Goal: Book appointment/travel/reservation

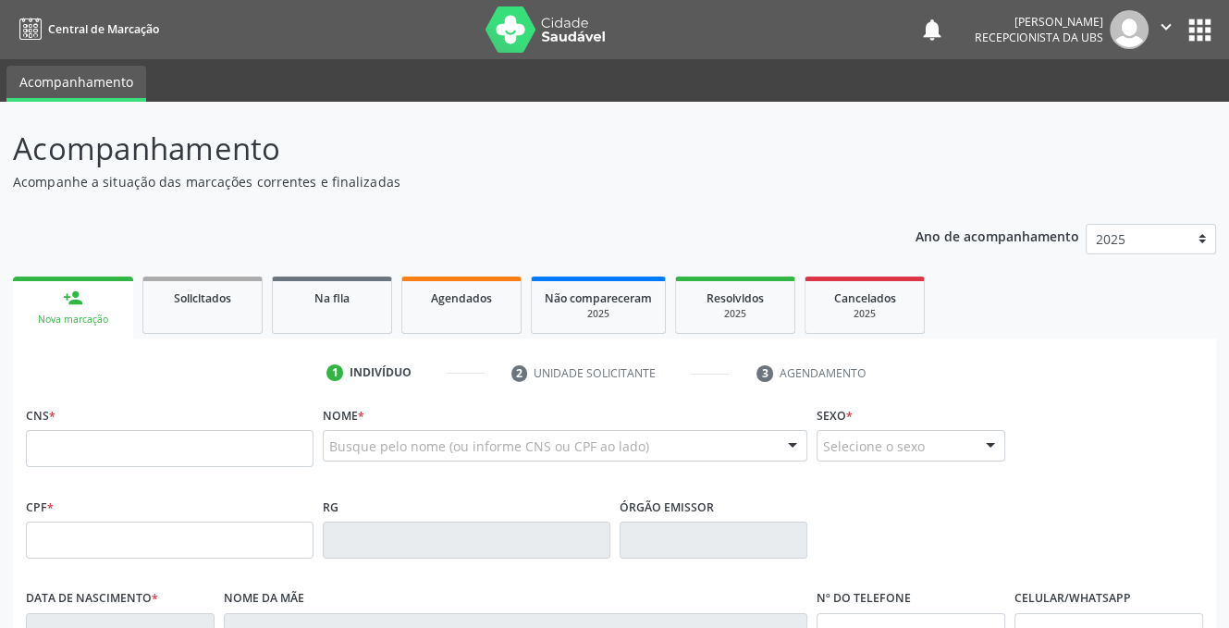
click at [78, 453] on input "text" at bounding box center [170, 448] width 288 height 37
type input "898 0063 7761 7358"
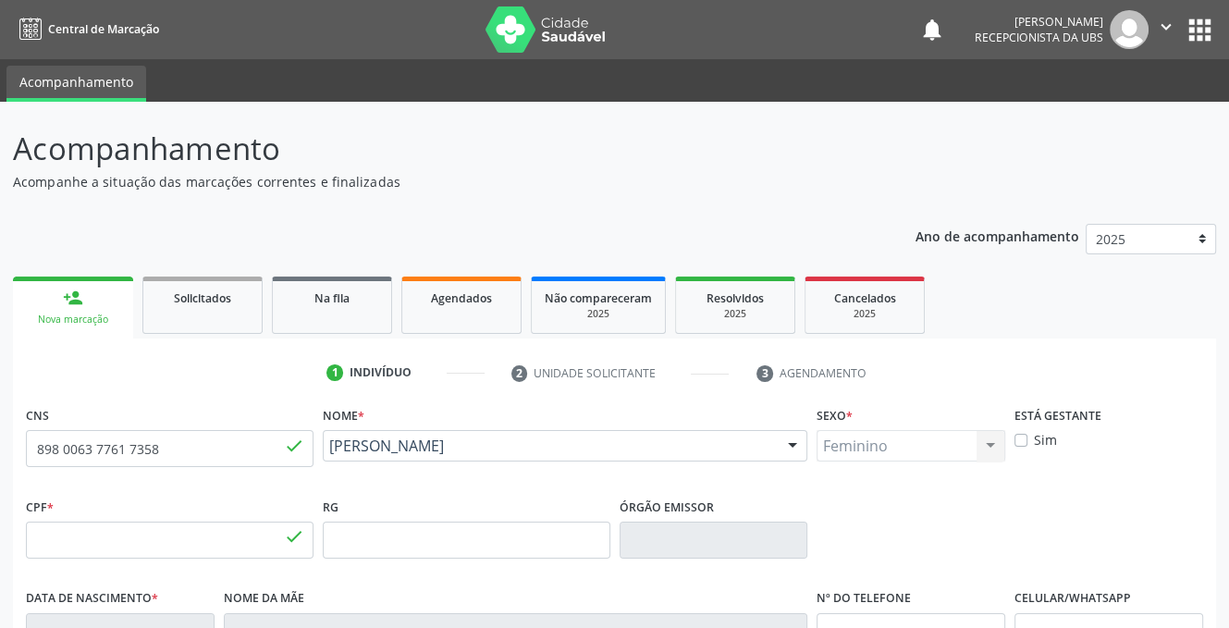
type input "003.880.184-10"
type input "1[DATE]"
type input "[PERSON_NAME]"
type input "[PHONE_NUMBER]"
type input "491"
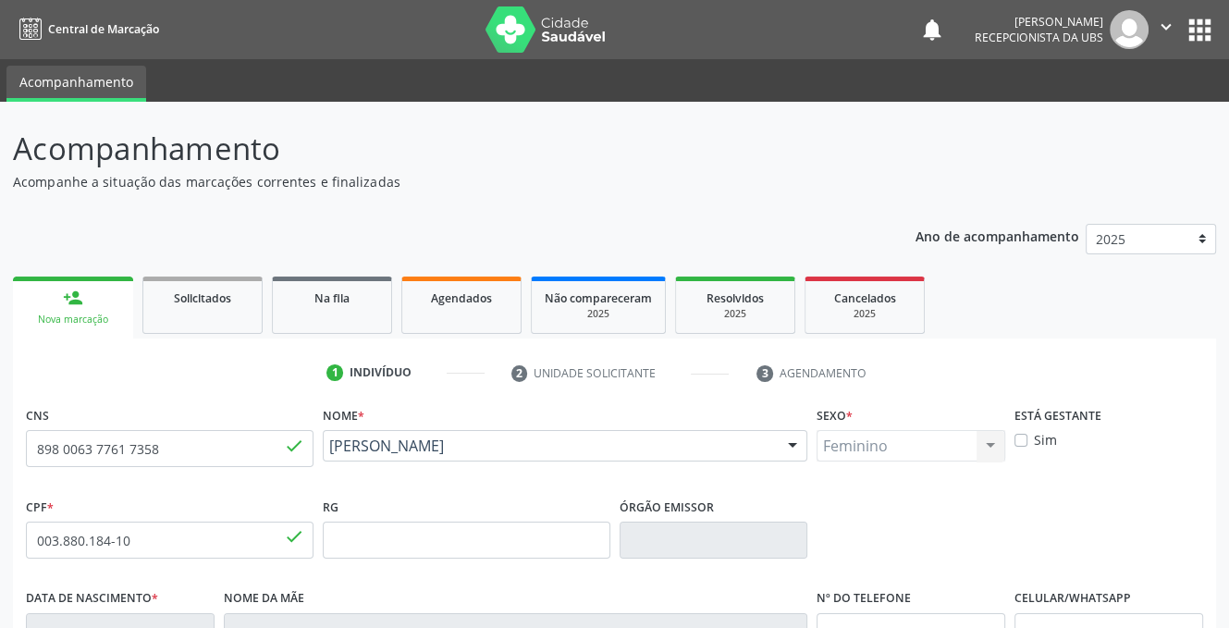
scroll to position [374, 0]
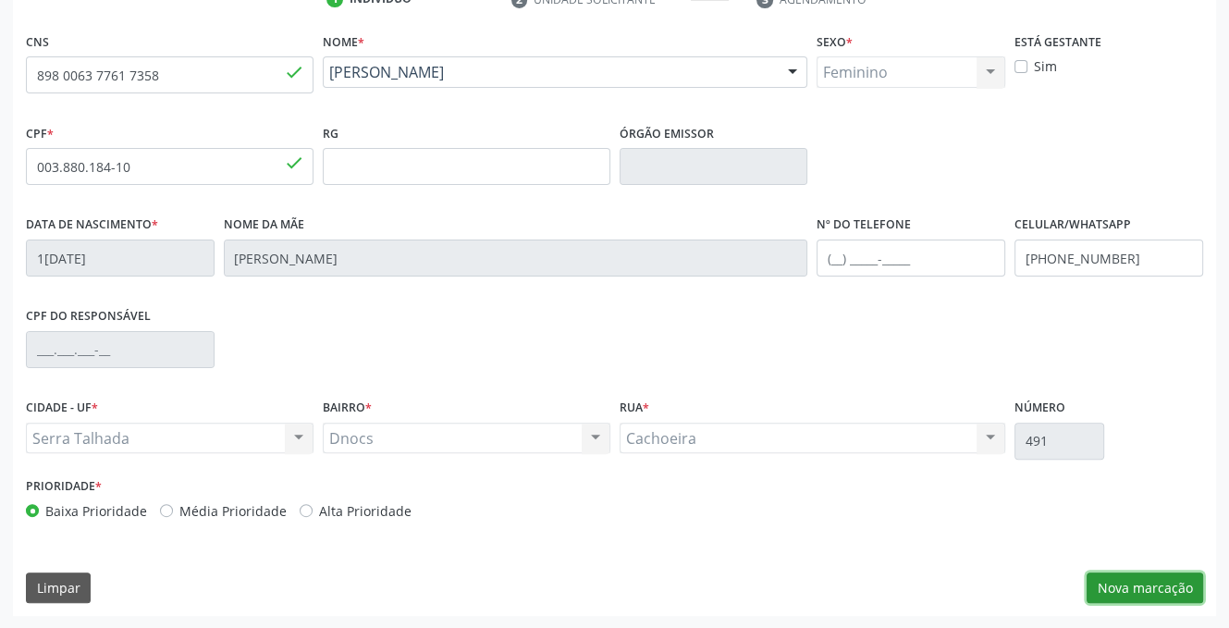
click at [1109, 574] on button "Nova marcação" at bounding box center [1144, 587] width 116 height 31
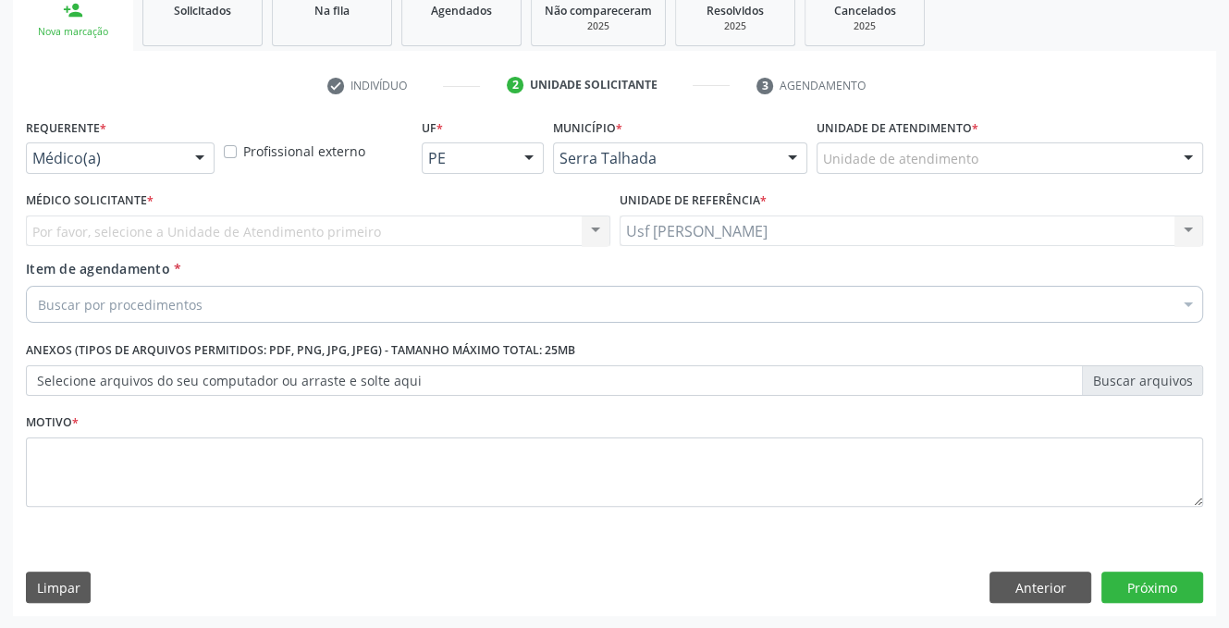
click at [196, 161] on div at bounding box center [200, 158] width 28 height 31
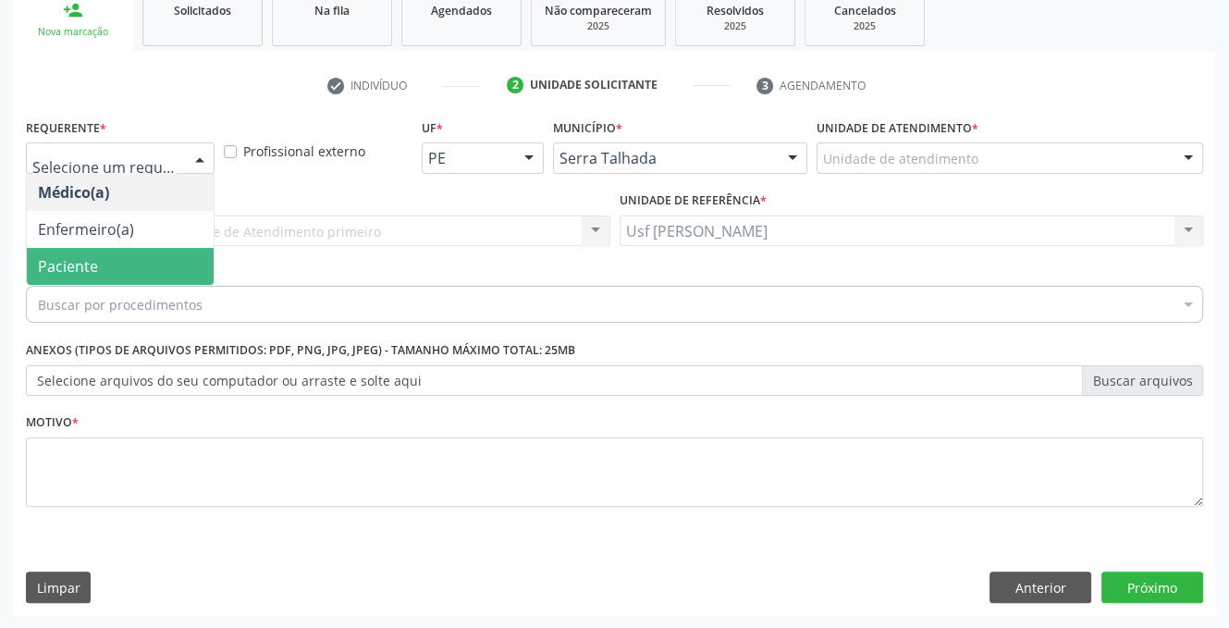
click at [74, 257] on span "Paciente" at bounding box center [68, 266] width 60 height 20
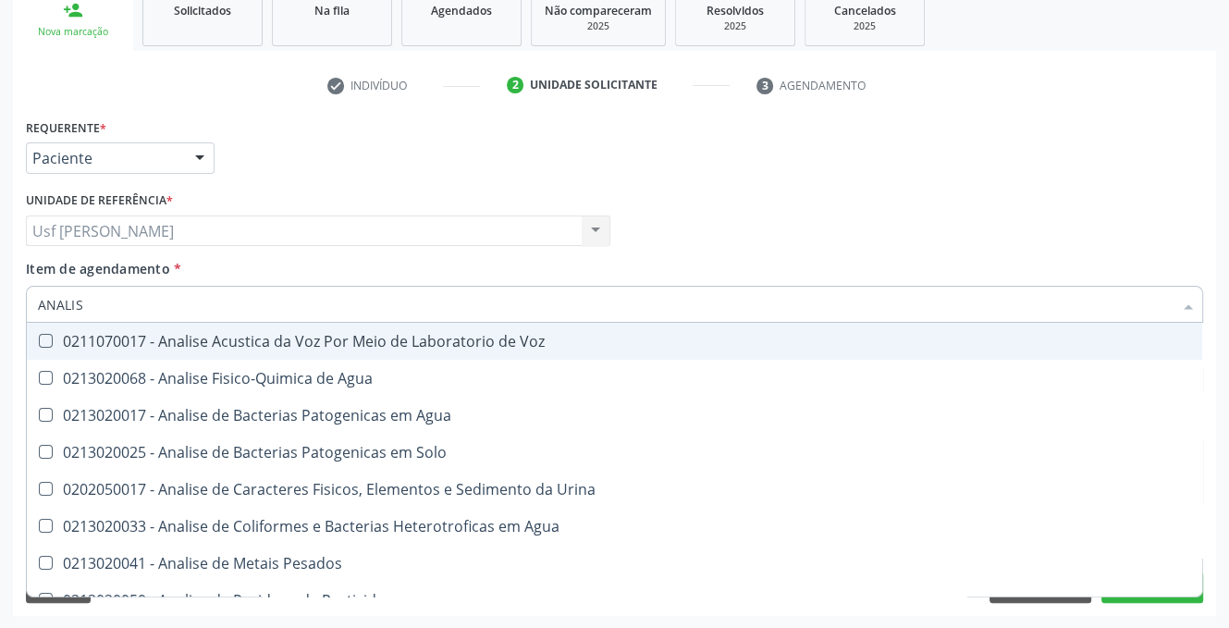
type input "ANALISE"
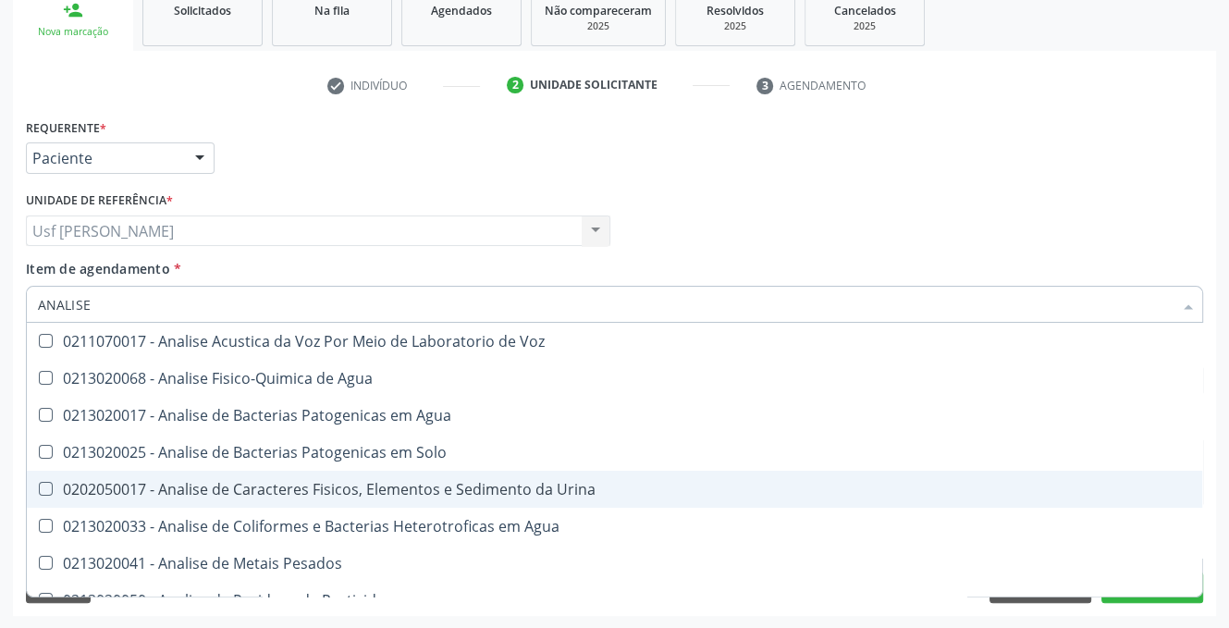
click at [46, 488] on Urina at bounding box center [46, 489] width 14 height 14
click at [39, 488] on Urina "checkbox" at bounding box center [33, 489] width 12 height 12
checkbox Urina "true"
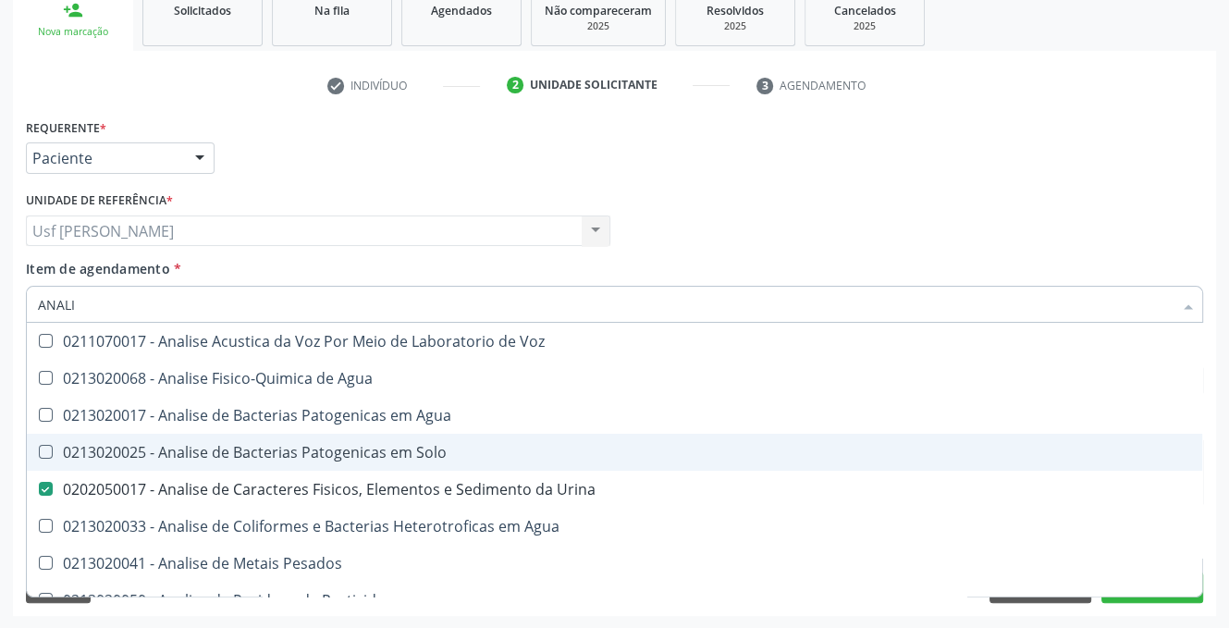
type input "ANAL"
checkbox Urina "false"
checkbox Agua "true"
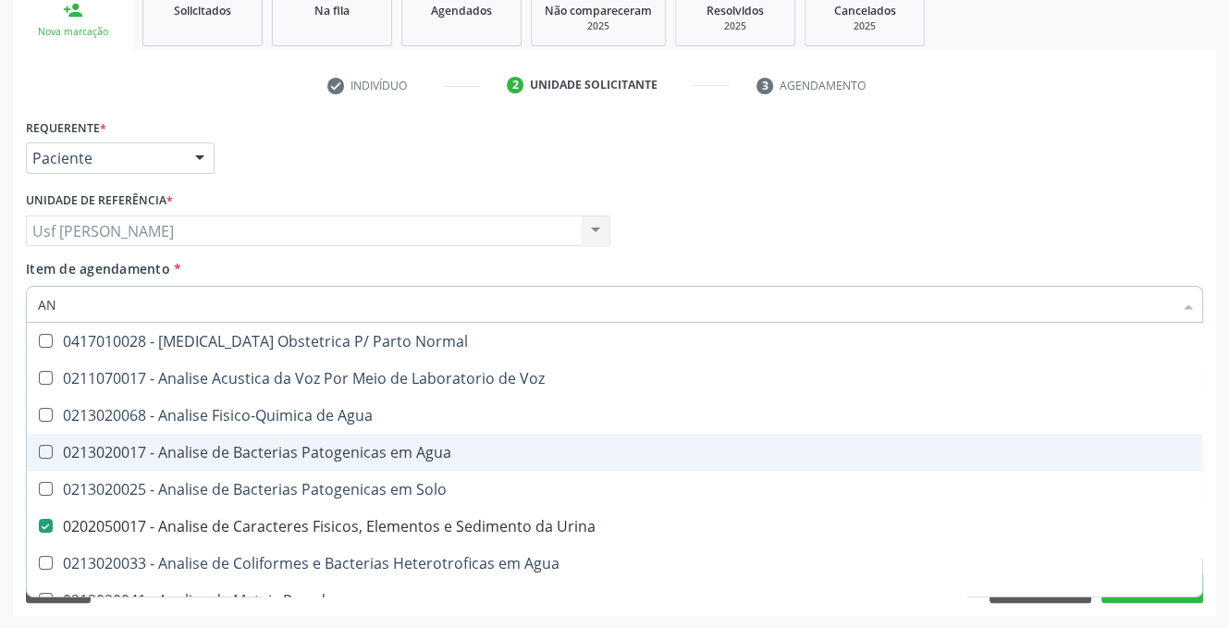
type input "A"
checkbox Urina "false"
checkbox Pesticidas "false"
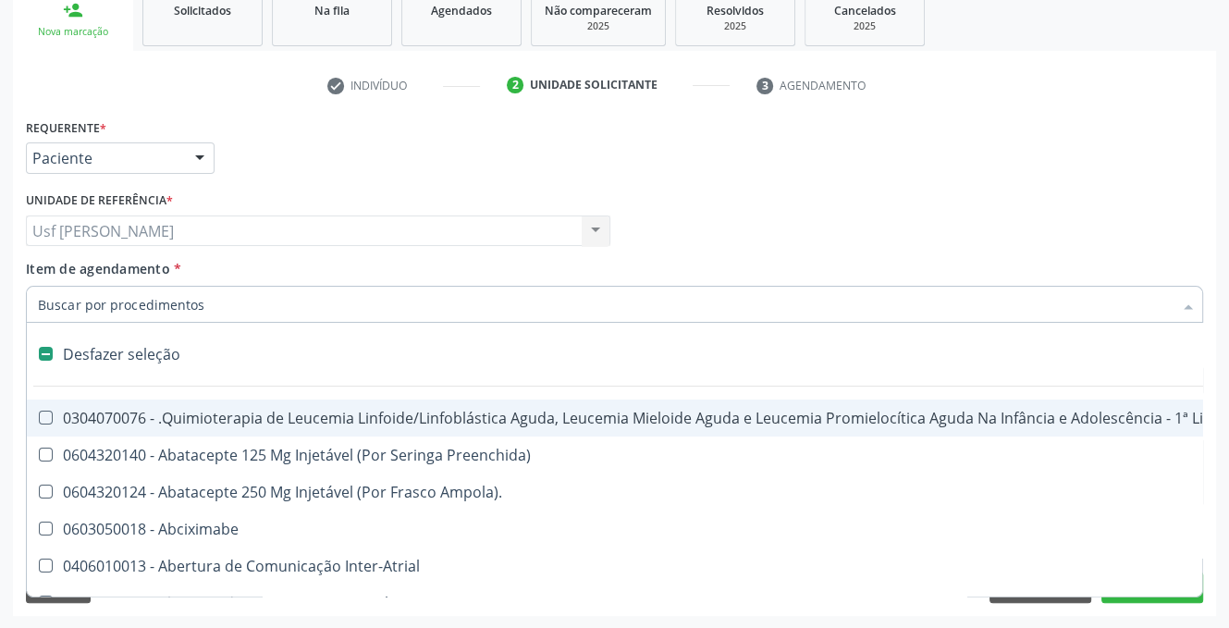
type input "O"
checkbox Agua "true"
checkbox Urina "false"
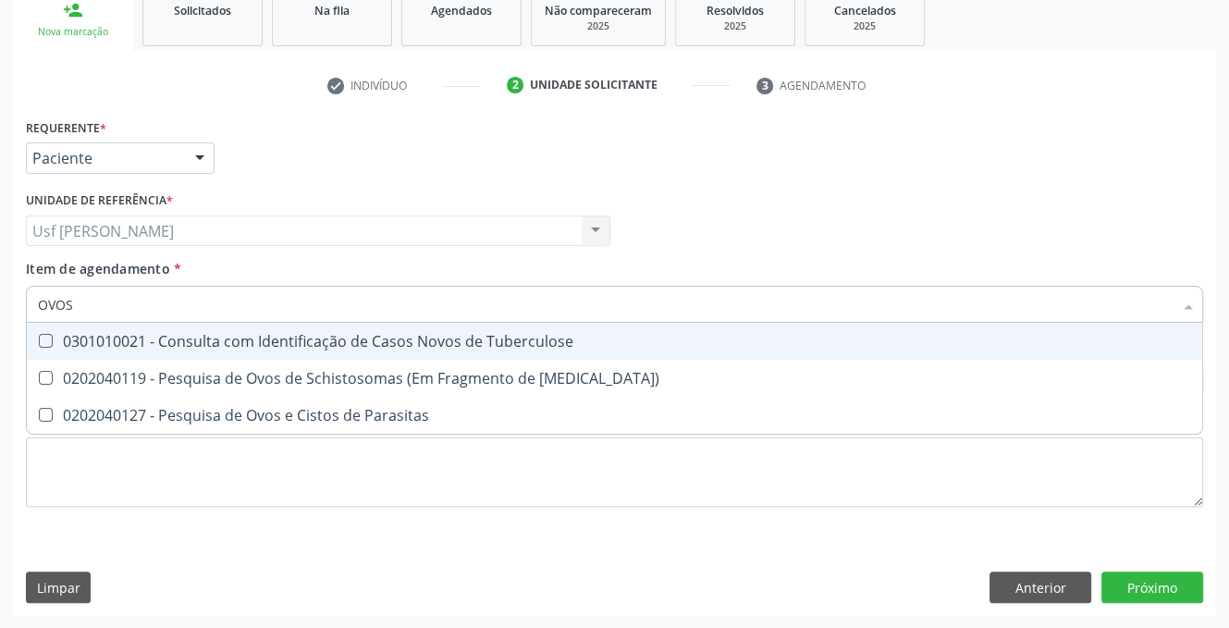
type input "OVOS"
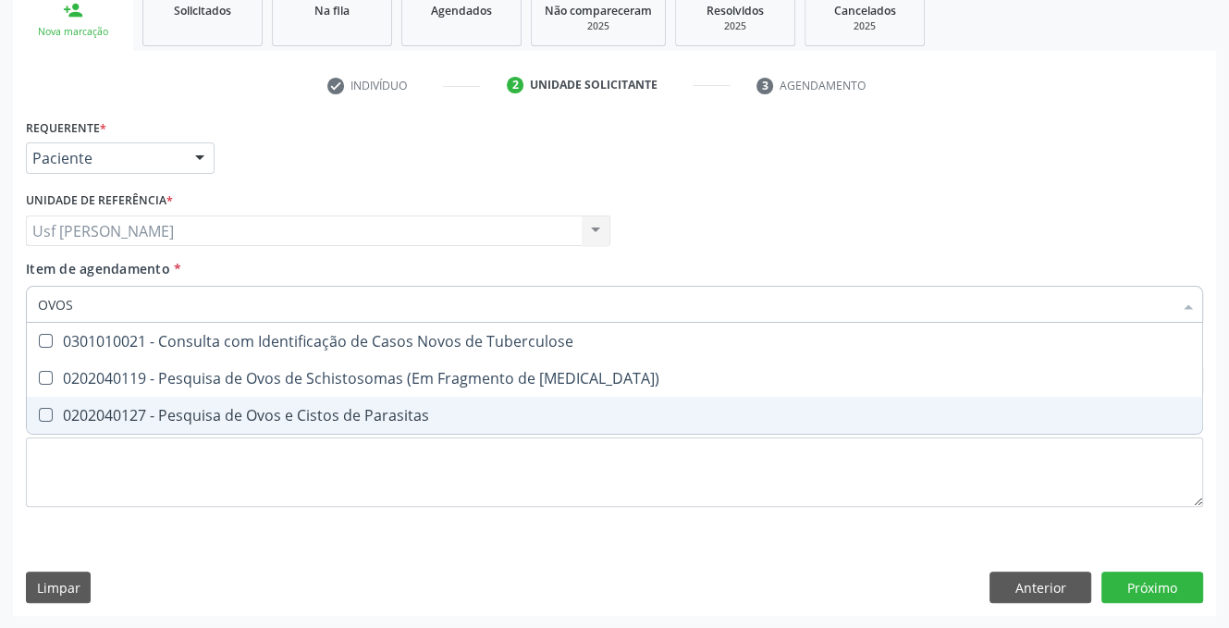
click at [41, 417] on Parasitas at bounding box center [46, 415] width 14 height 14
click at [39, 417] on Parasitas "checkbox" at bounding box center [33, 415] width 12 height 12
checkbox Parasitas "true"
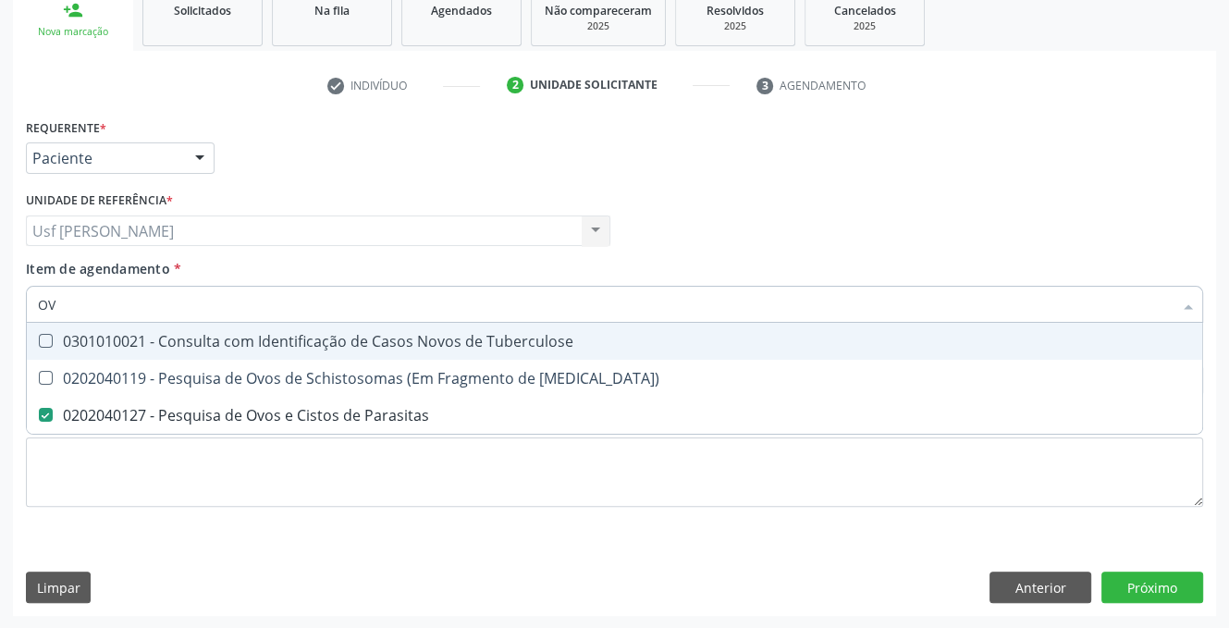
type input "O"
checkbox Parasitas "false"
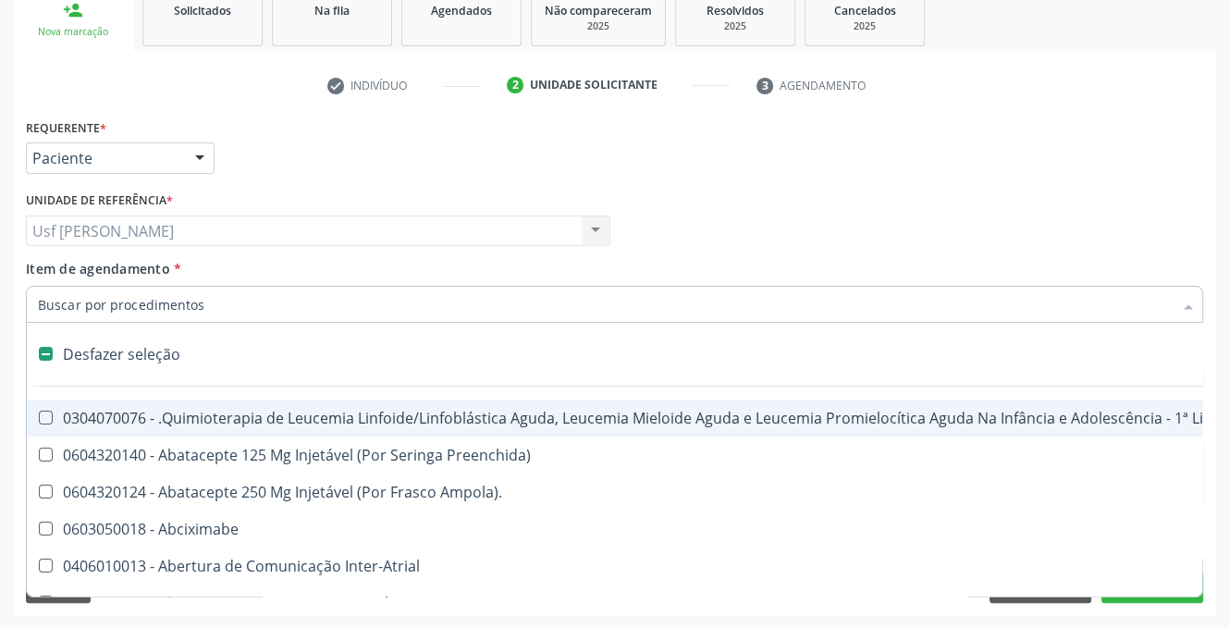
drag, startPoint x: 1218, startPoint y: 546, endPoint x: 1191, endPoint y: 604, distance: 63.3
click at [1218, 552] on div "Acompanhamento Acompanhe a situação das marcações correntes e finalizadas Relat…" at bounding box center [614, 221] width 1229 height 814
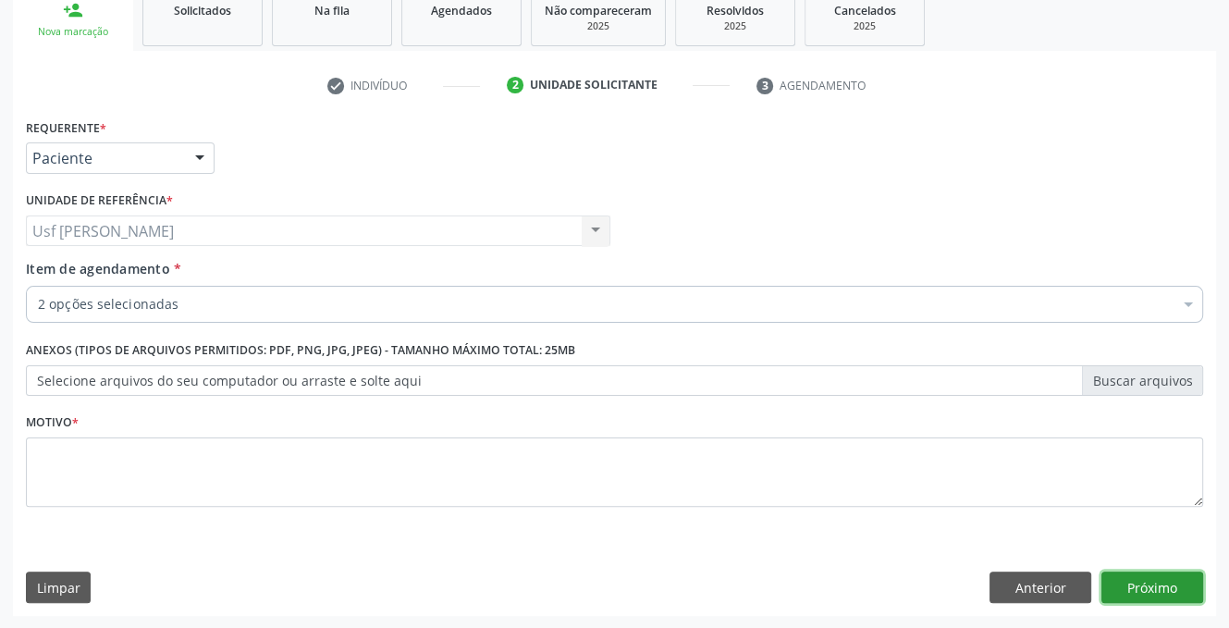
click at [1177, 581] on button "Próximo" at bounding box center [1152, 586] width 102 height 31
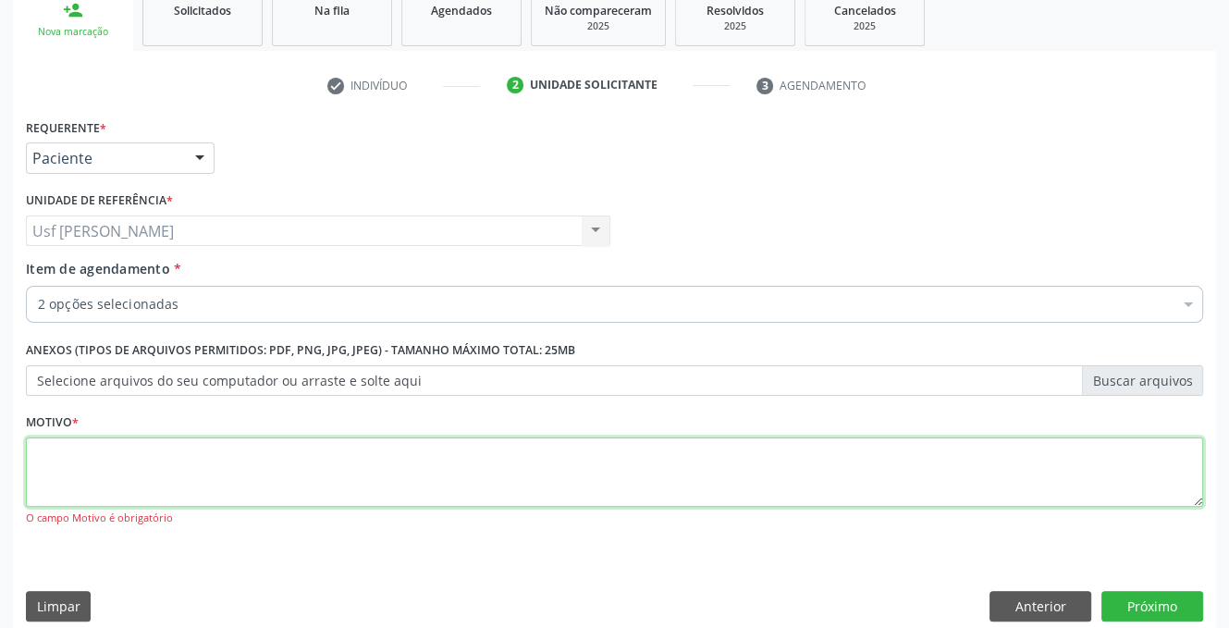
click at [219, 462] on textarea at bounding box center [614, 472] width 1177 height 70
type textarea ";"
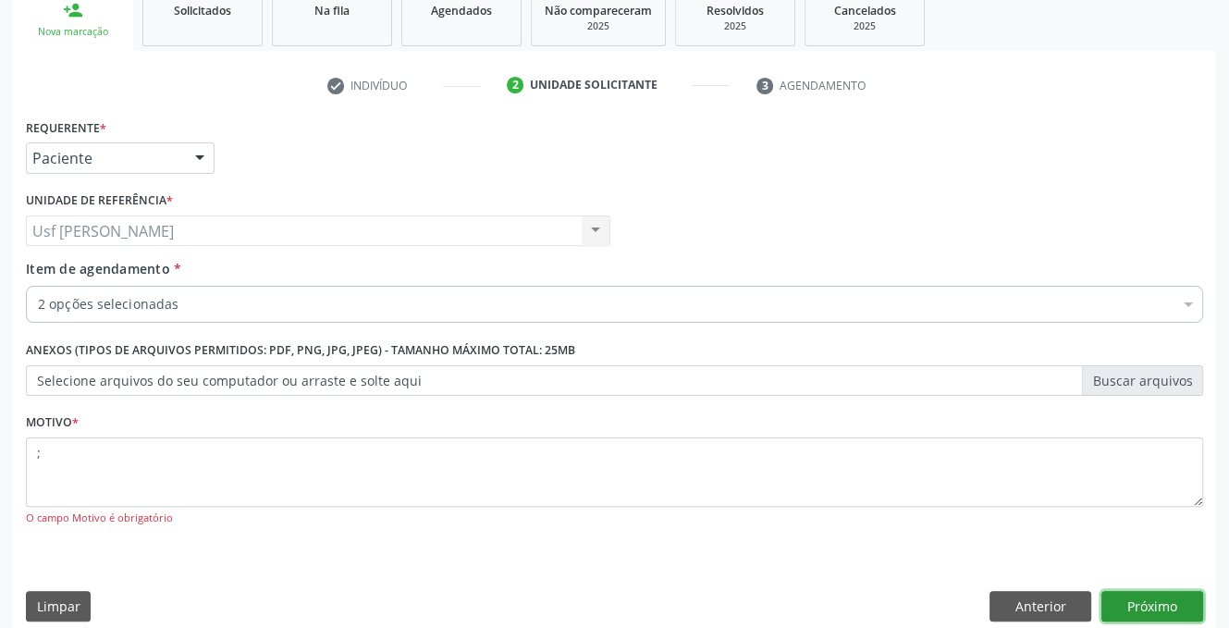
click at [1144, 606] on button "Próximo" at bounding box center [1152, 606] width 102 height 31
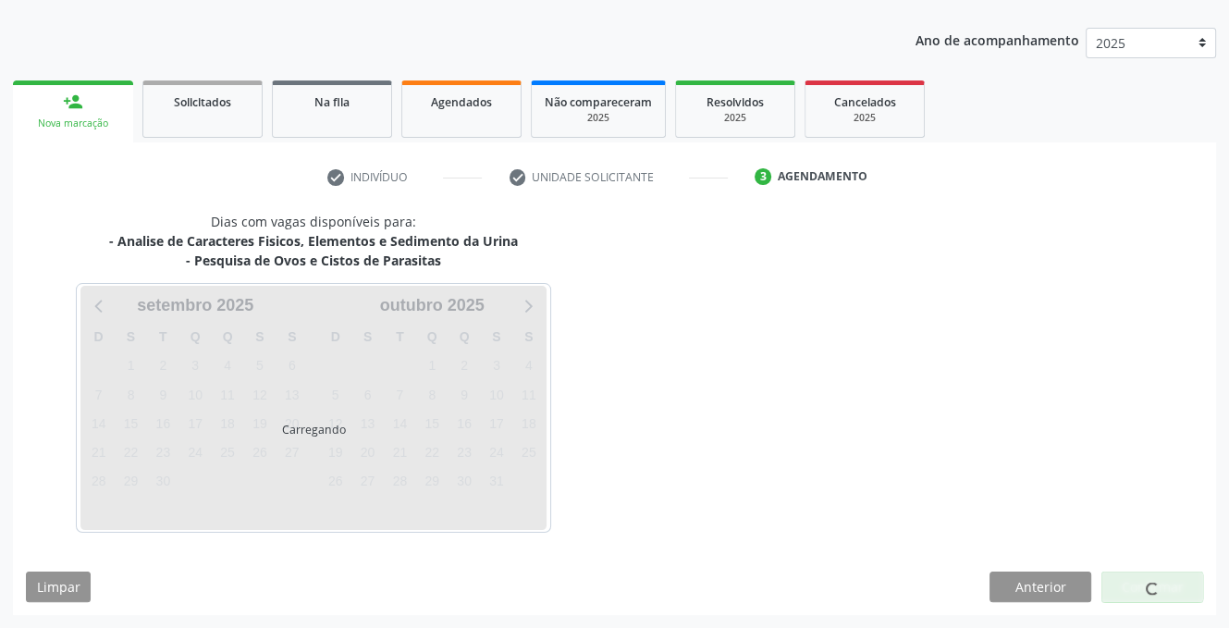
scroll to position [195, 0]
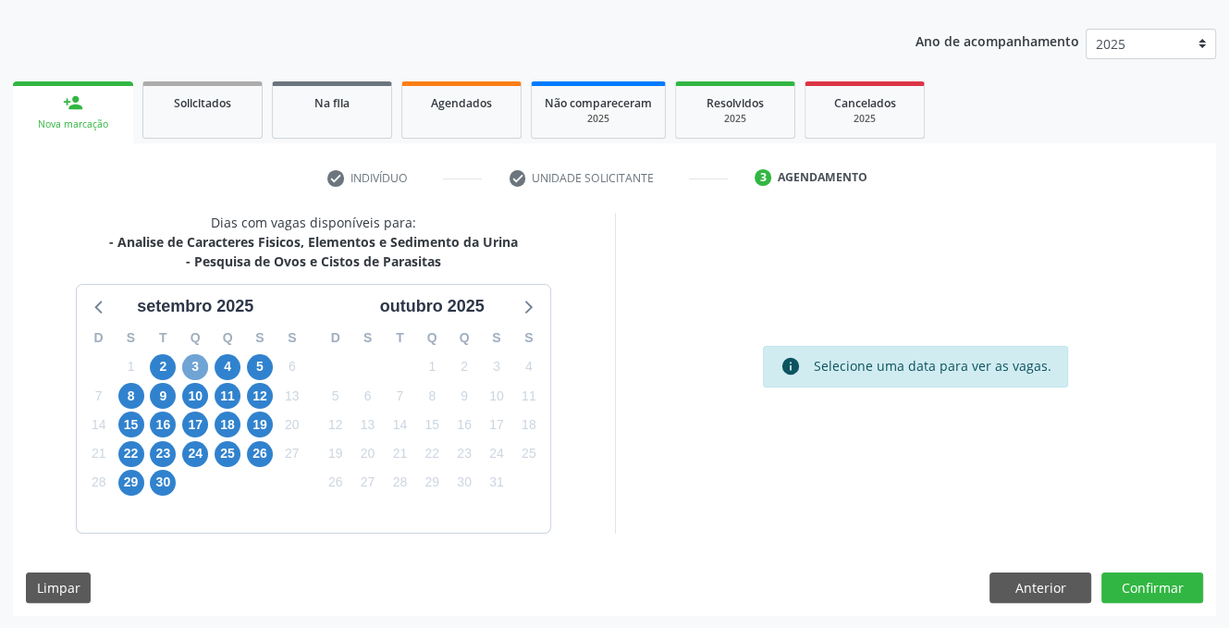
click at [198, 362] on span "3" at bounding box center [195, 367] width 26 height 26
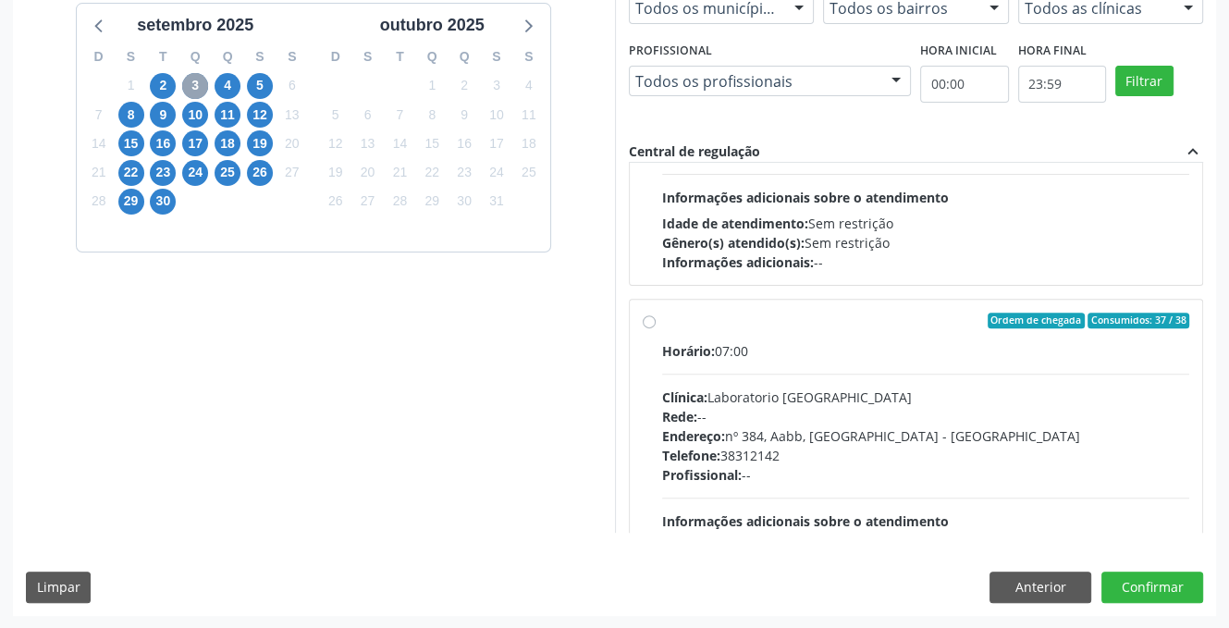
scroll to position [217, 0]
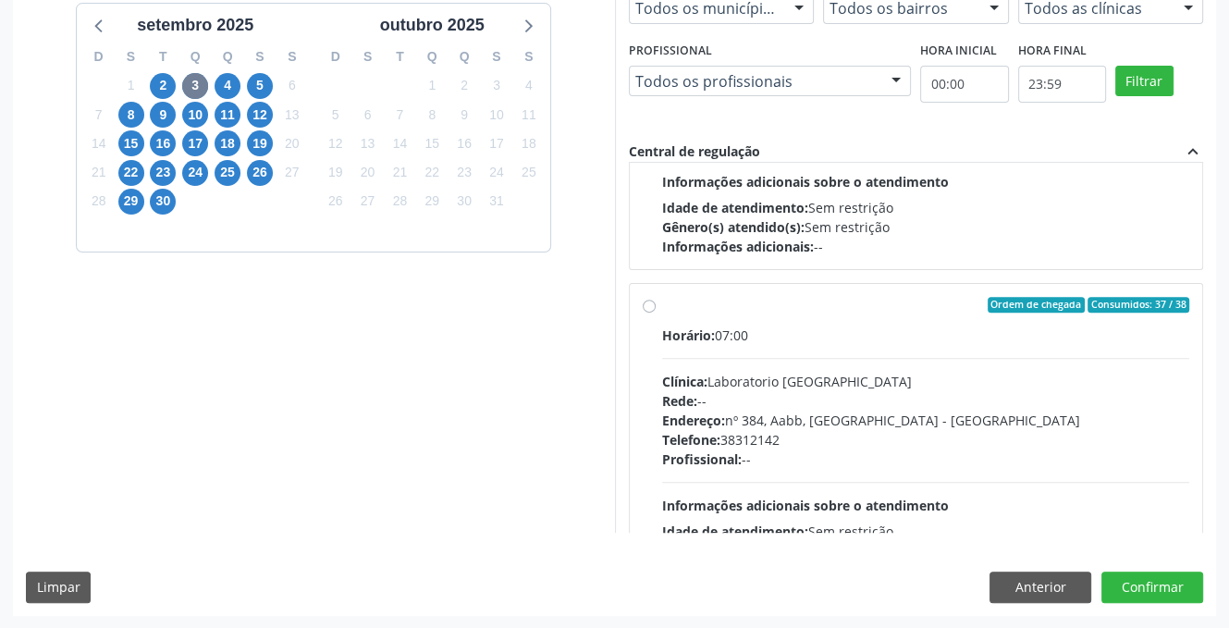
click at [662, 301] on label "Ordem de chegada Consumidos: 37 / 38 Horário: 07:00 Clínica: Laboratorio [GEOGR…" at bounding box center [926, 439] width 528 height 284
click at [644, 301] on input "Ordem de chegada Consumidos: 37 / 38 Horário: 07:00 Clínica: Laboratorio [GEOGR…" at bounding box center [649, 305] width 13 height 17
radio input "true"
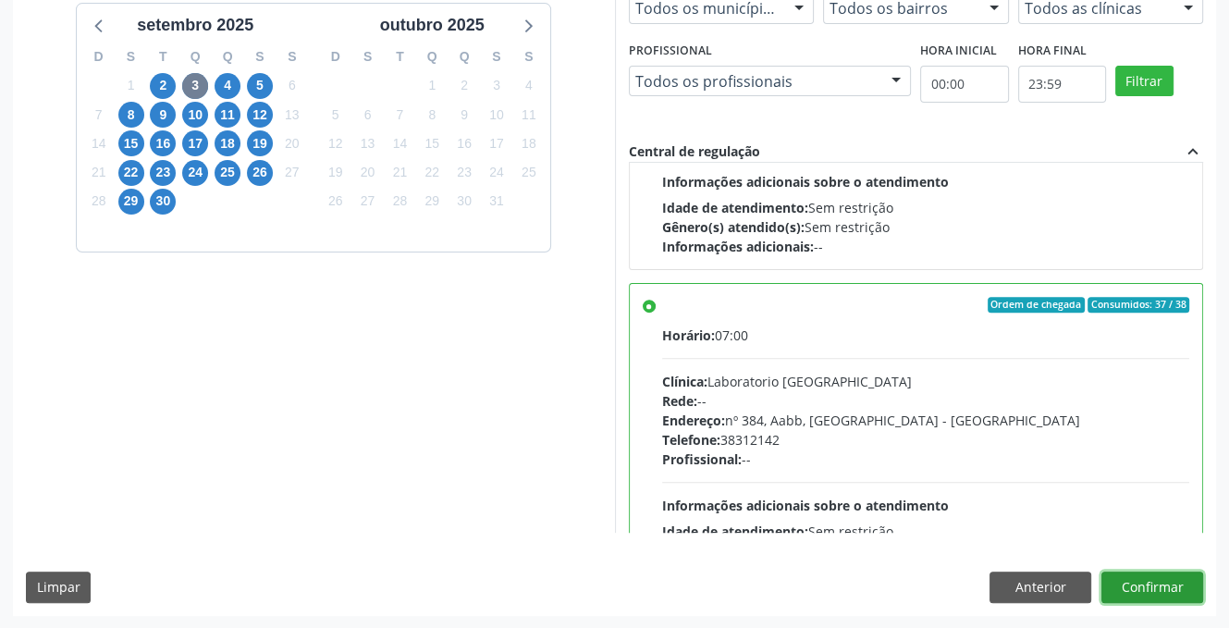
click at [1168, 580] on button "Confirmar" at bounding box center [1152, 586] width 102 height 31
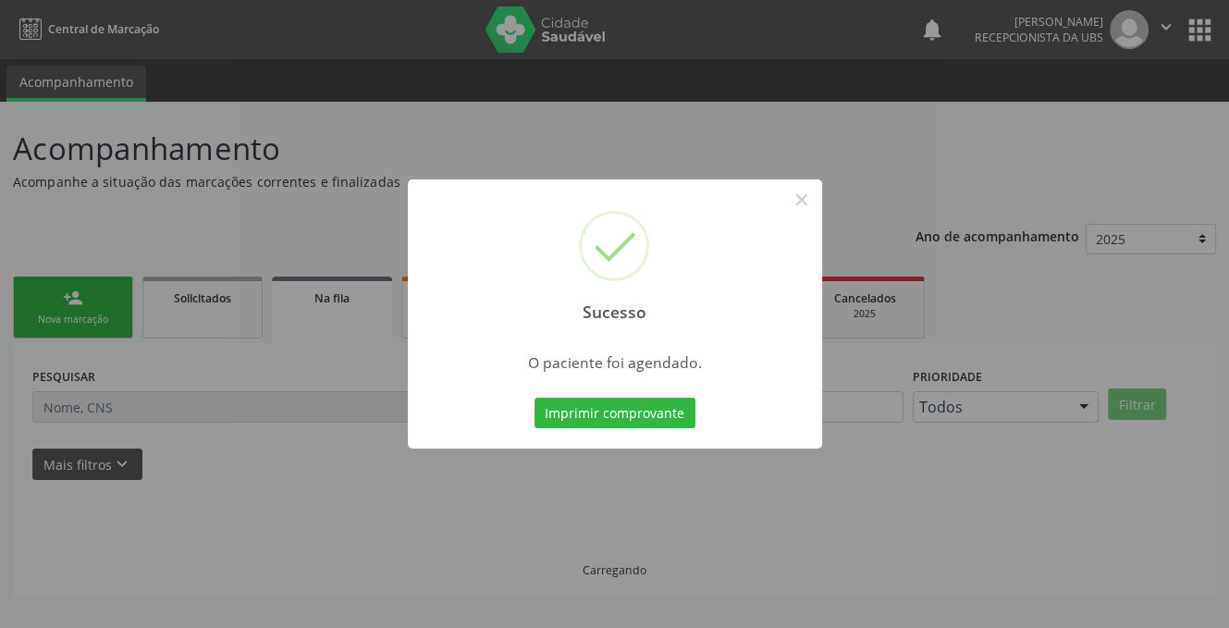
scroll to position [0, 0]
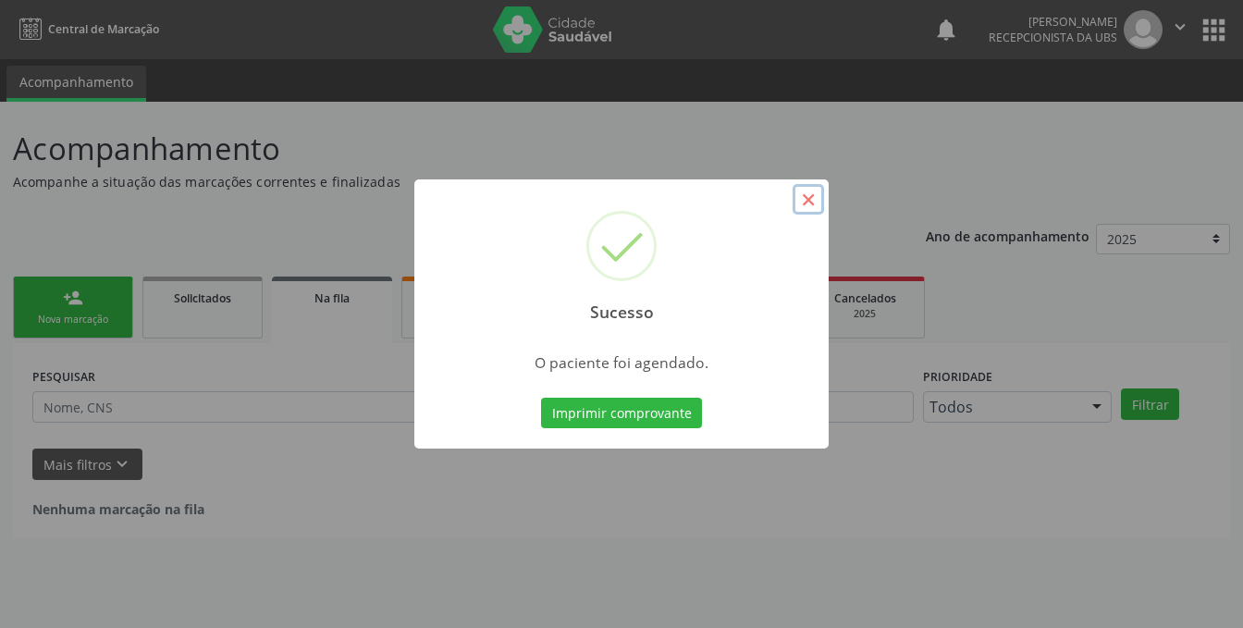
click at [812, 201] on button "×" at bounding box center [807, 199] width 31 height 31
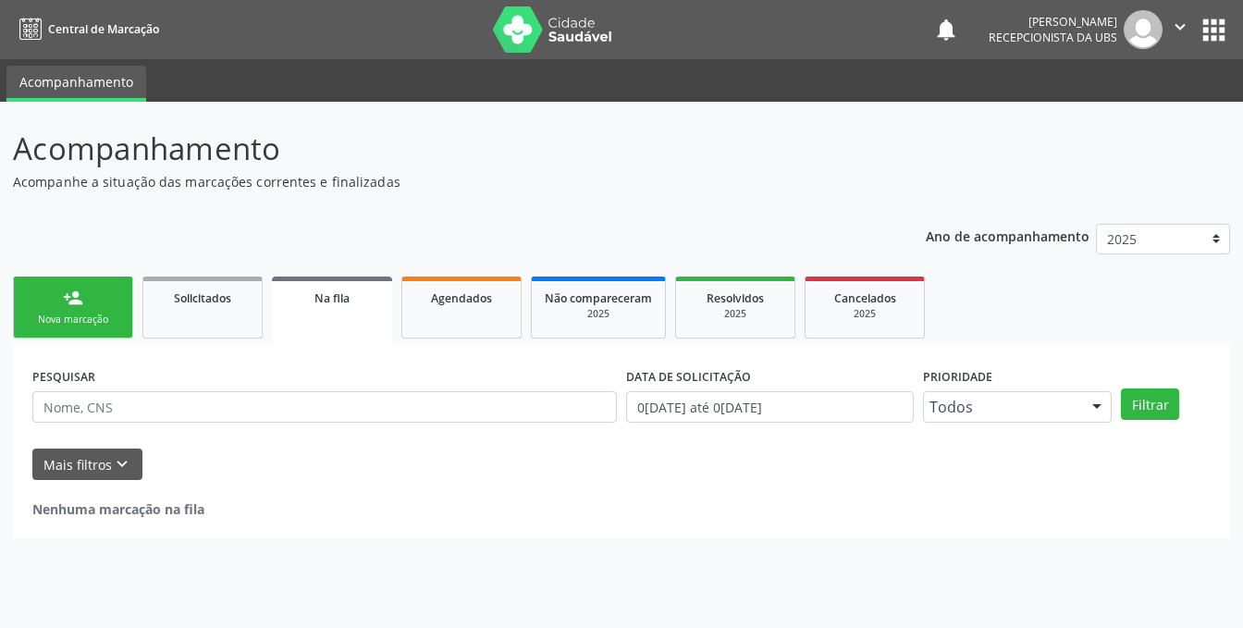
click at [75, 307] on div "person_add" at bounding box center [73, 298] width 20 height 20
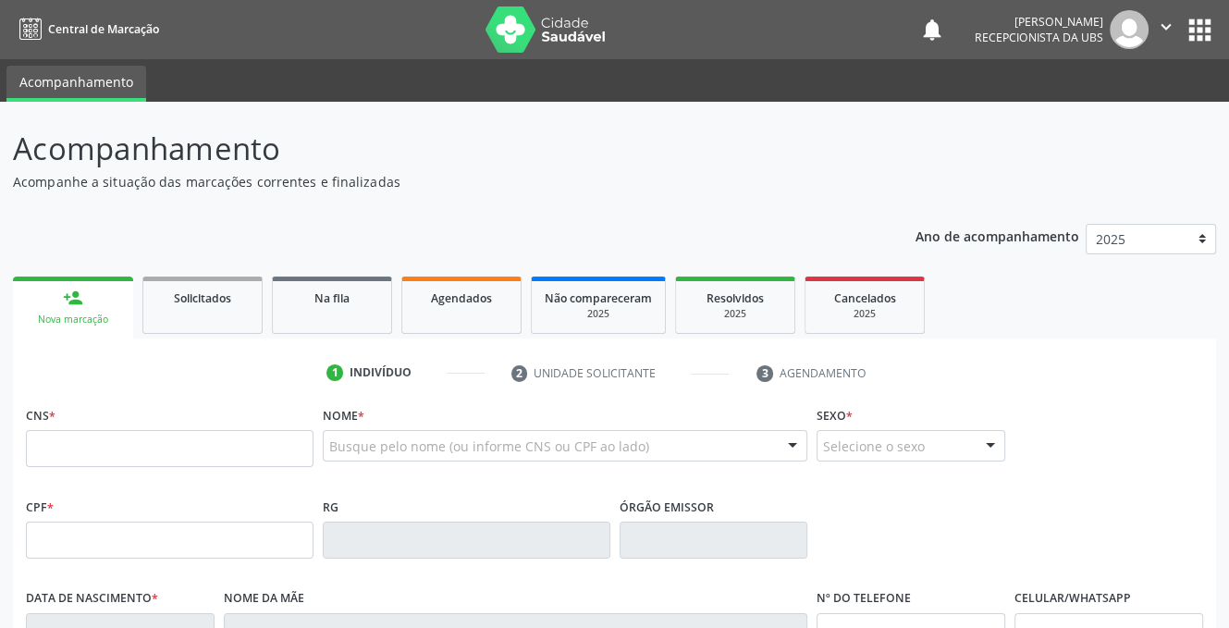
click at [71, 306] on div "person_add" at bounding box center [73, 298] width 20 height 20
click at [89, 457] on input "text" at bounding box center [170, 448] width 288 height 37
type input "708 5043 3106 4579"
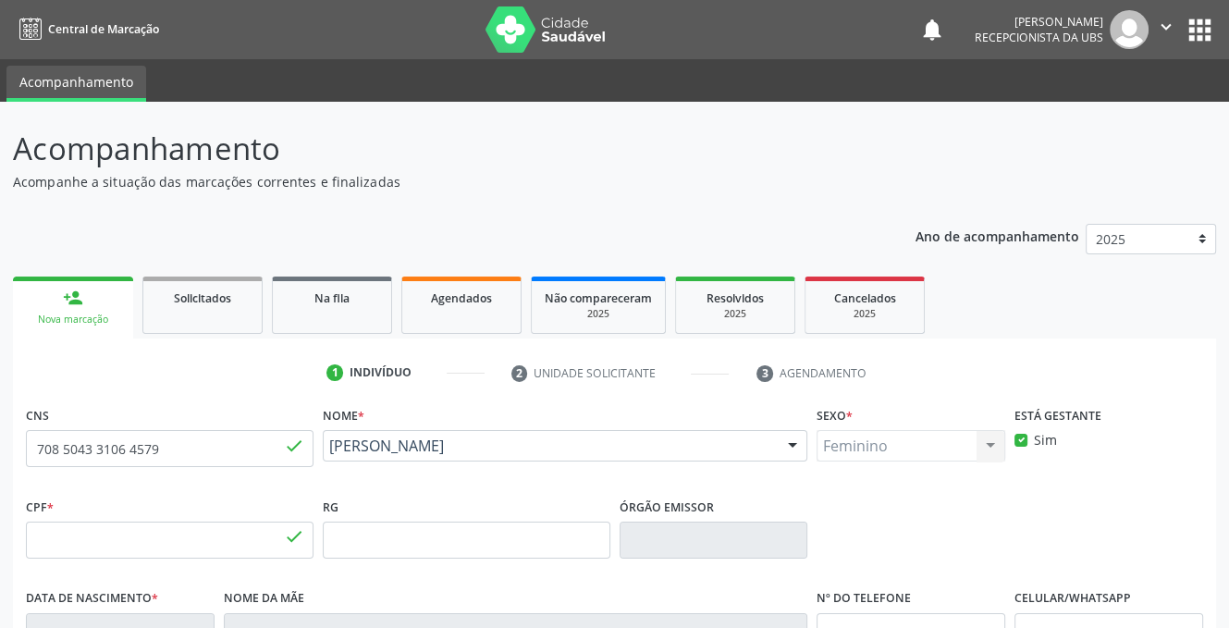
type input "158.247.444-32"
type input "[DATE]"
type input "[PERSON_NAME]"
type input "[PHONE_NUMBER]"
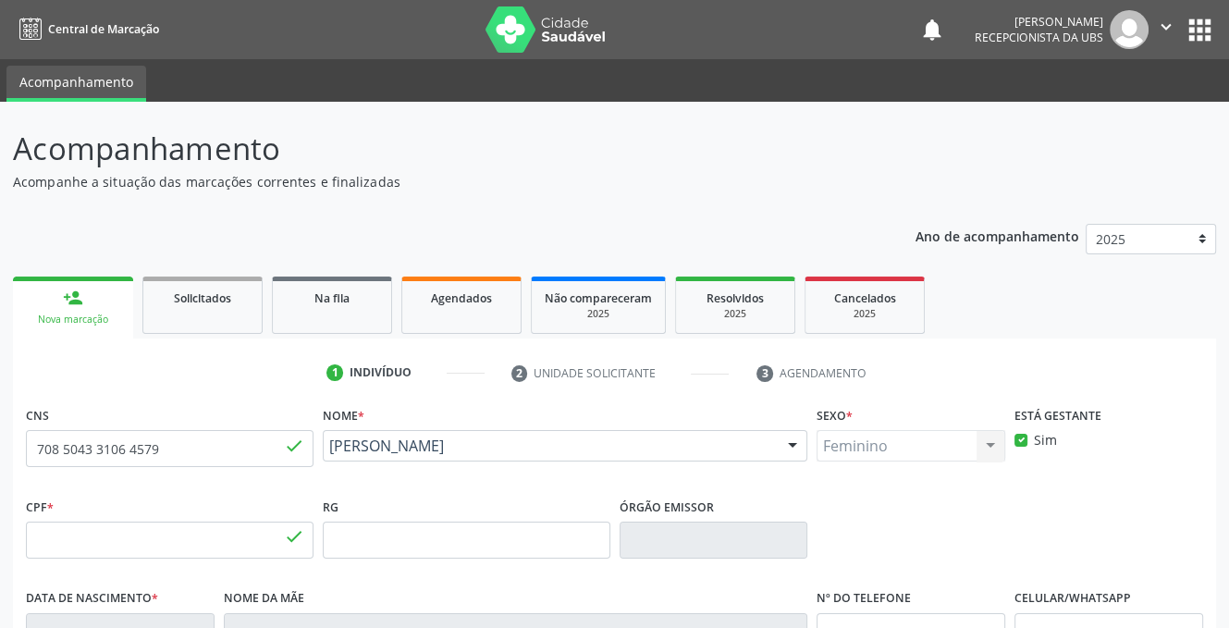
type input "700.140.854-96"
type input "352"
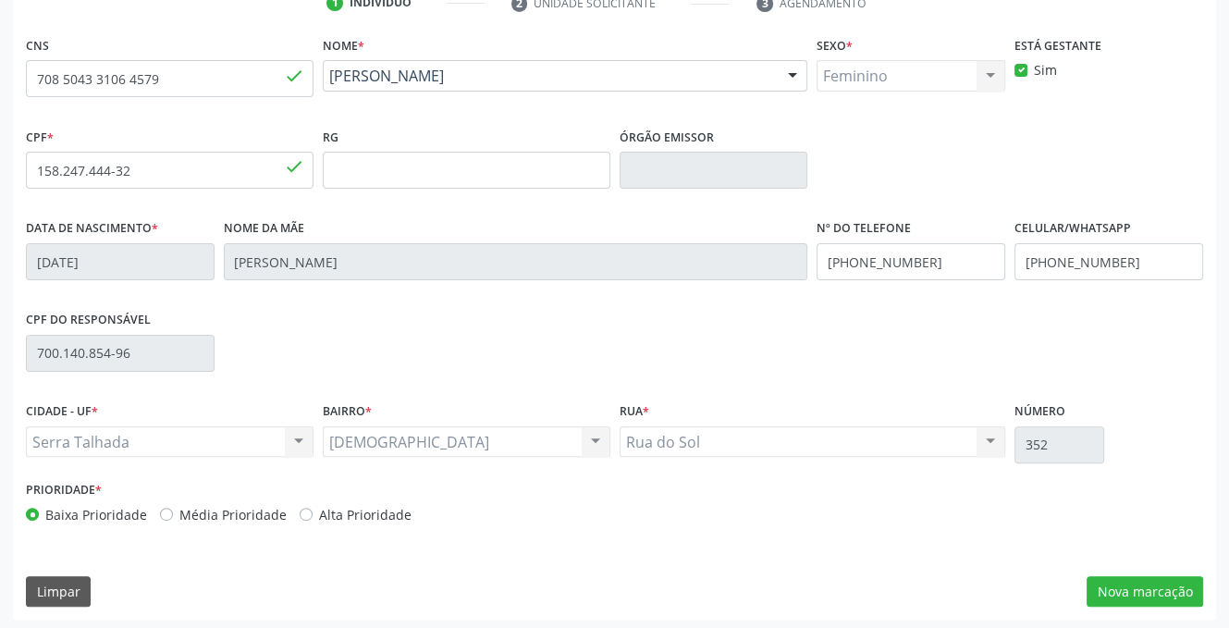
scroll to position [374, 0]
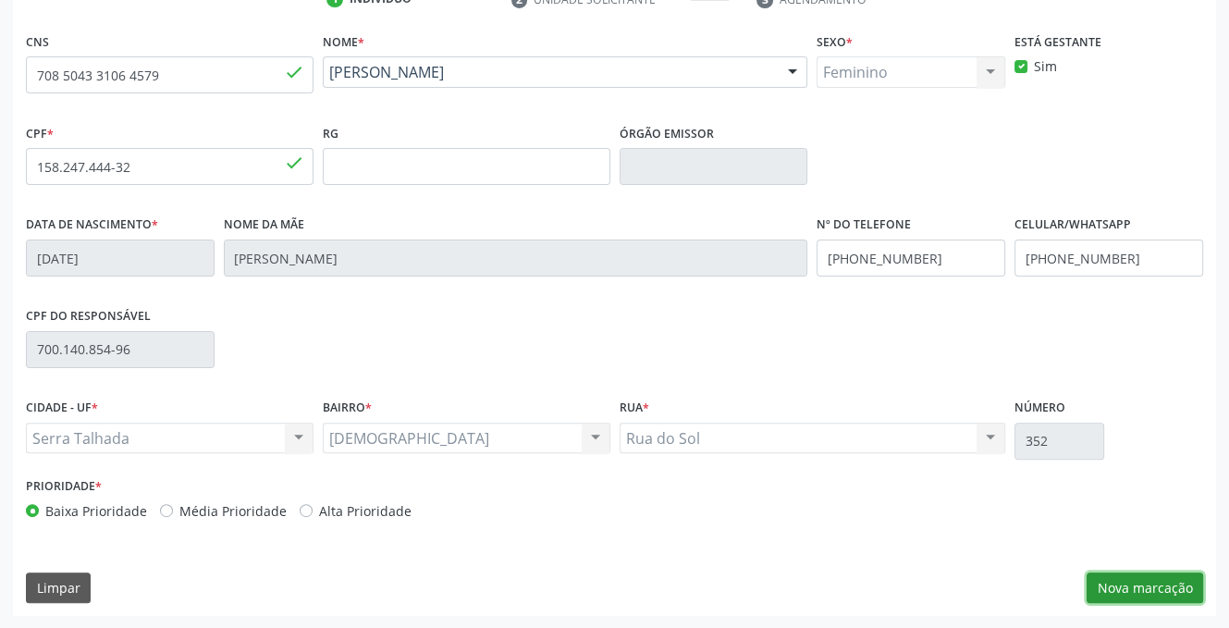
click at [1132, 577] on button "Nova marcação" at bounding box center [1144, 587] width 116 height 31
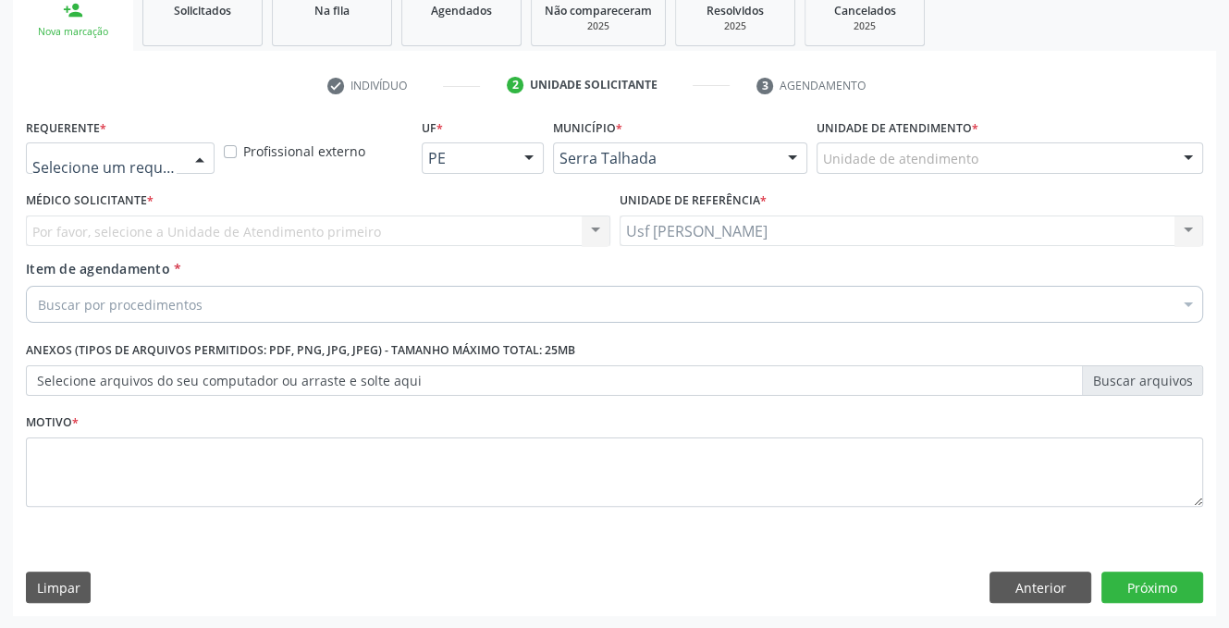
click at [198, 161] on div at bounding box center [200, 158] width 28 height 31
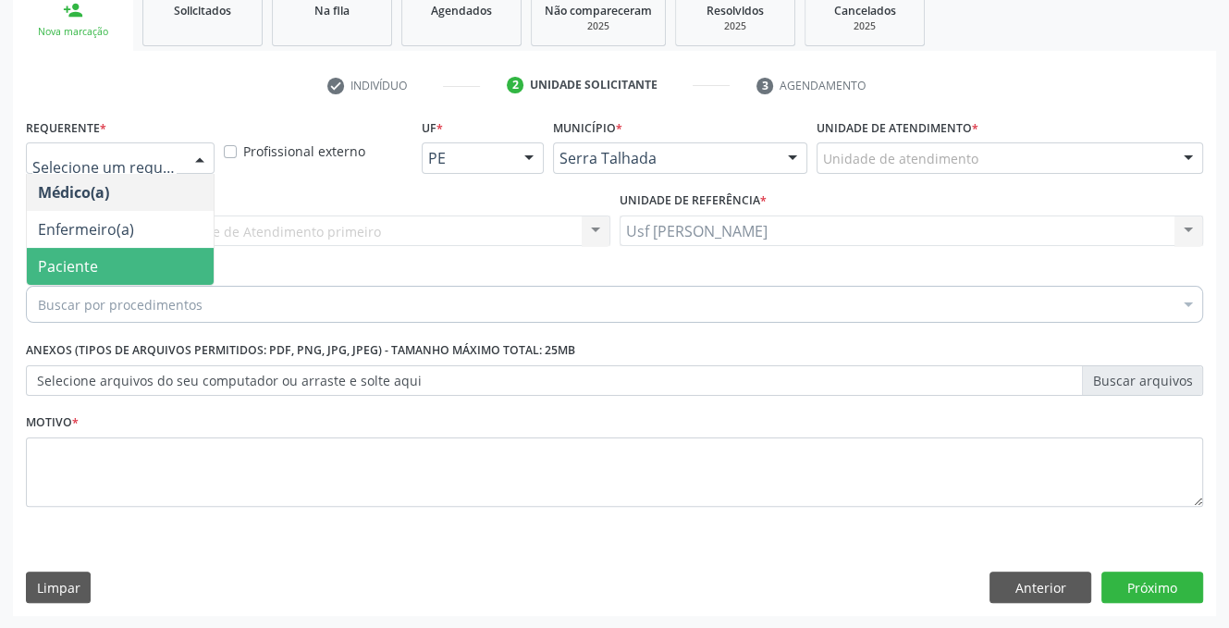
click at [115, 266] on span "Paciente" at bounding box center [120, 266] width 187 height 37
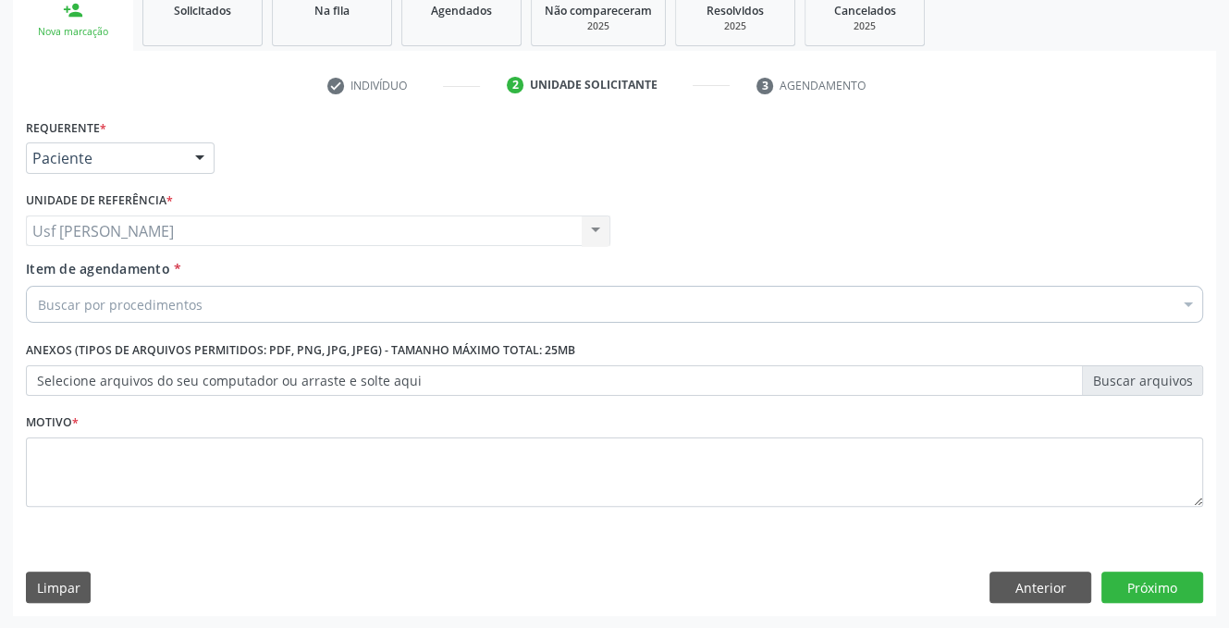
click at [137, 291] on div "Buscar por procedimentos" at bounding box center [614, 304] width 1177 height 37
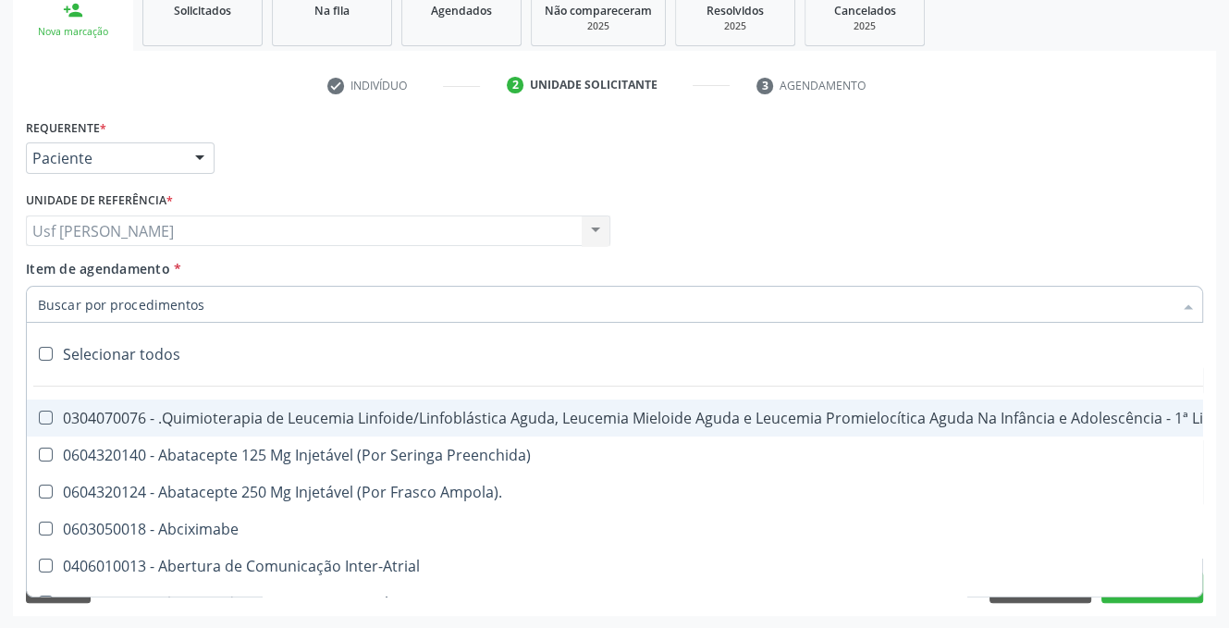
click at [137, 291] on input "Item de agendamento *" at bounding box center [605, 304] width 1134 height 37
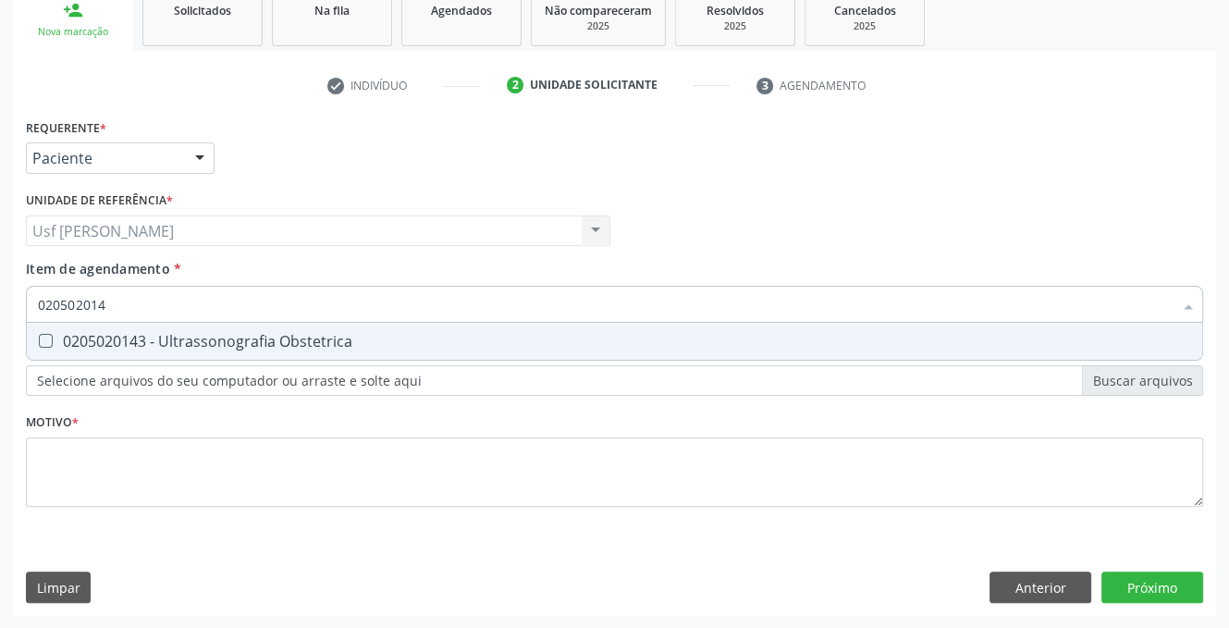
type input "0205020143"
click at [48, 337] on Obstetrica at bounding box center [46, 341] width 14 height 14
click at [39, 337] on Obstetrica "checkbox" at bounding box center [33, 341] width 12 height 12
checkbox Obstetrica "true"
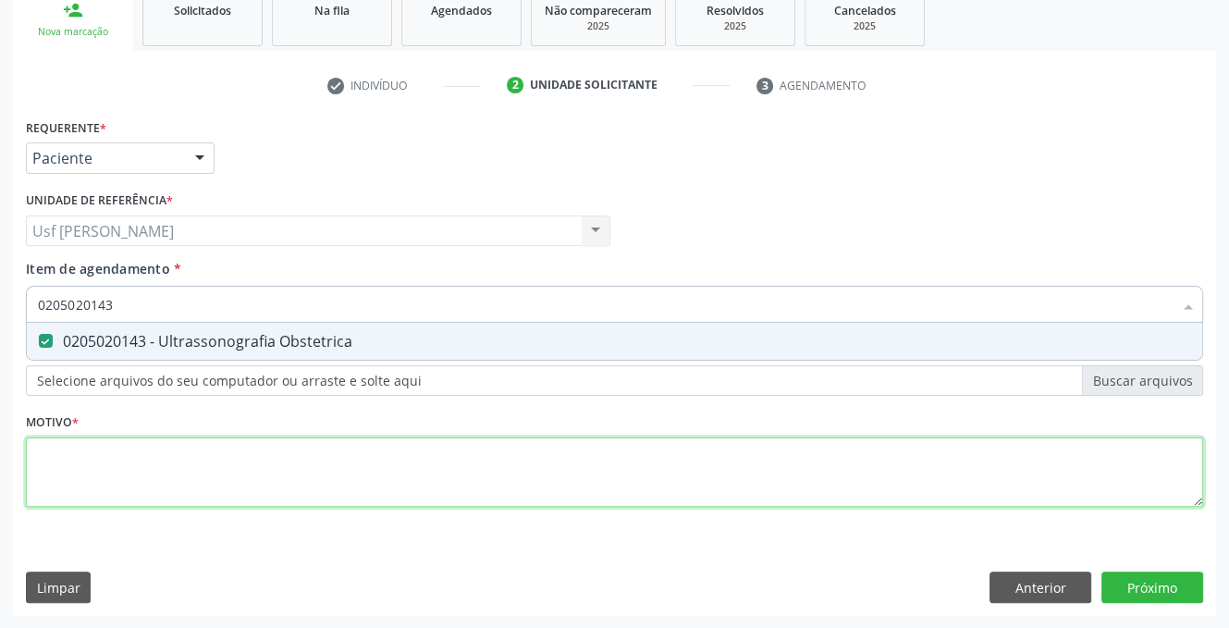
click at [73, 485] on div "Requerente * Paciente Médico(a) Enfermeiro(a) Paciente Nenhum resultado encontr…" at bounding box center [614, 323] width 1177 height 419
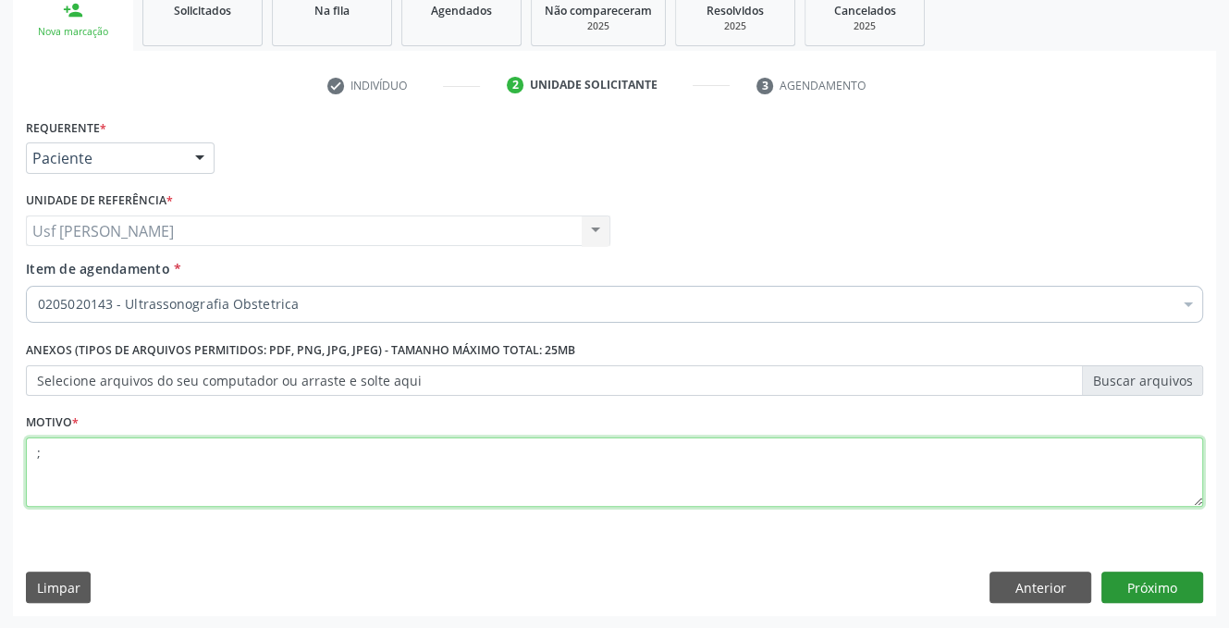
type textarea ";"
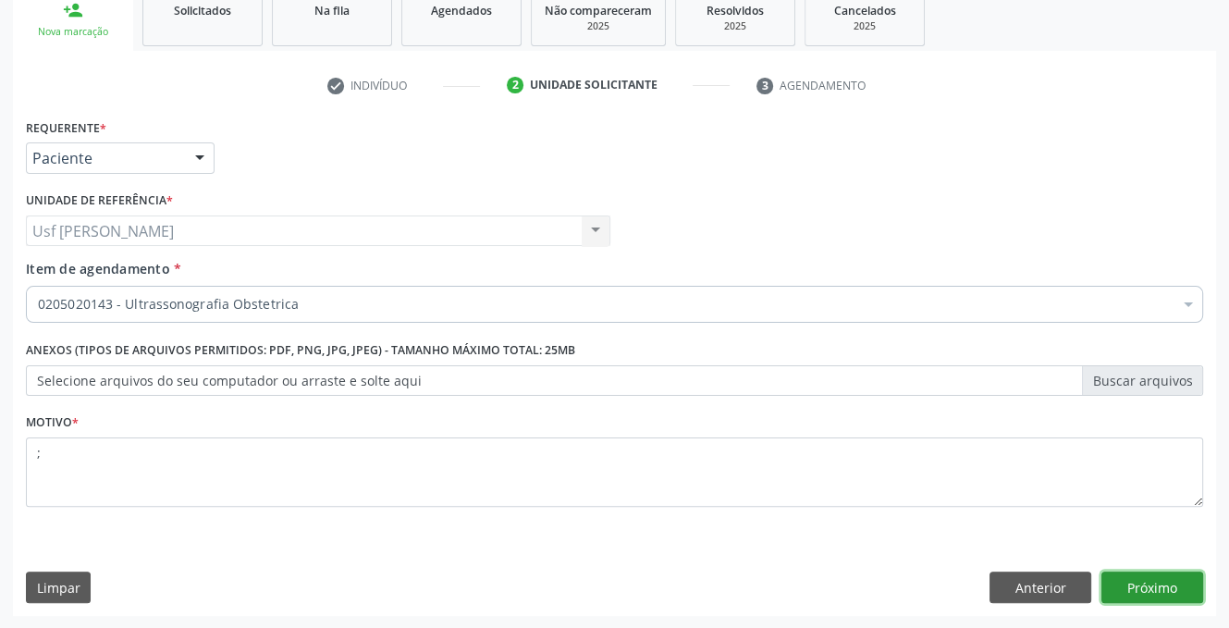
click at [1140, 580] on button "Próximo" at bounding box center [1152, 586] width 102 height 31
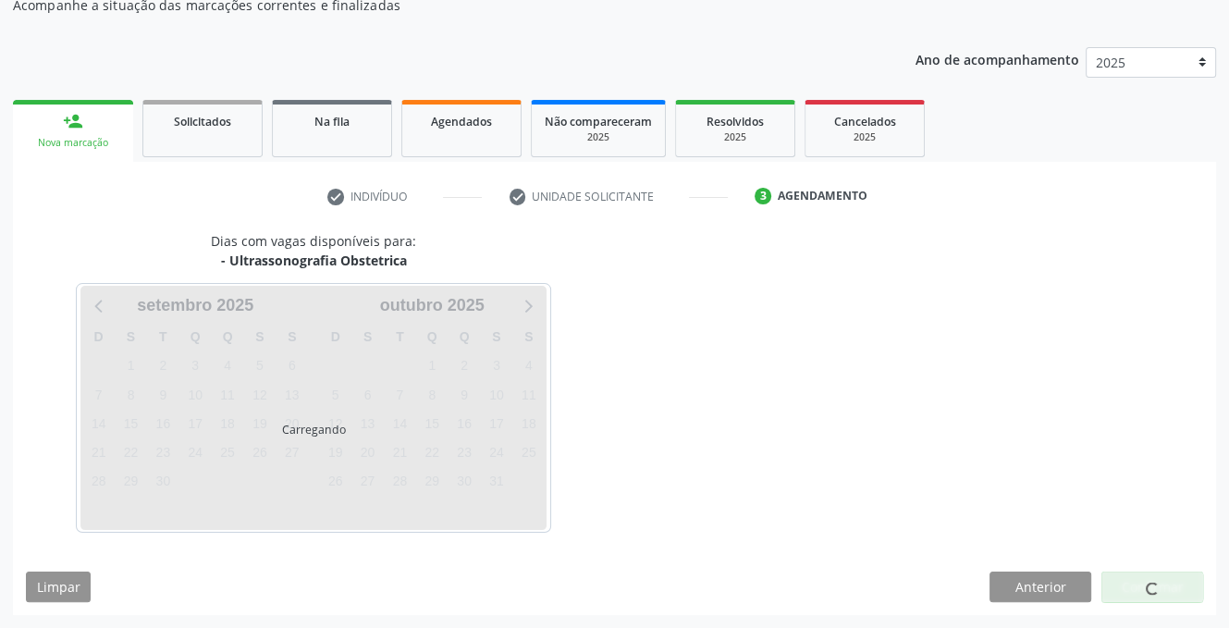
scroll to position [176, 0]
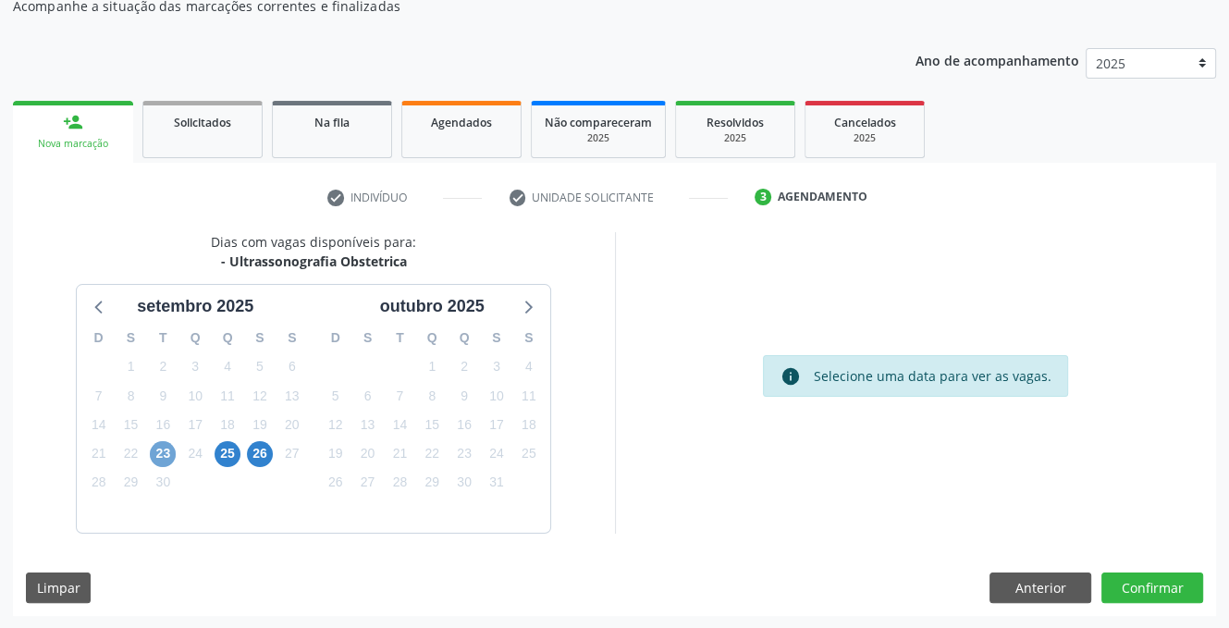
click at [152, 445] on span "23" at bounding box center [163, 454] width 26 height 26
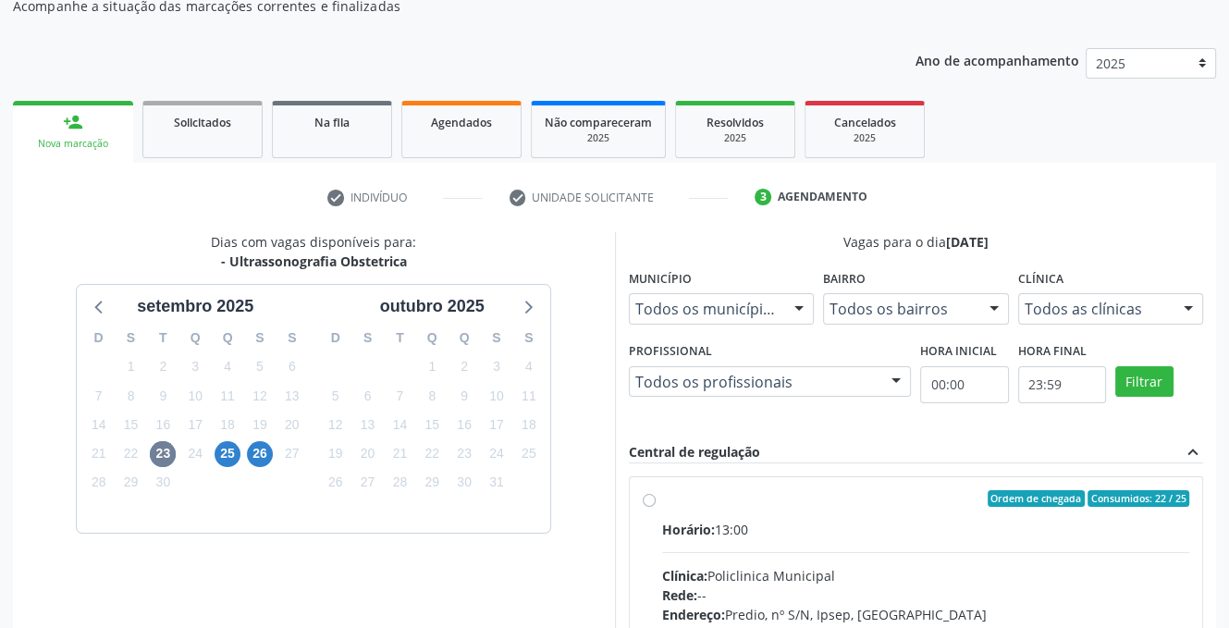
click at [662, 498] on label "Ordem de chegada Consumidos: 22 / 25 Horário: 13:00 Clínica: Policlinica Munici…" at bounding box center [926, 632] width 528 height 284
click at [647, 498] on input "Ordem de chegada Consumidos: 22 / 25 Horário: 13:00 Clínica: Policlinica Munici…" at bounding box center [649, 498] width 13 height 17
radio input "true"
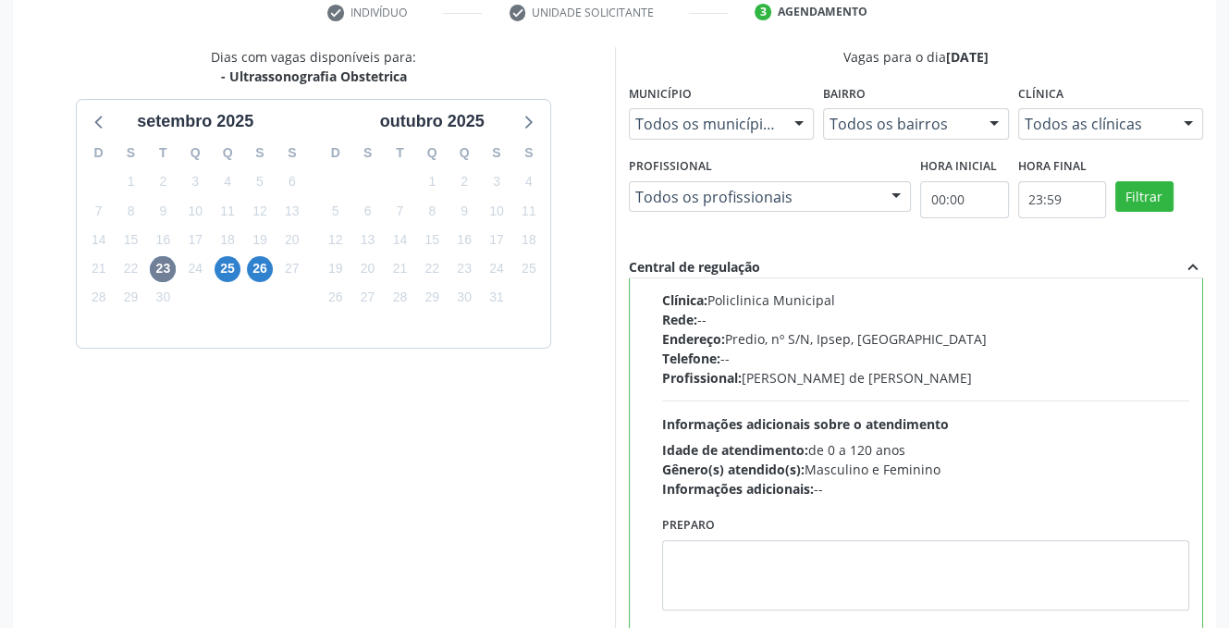
scroll to position [453, 0]
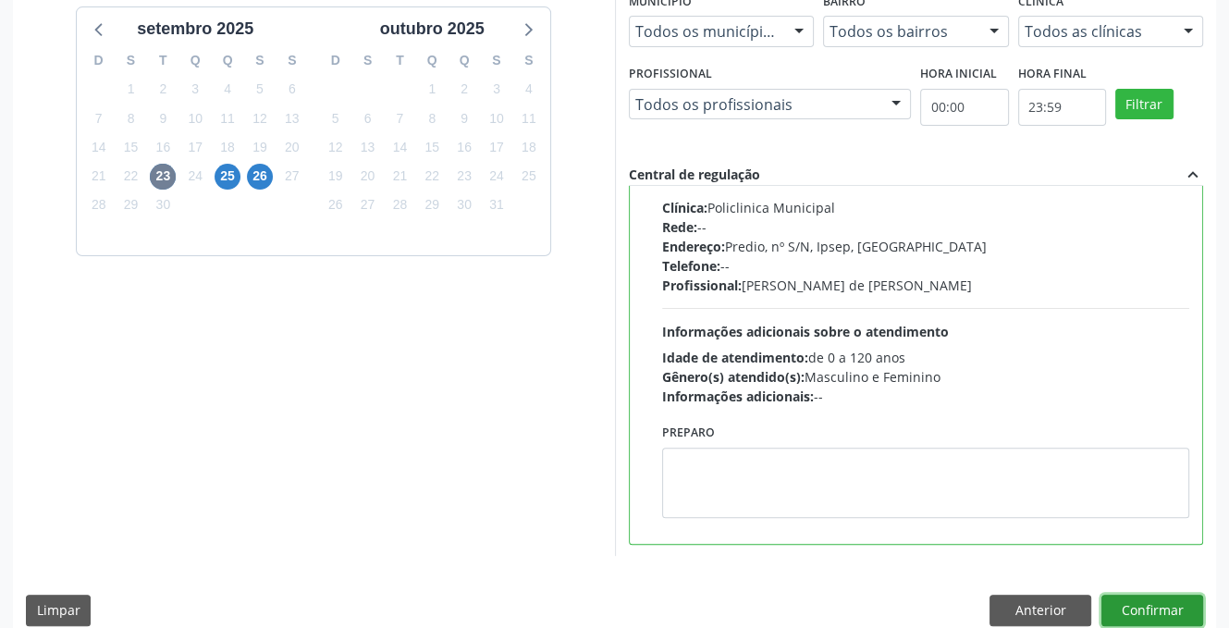
click at [1143, 598] on button "Confirmar" at bounding box center [1152, 609] width 102 height 31
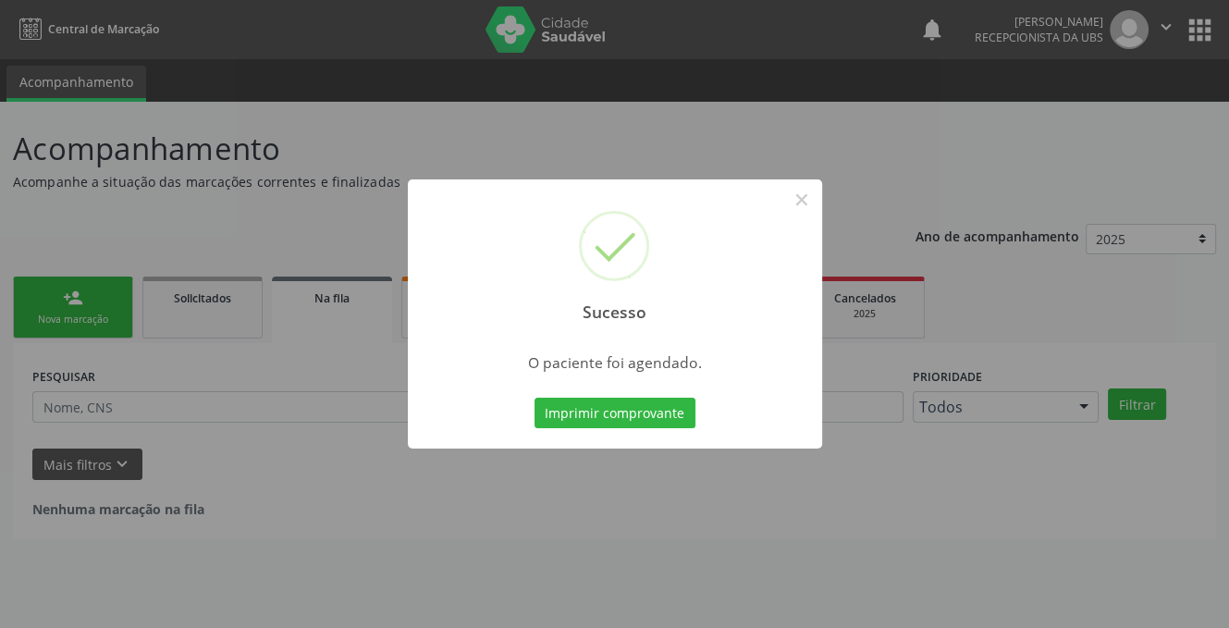
scroll to position [0, 0]
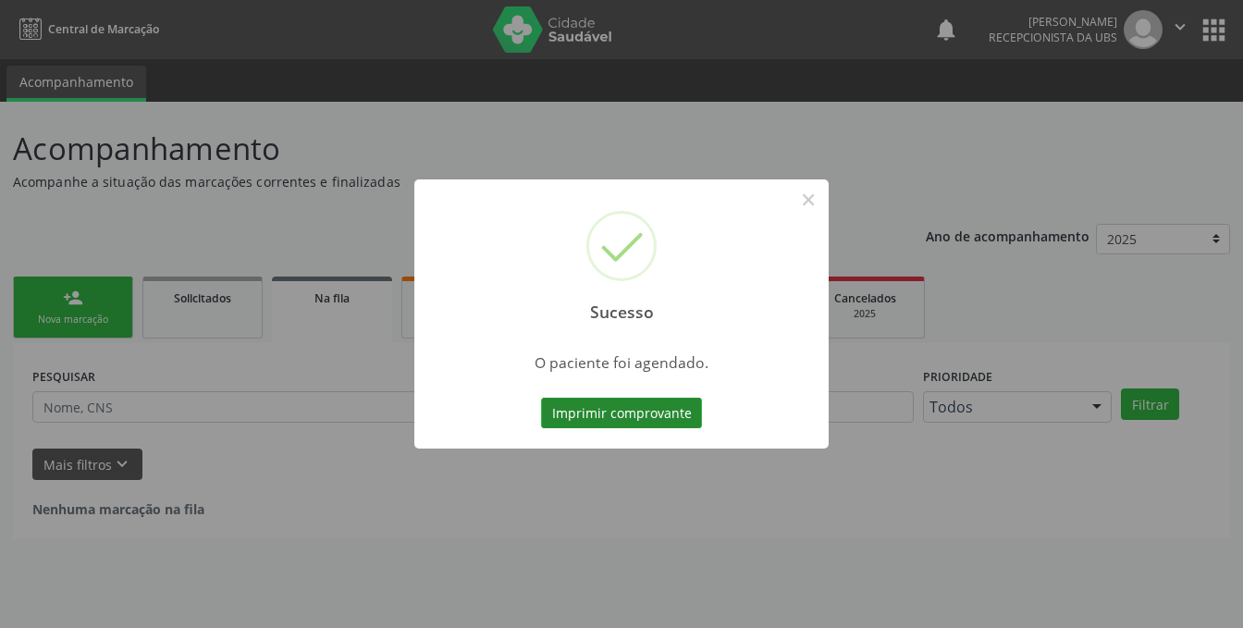
click at [602, 420] on button "Imprimir comprovante" at bounding box center [621, 413] width 161 height 31
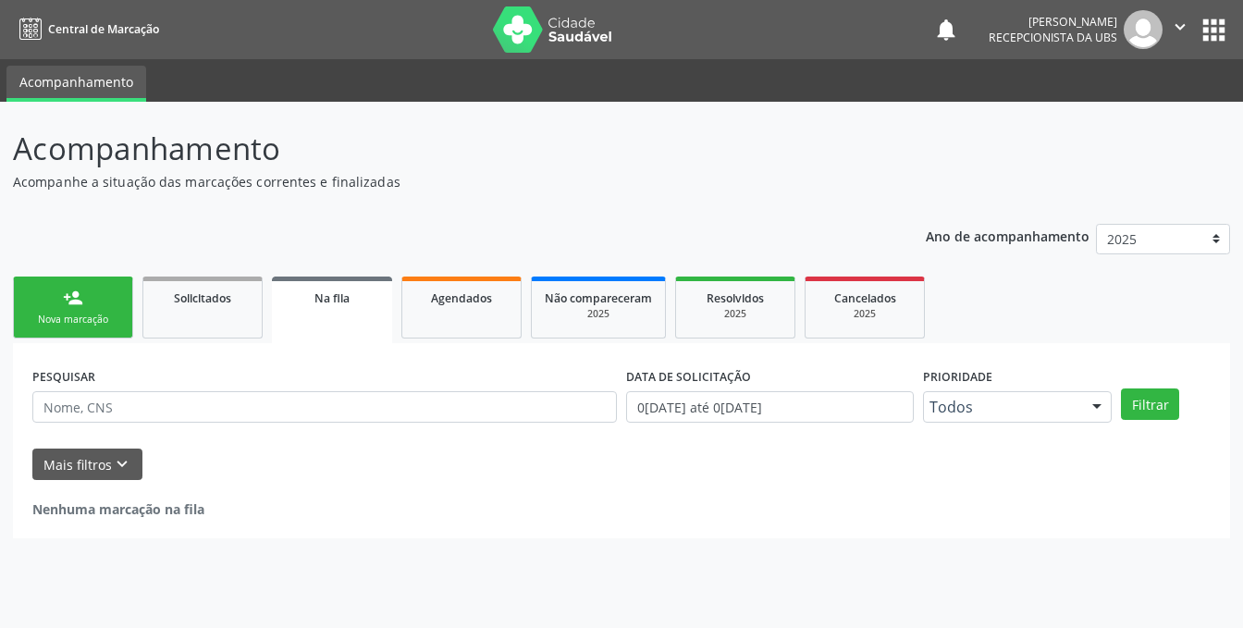
click at [61, 307] on link "person_add Nova marcação" at bounding box center [73, 307] width 120 height 62
click at [85, 302] on link "person_add Nova marcação" at bounding box center [73, 307] width 120 height 62
click at [80, 315] on div "Nova marcação" at bounding box center [73, 319] width 92 height 14
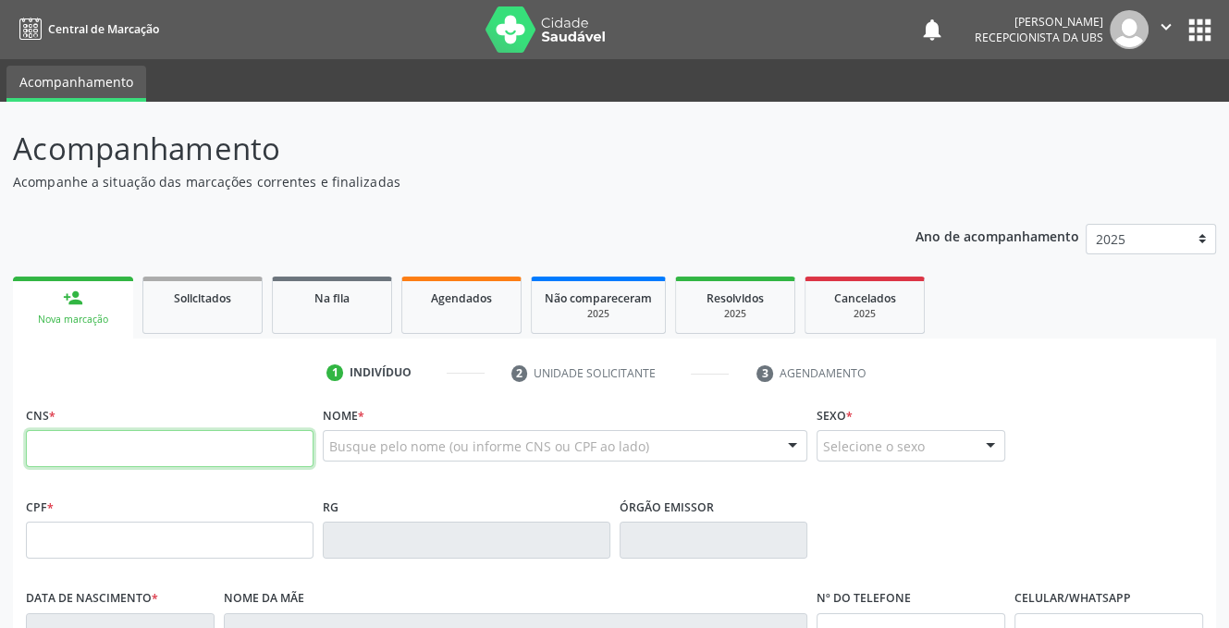
click at [74, 453] on input "text" at bounding box center [170, 448] width 288 height 37
type input "161 2403 2806 0018"
type input "2[DATE]"
type input "[PHONE_NUMBER]"
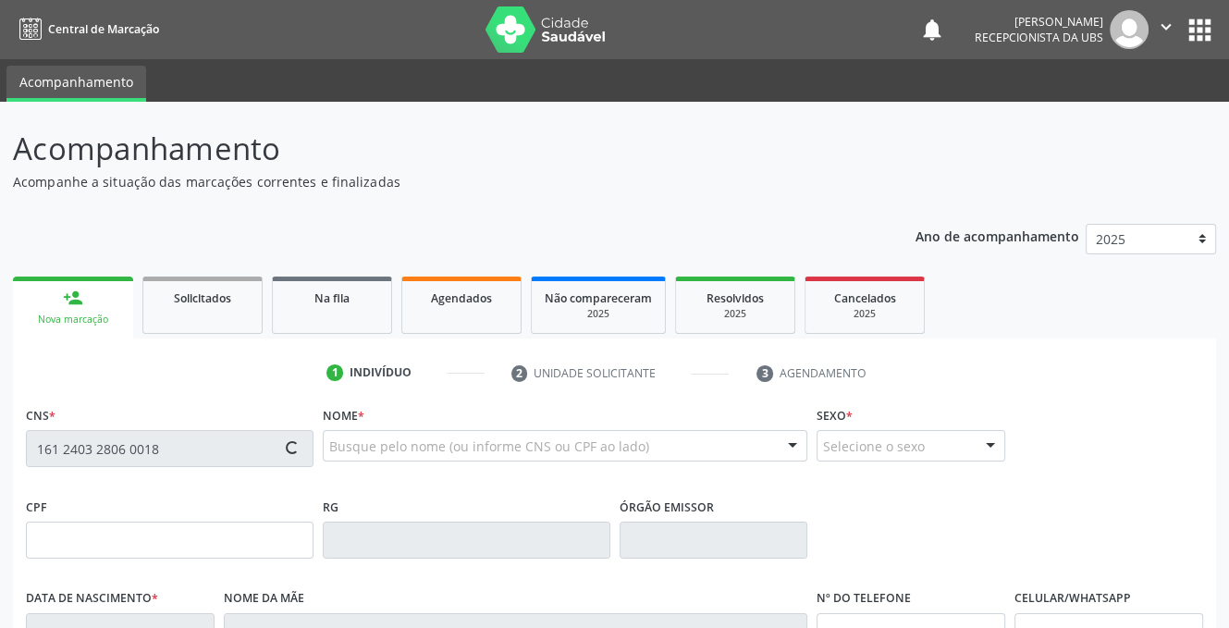
type input "48"
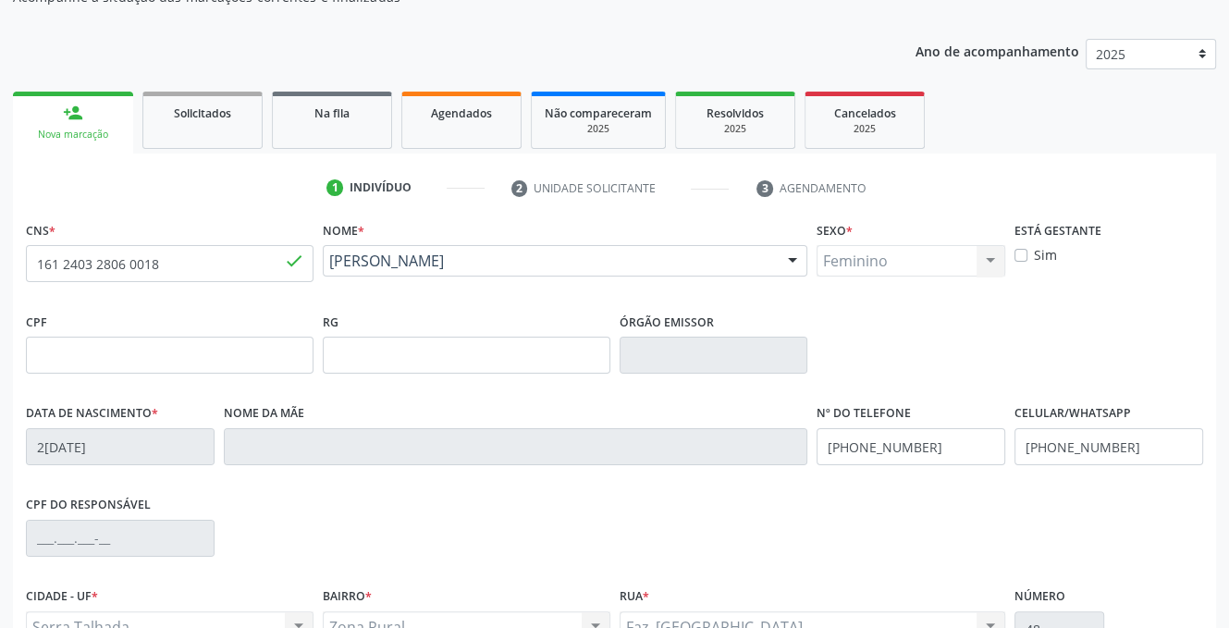
scroll to position [374, 0]
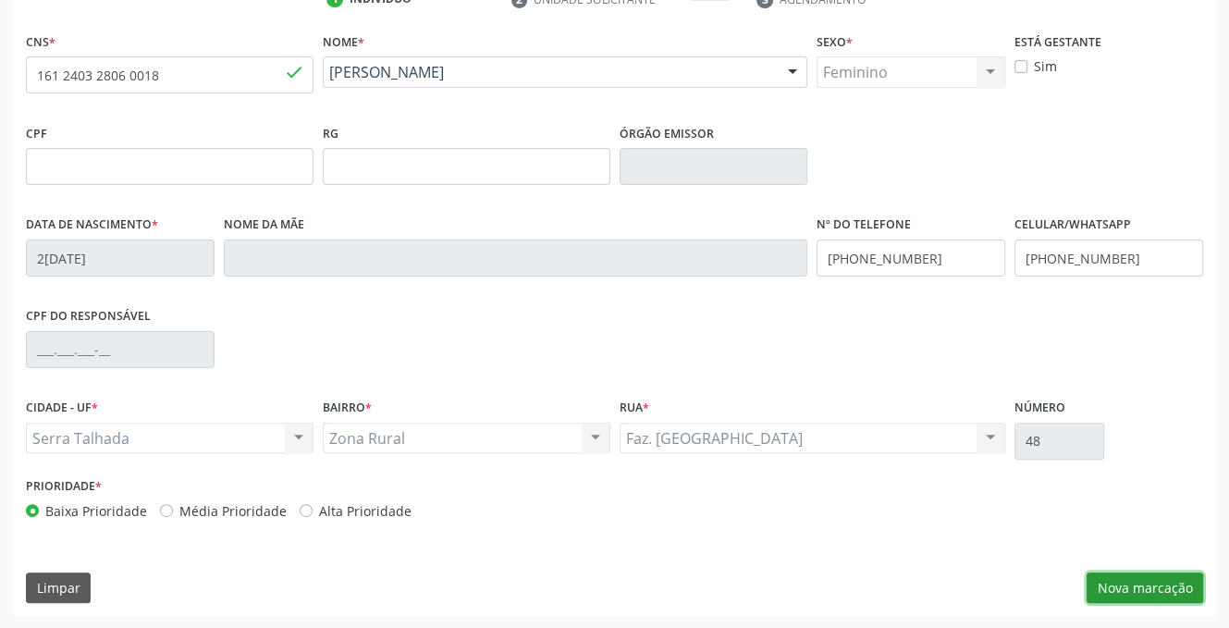
click at [1124, 583] on button "Nova marcação" at bounding box center [1144, 587] width 116 height 31
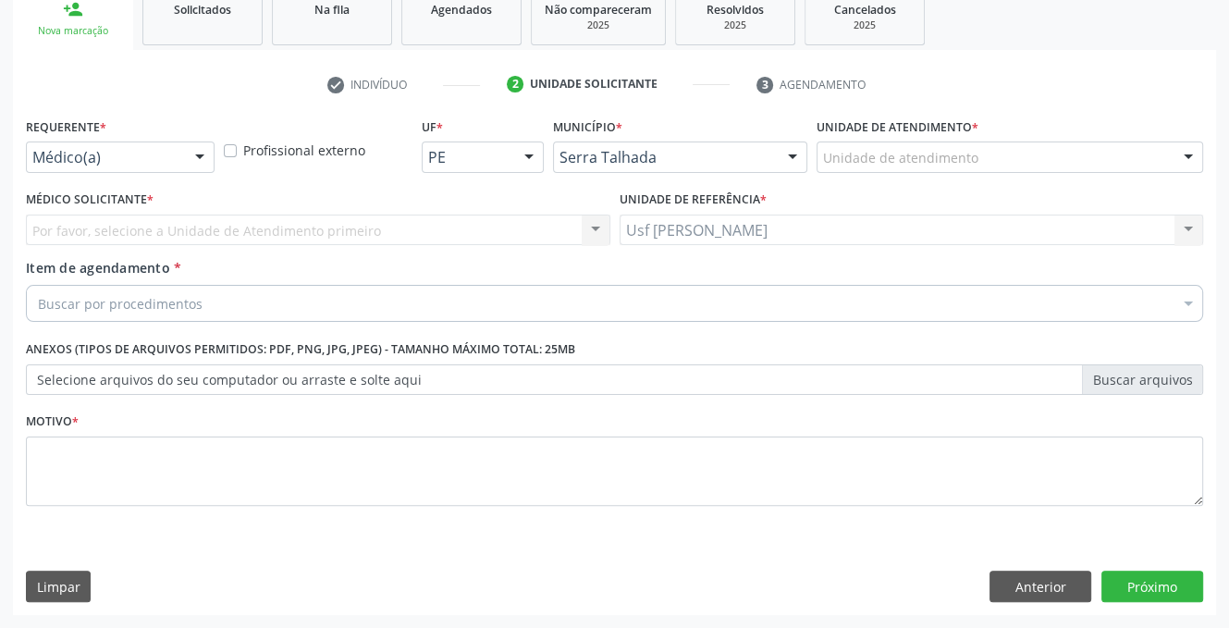
scroll to position [288, 0]
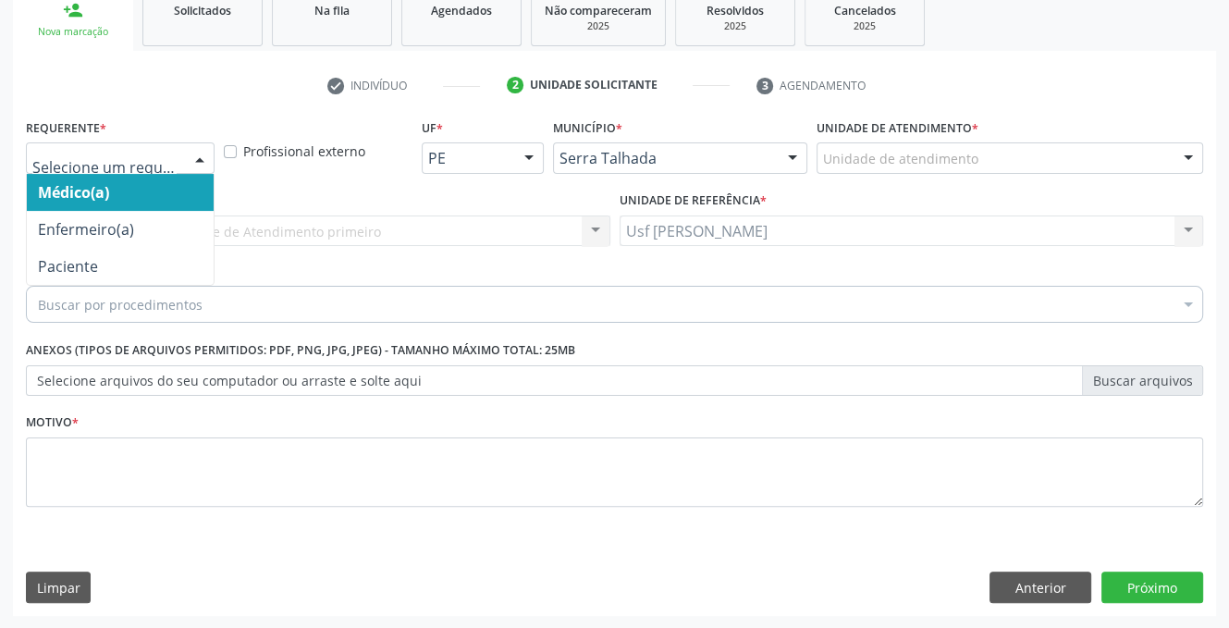
click at [194, 155] on div at bounding box center [200, 158] width 28 height 31
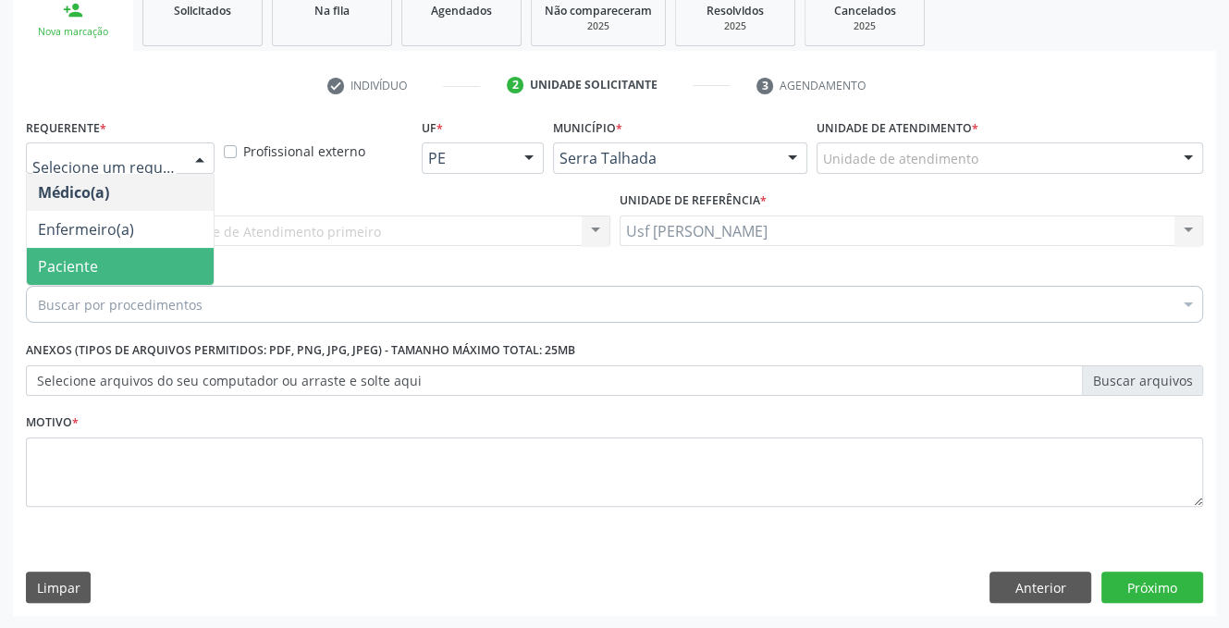
click at [123, 258] on span "Paciente" at bounding box center [120, 266] width 187 height 37
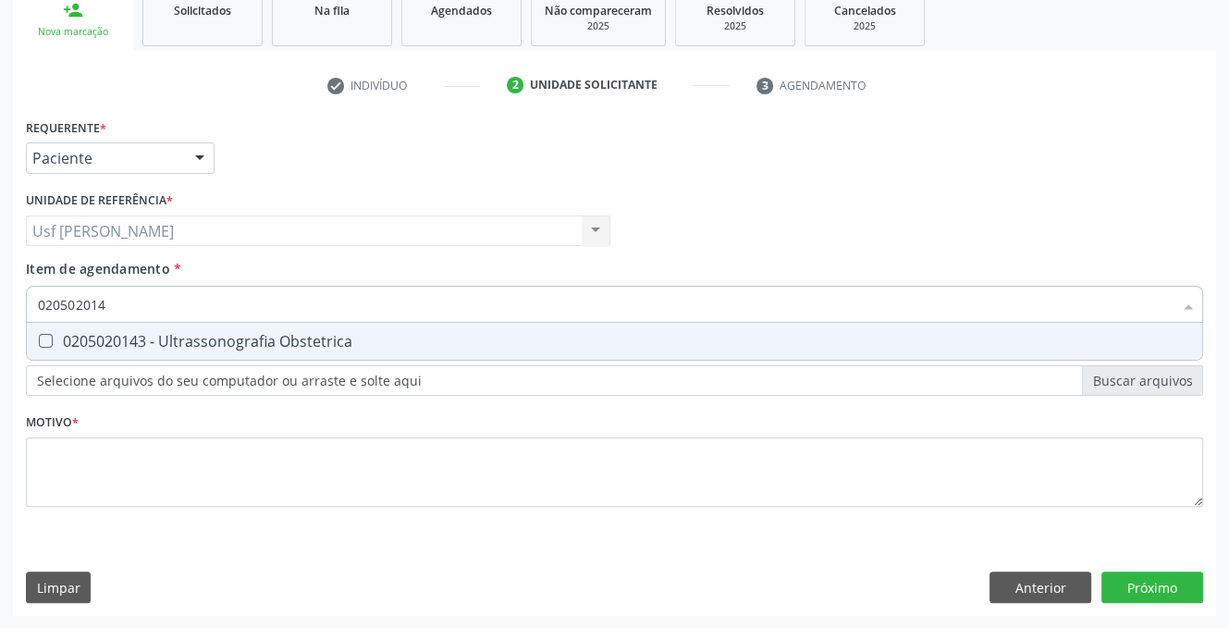
type input "0205020143"
click at [43, 343] on Obstetrica at bounding box center [46, 341] width 14 height 14
click at [39, 343] on Obstetrica "checkbox" at bounding box center [33, 341] width 12 height 12
checkbox Obstetrica "true"
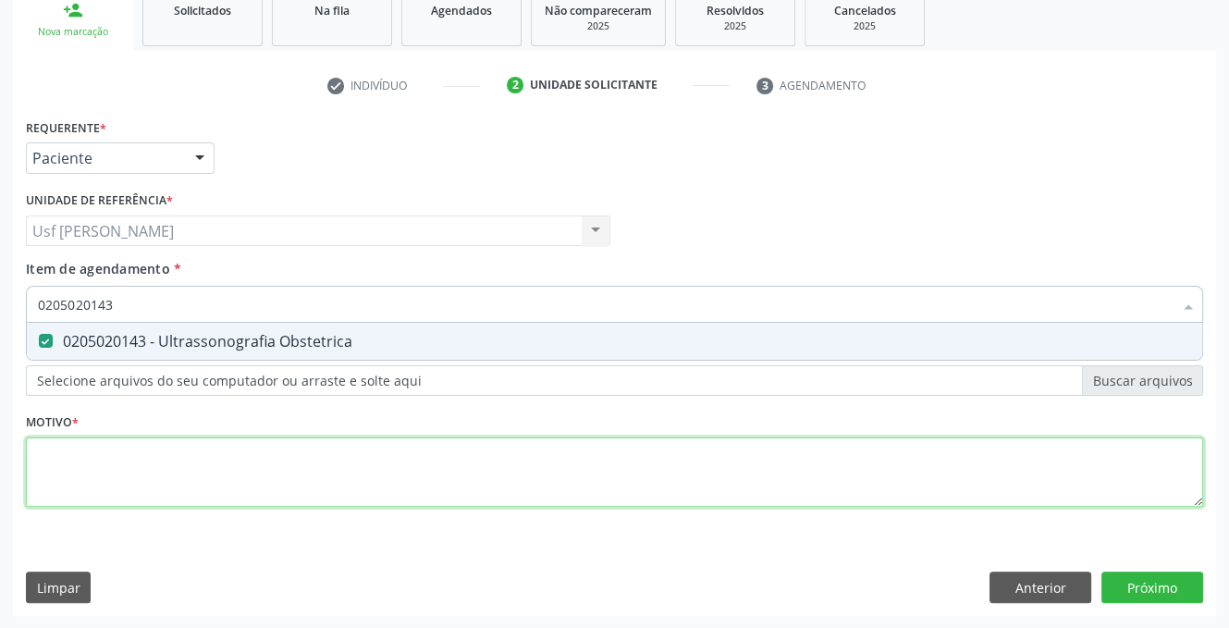
click at [64, 459] on div "Requerente * Paciente Médico(a) Enfermeiro(a) Paciente Nenhum resultado encontr…" at bounding box center [614, 323] width 1177 height 419
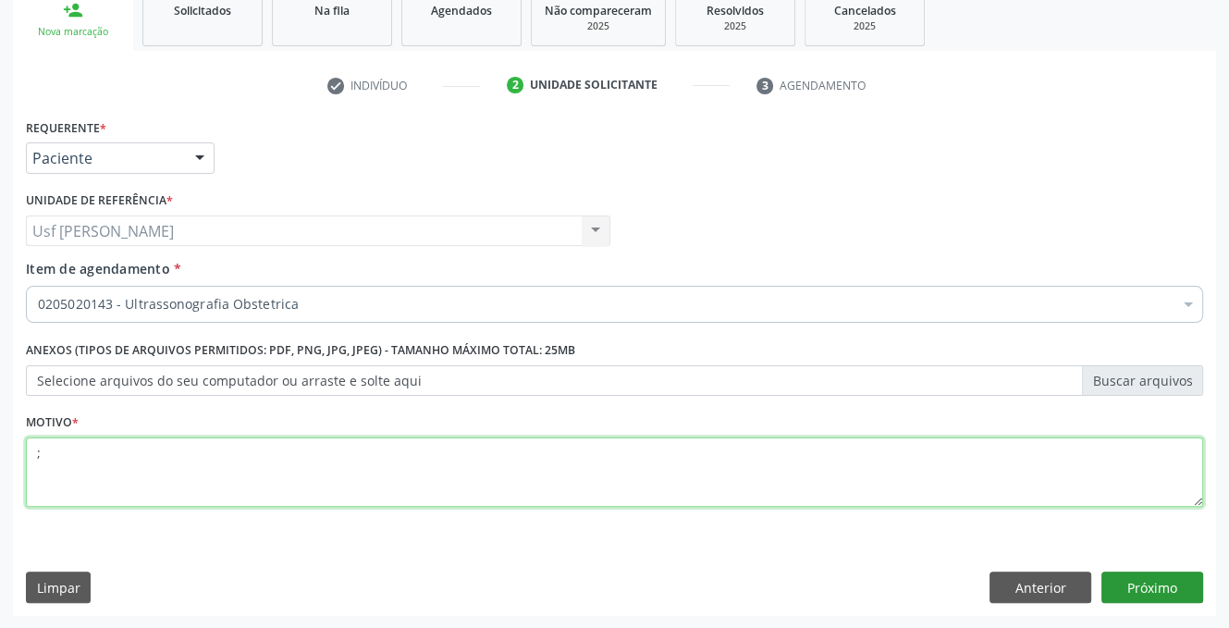
type textarea ";"
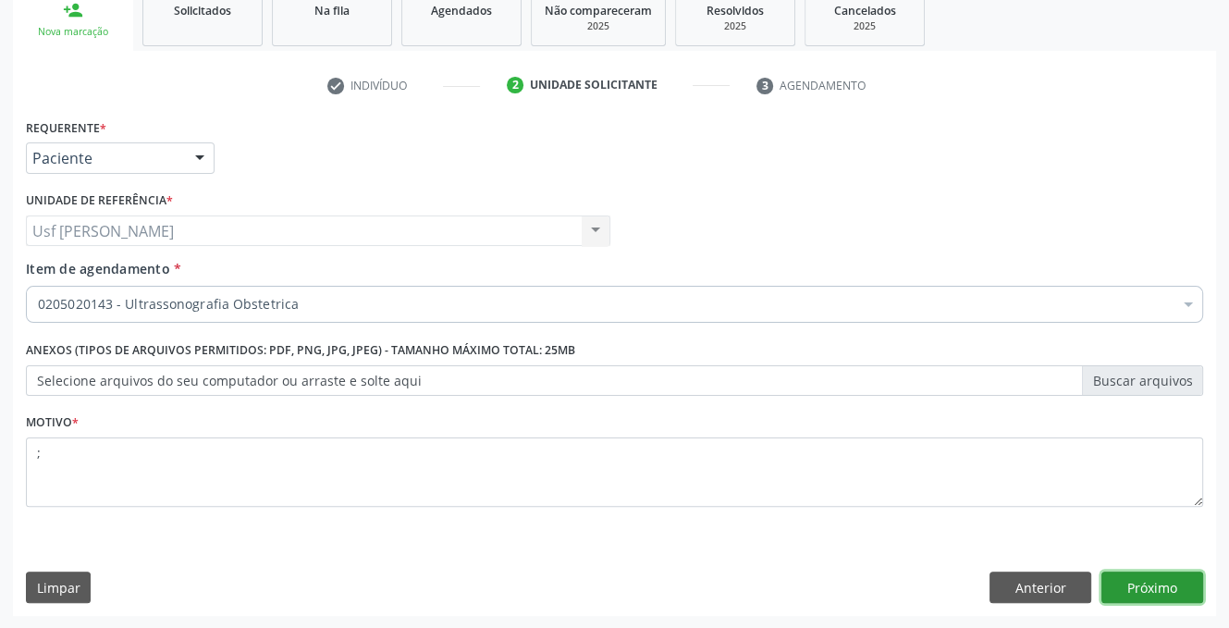
click at [1139, 590] on button "Próximo" at bounding box center [1152, 586] width 102 height 31
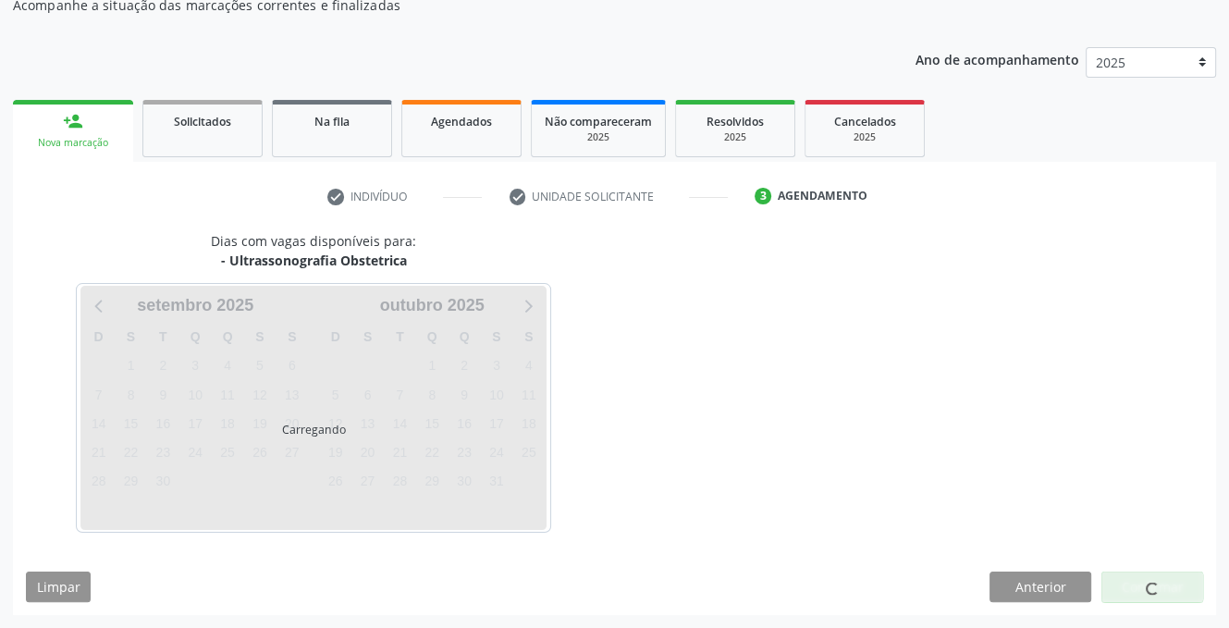
scroll to position [176, 0]
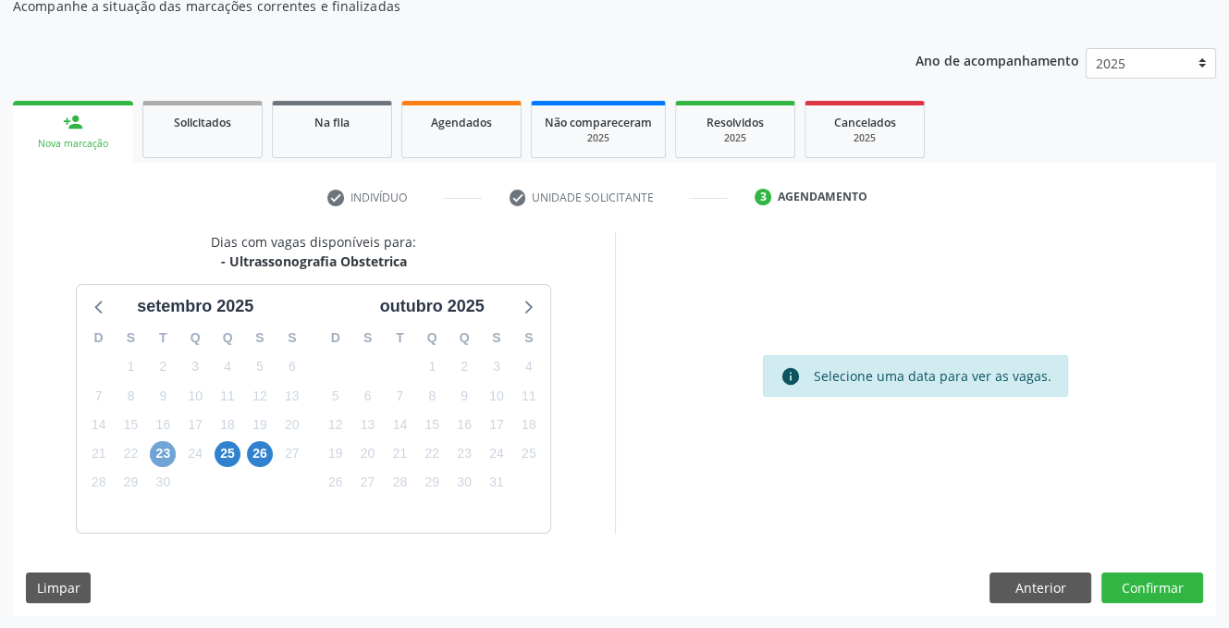
click at [158, 458] on span "23" at bounding box center [163, 454] width 26 height 26
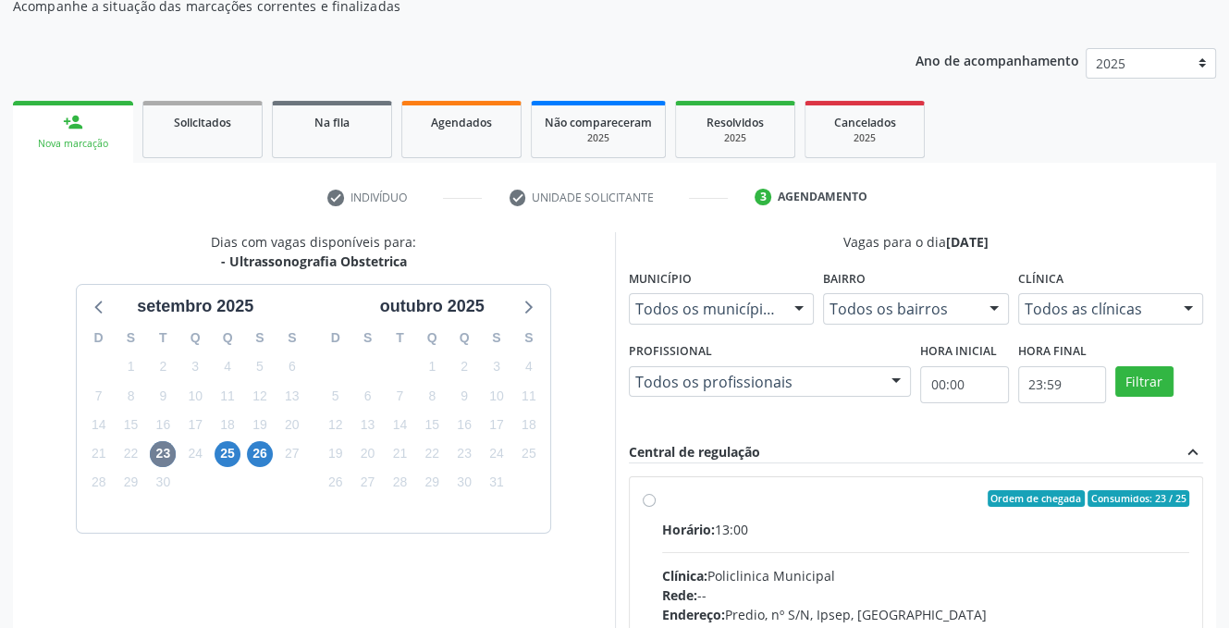
click at [662, 497] on label "Ordem de chegada Consumidos: 23 / 25 Horário: 13:00 Clínica: Policlinica Munici…" at bounding box center [926, 632] width 528 height 284
click at [643, 497] on input "Ordem de chegada Consumidos: 23 / 25 Horário: 13:00 Clínica: Policlinica Munici…" at bounding box center [649, 498] width 13 height 17
radio input "true"
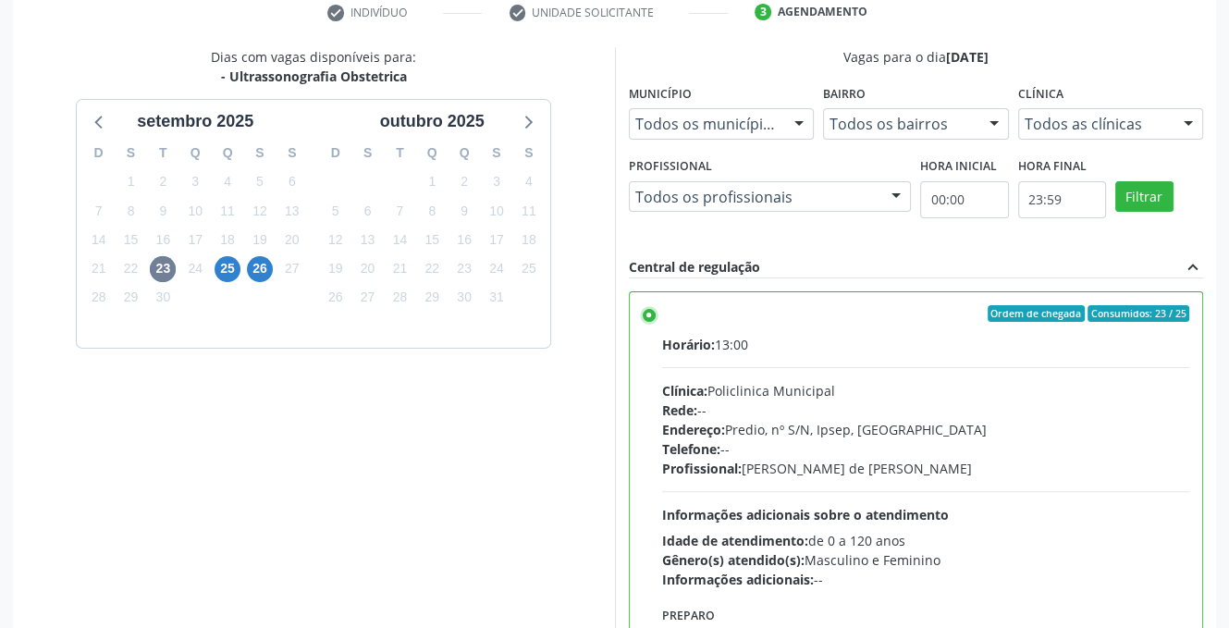
scroll to position [453, 0]
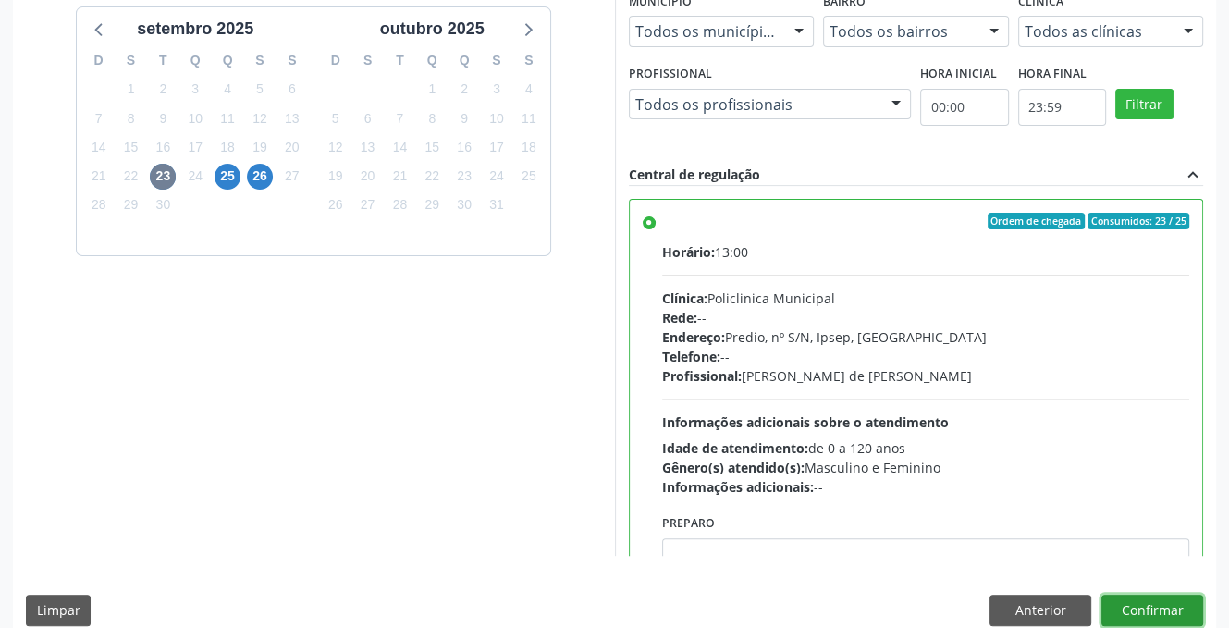
click at [1177, 608] on button "Confirmar" at bounding box center [1152, 609] width 102 height 31
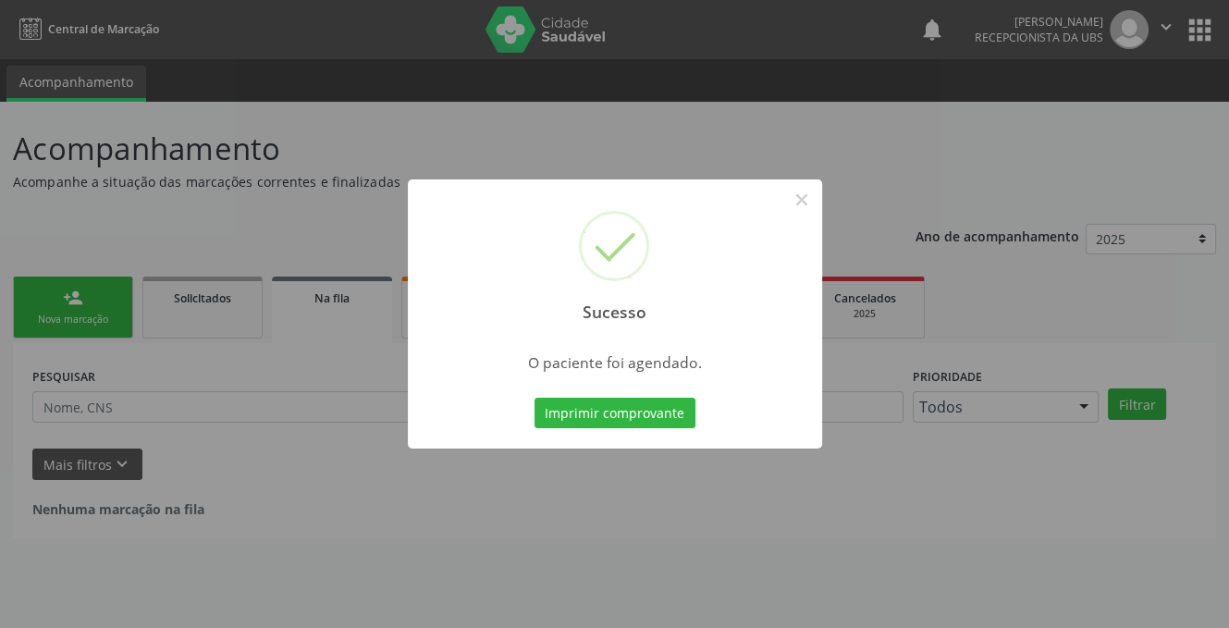
scroll to position [0, 0]
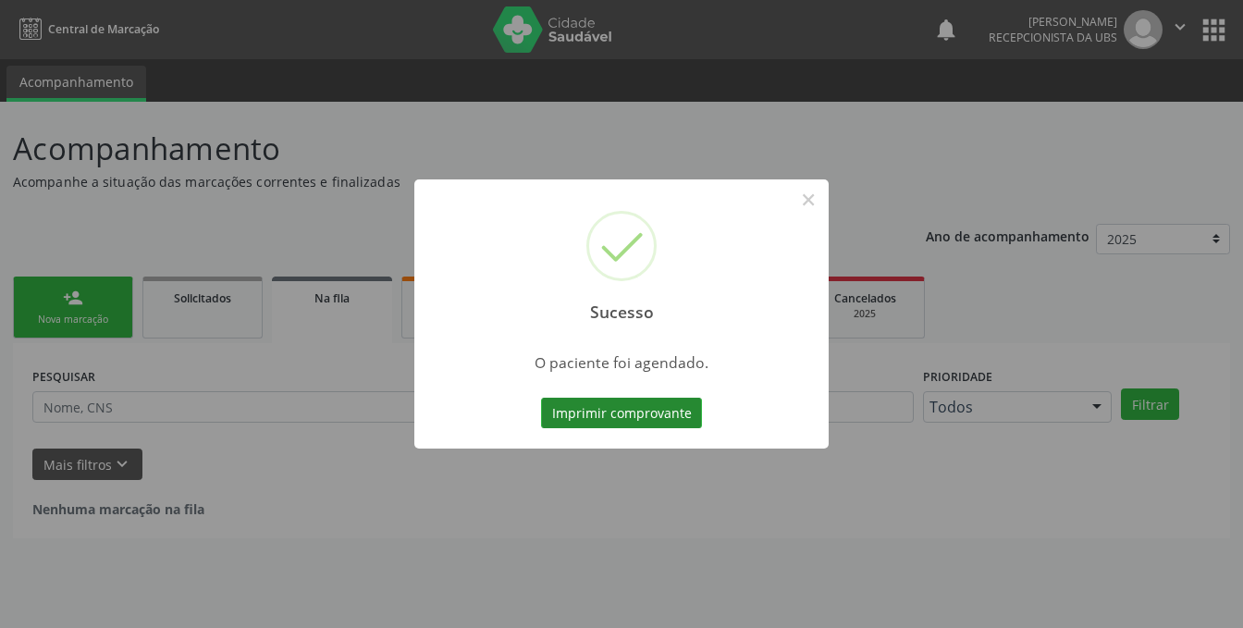
click at [647, 410] on button "Imprimir comprovante" at bounding box center [621, 413] width 161 height 31
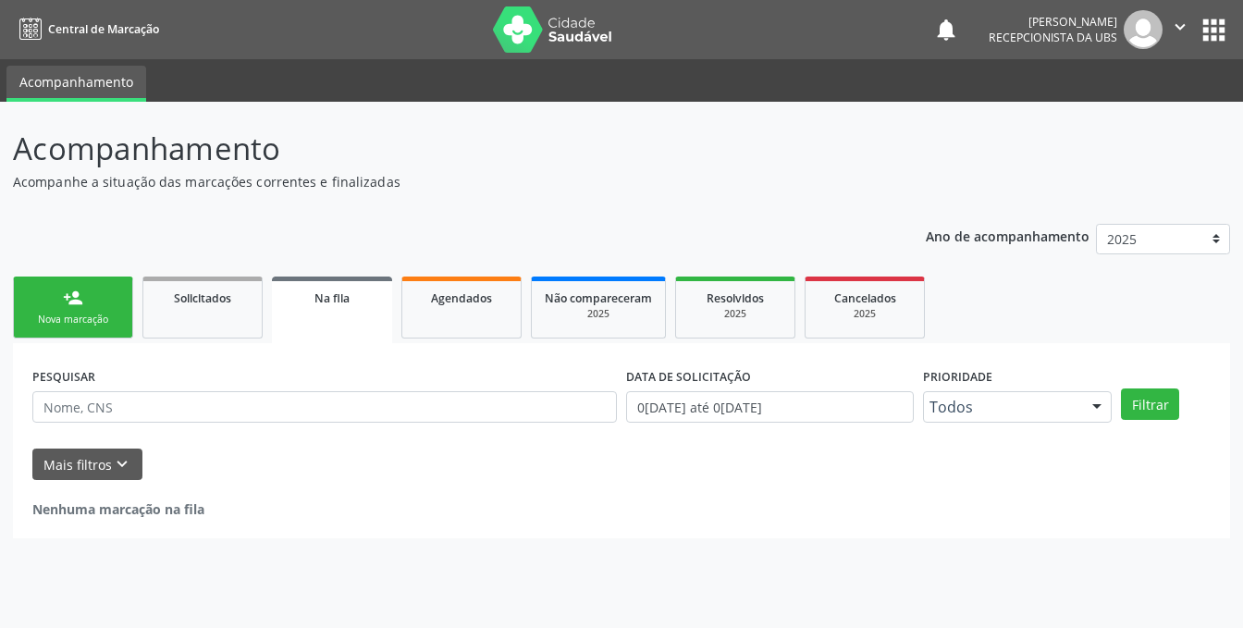
click at [64, 302] on div "person_add" at bounding box center [73, 298] width 20 height 20
click at [69, 300] on div "person_add" at bounding box center [73, 298] width 20 height 20
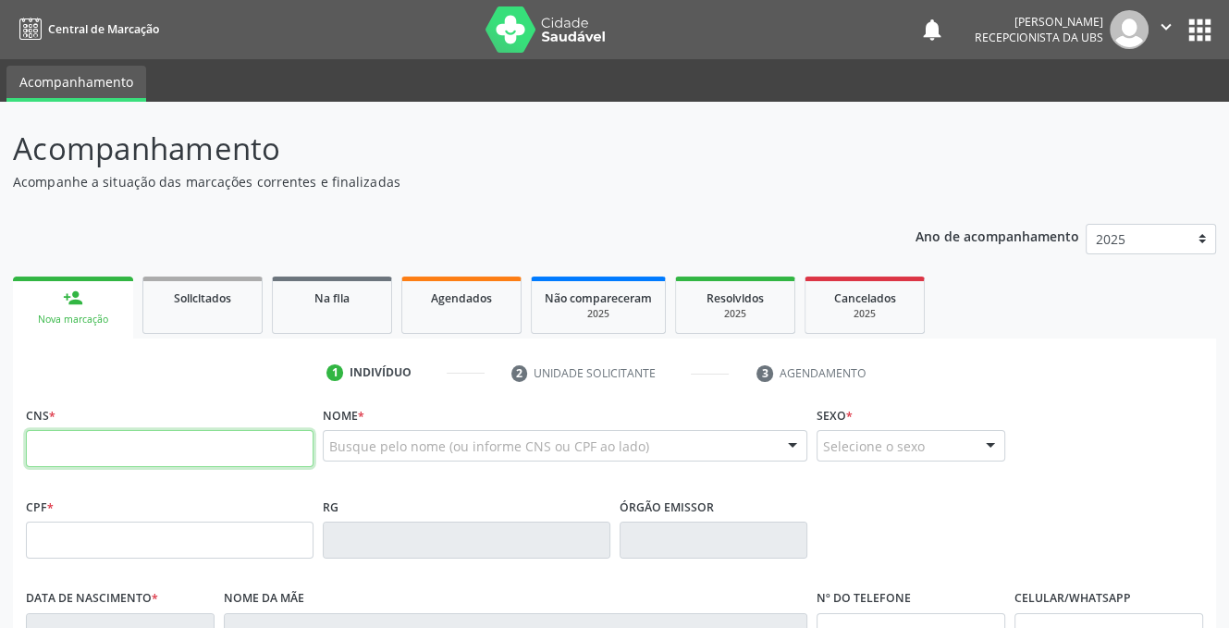
click at [71, 458] on input "text" at bounding box center [170, 448] width 288 height 37
click at [101, 446] on input "text" at bounding box center [170, 448] width 288 height 37
type input "898 0037 3634 9558"
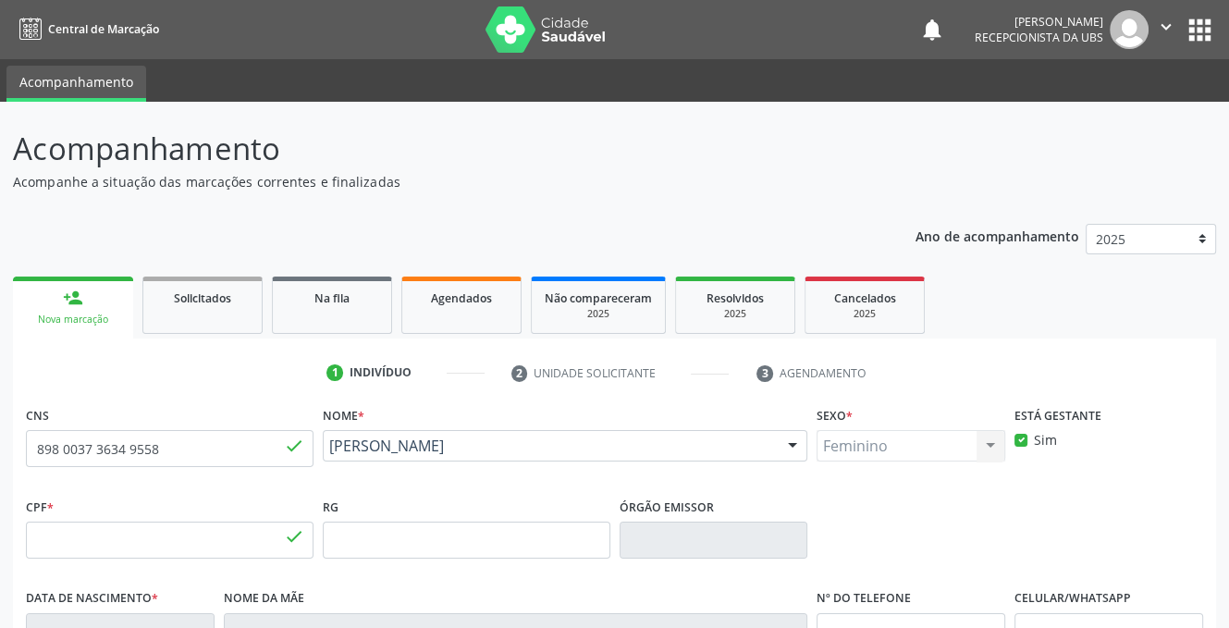
type input "130.752.714-03"
type input "2[DATE]"
type input "Genoveva [PERSON_NAME]"
type input "[PHONE_NUMBER]"
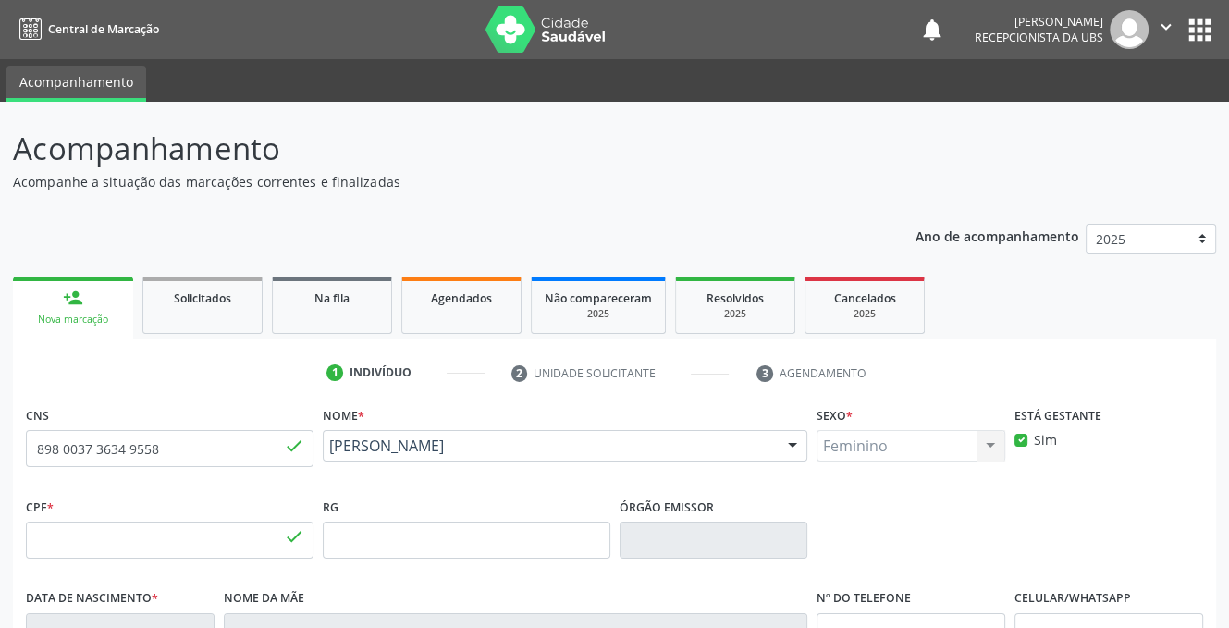
type input "S/N"
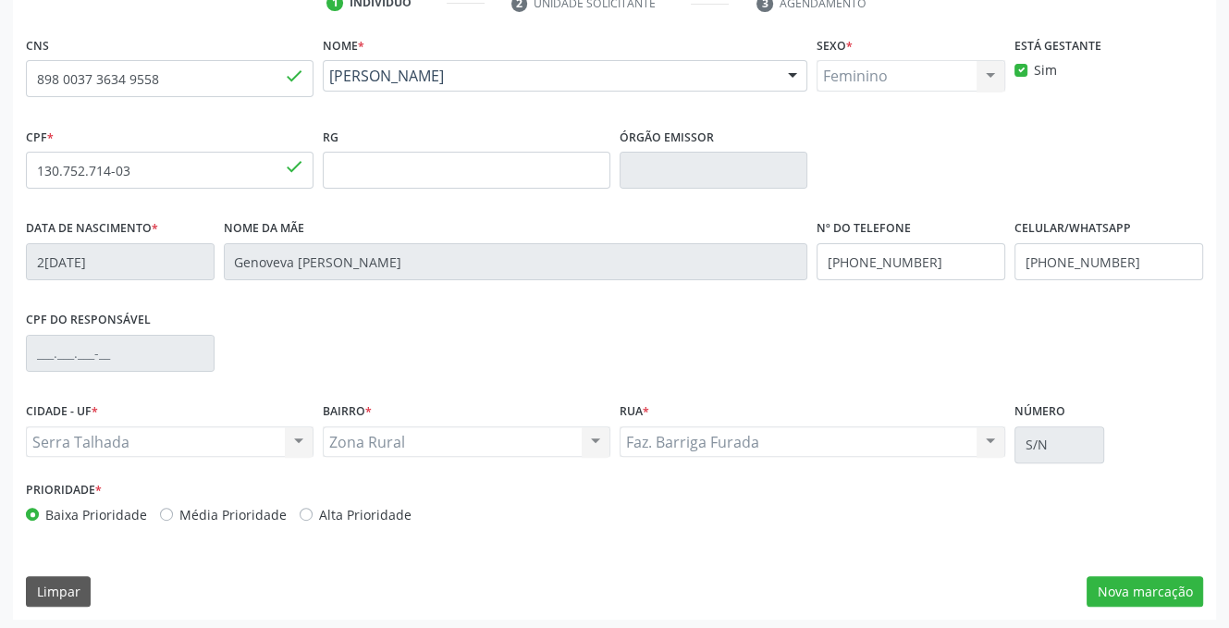
scroll to position [374, 0]
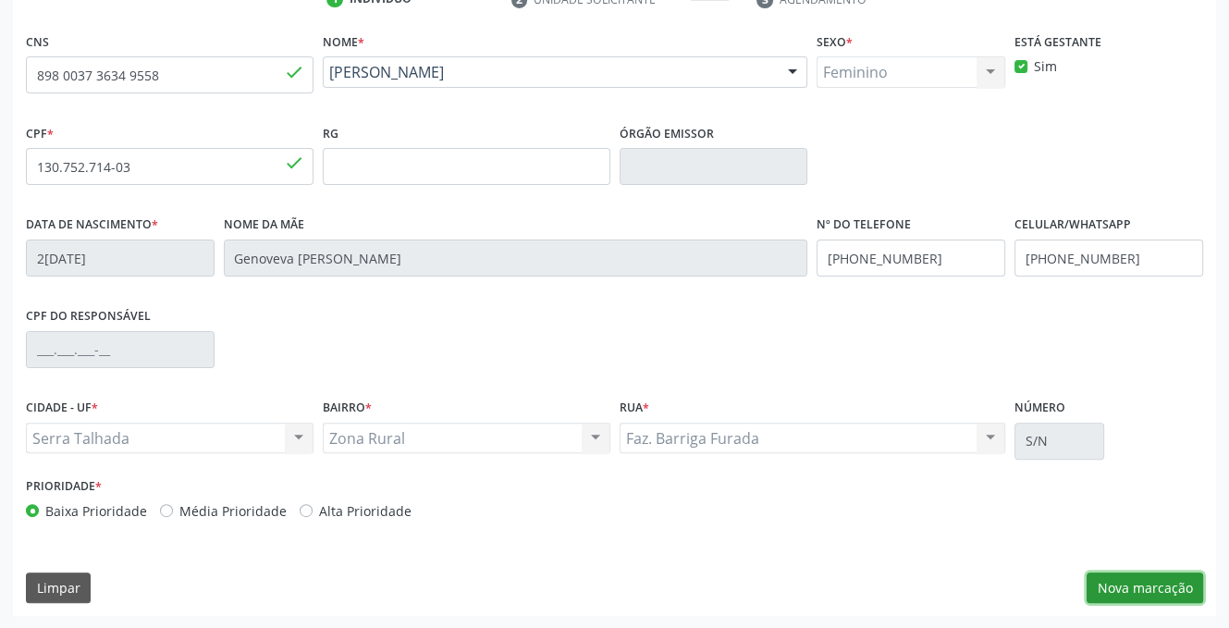
click at [1139, 590] on button "Nova marcação" at bounding box center [1144, 587] width 116 height 31
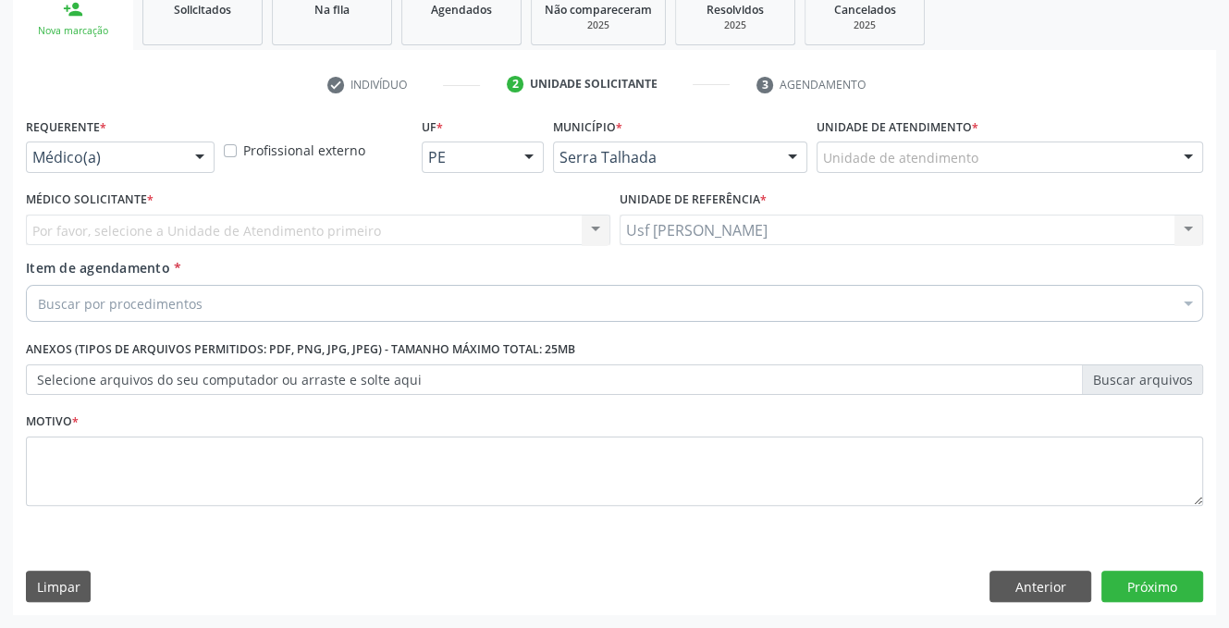
scroll to position [288, 0]
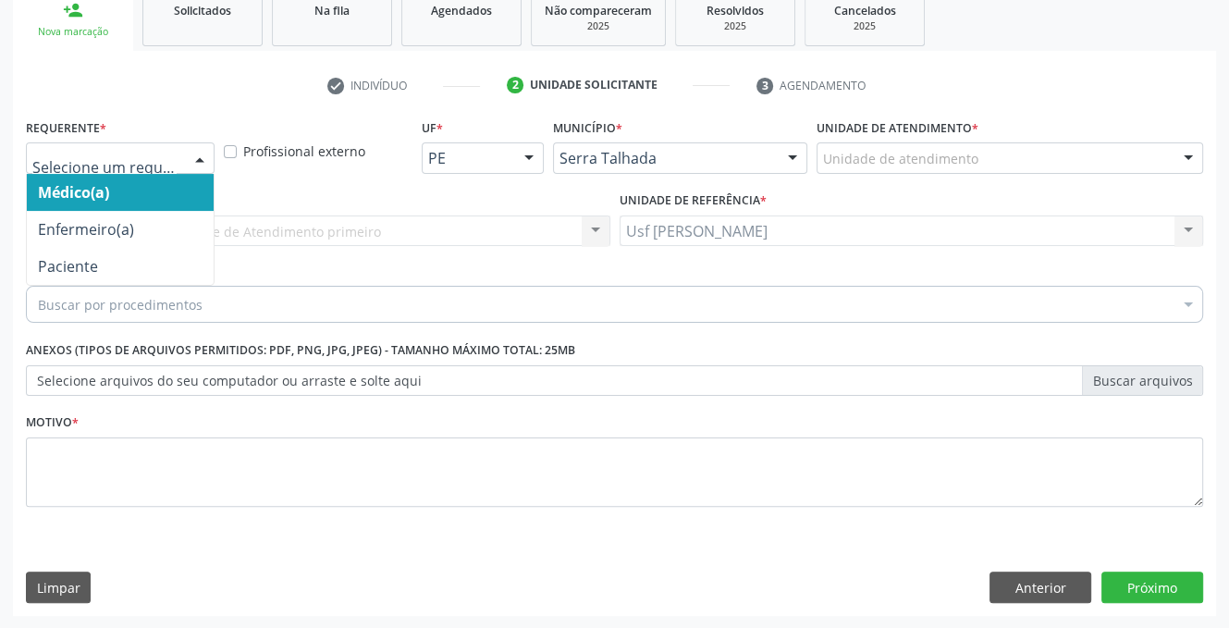
click at [197, 155] on div at bounding box center [200, 158] width 28 height 31
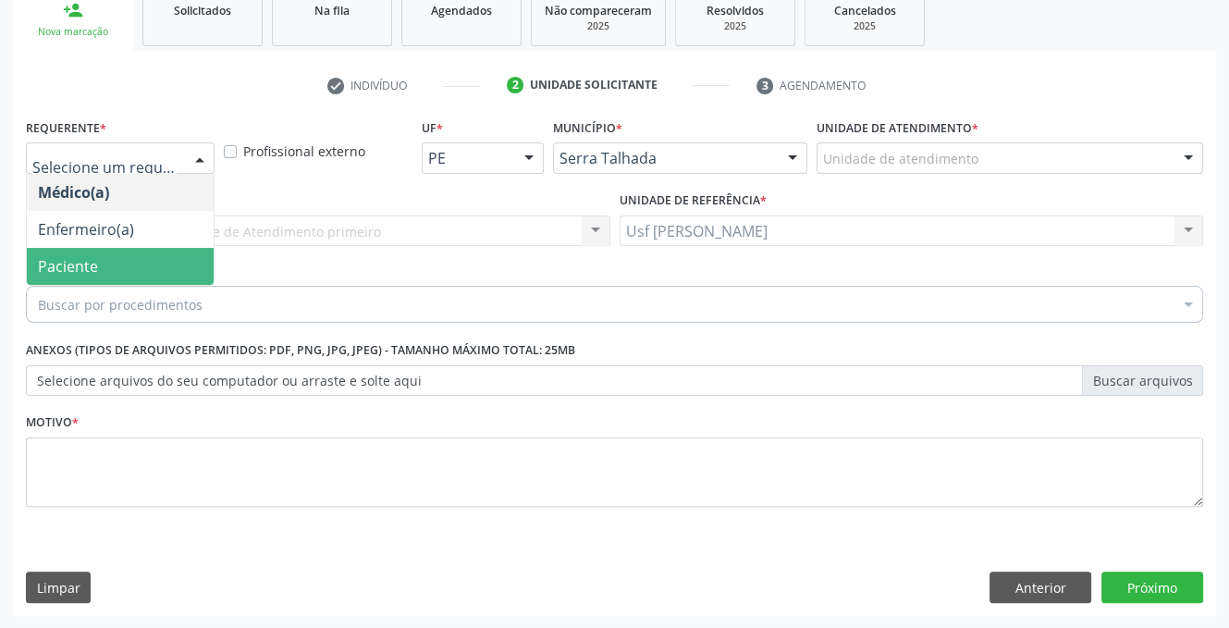
click at [169, 253] on span "Paciente" at bounding box center [120, 266] width 187 height 37
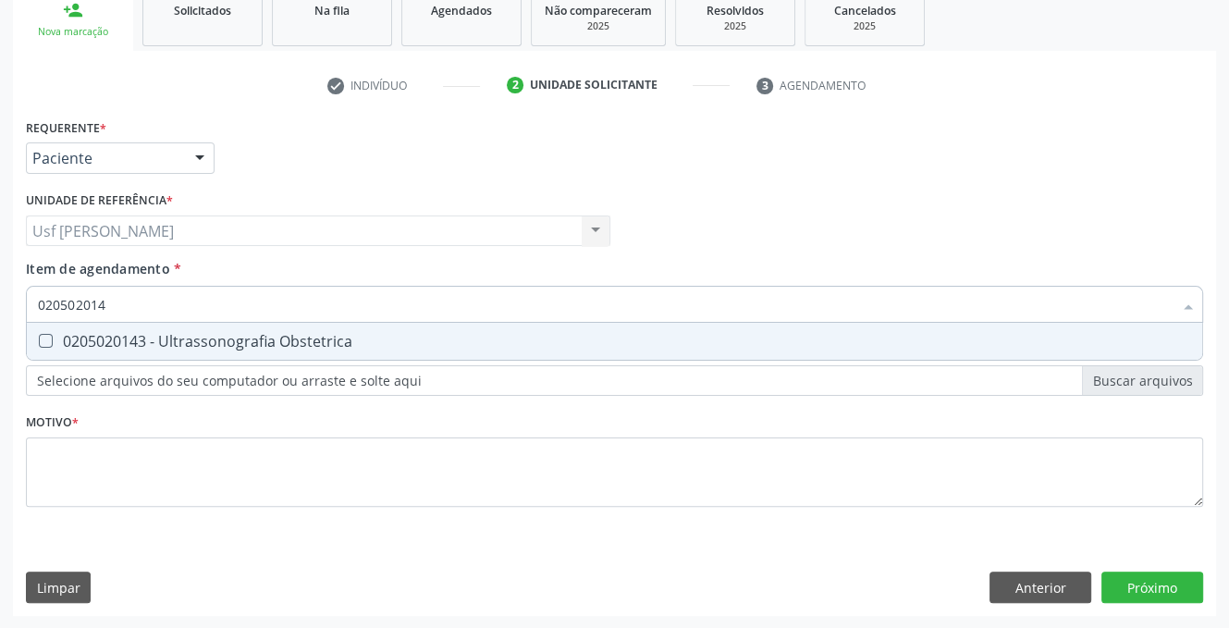
type input "0205020143"
click at [50, 341] on Obstetrica at bounding box center [46, 341] width 14 height 14
click at [39, 341] on Obstetrica "checkbox" at bounding box center [33, 341] width 12 height 12
checkbox Obstetrica "true"
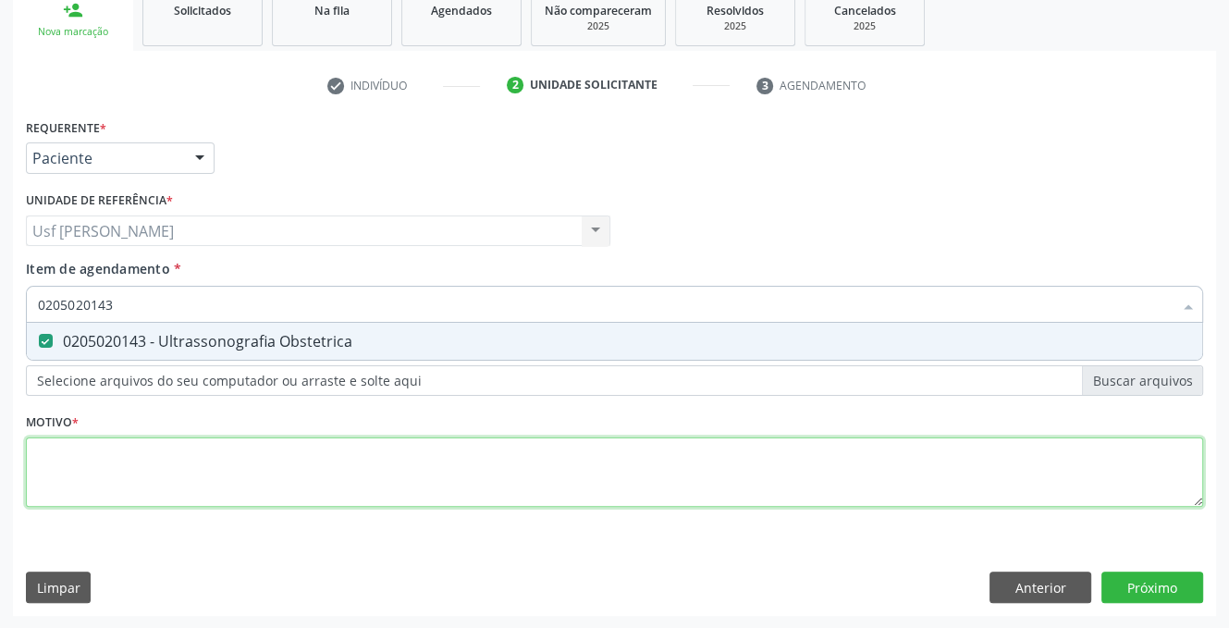
click at [126, 458] on div "Requerente * Paciente Médico(a) Enfermeiro(a) Paciente Nenhum resultado encontr…" at bounding box center [614, 323] width 1177 height 419
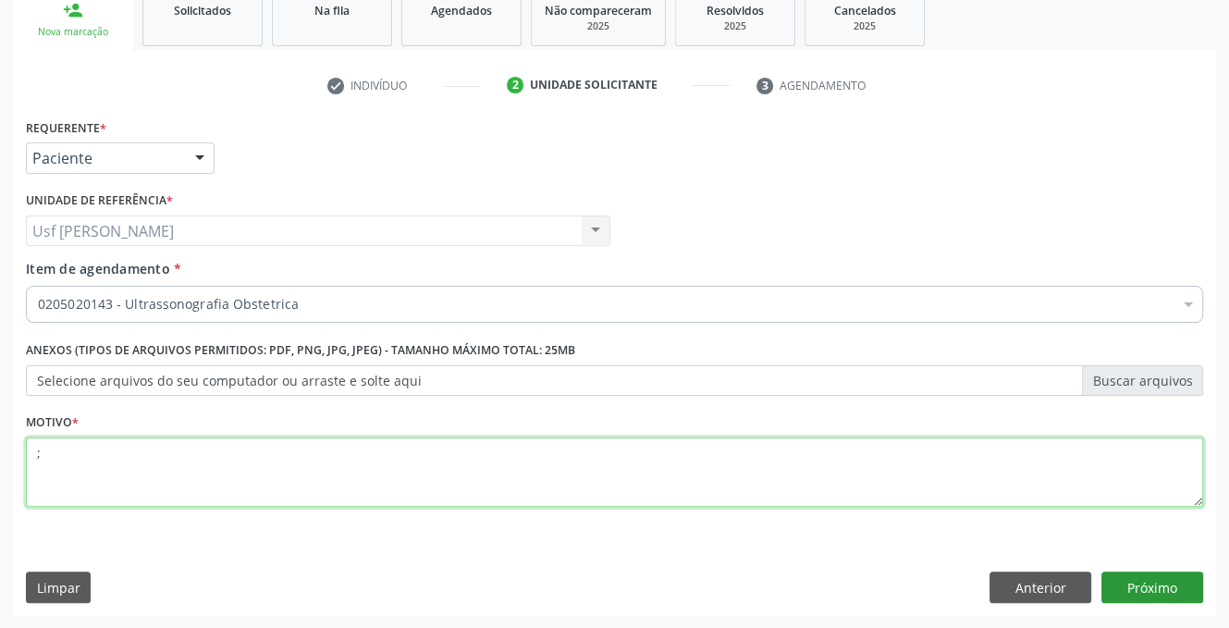
type textarea ";"
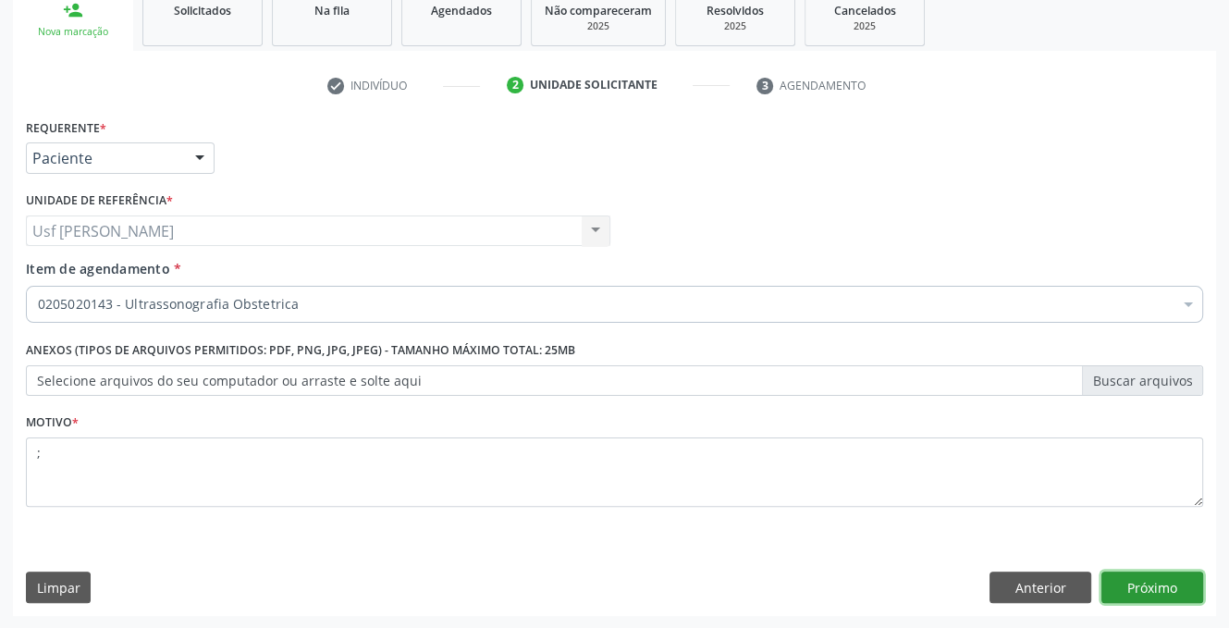
click at [1165, 582] on button "Próximo" at bounding box center [1152, 586] width 102 height 31
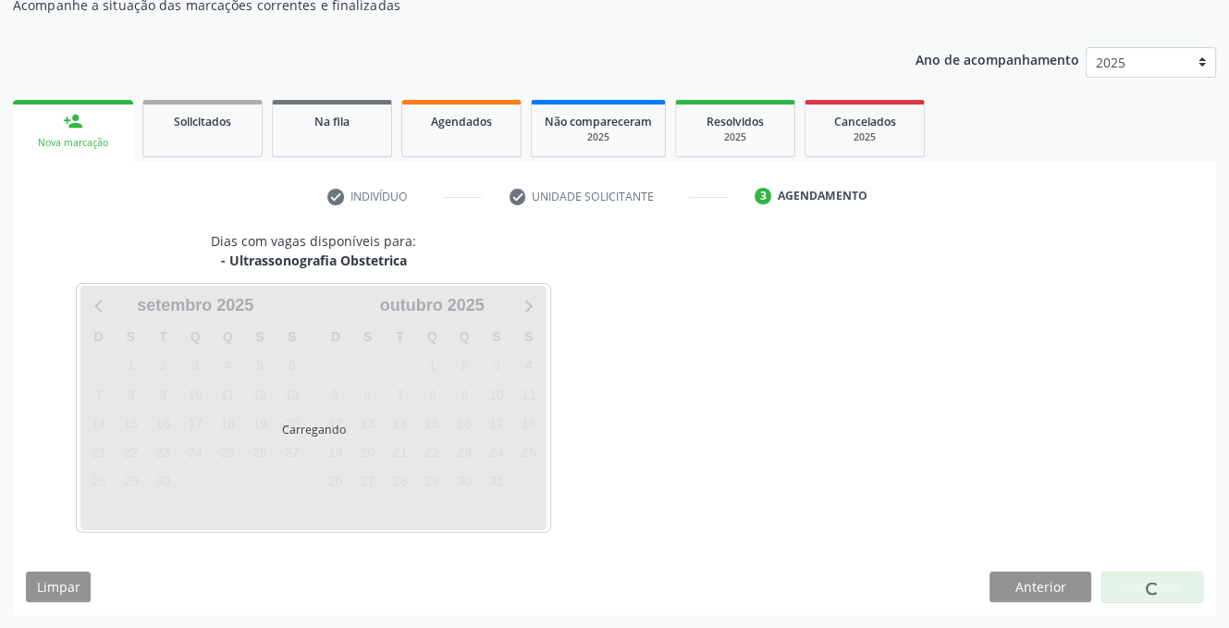
scroll to position [176, 0]
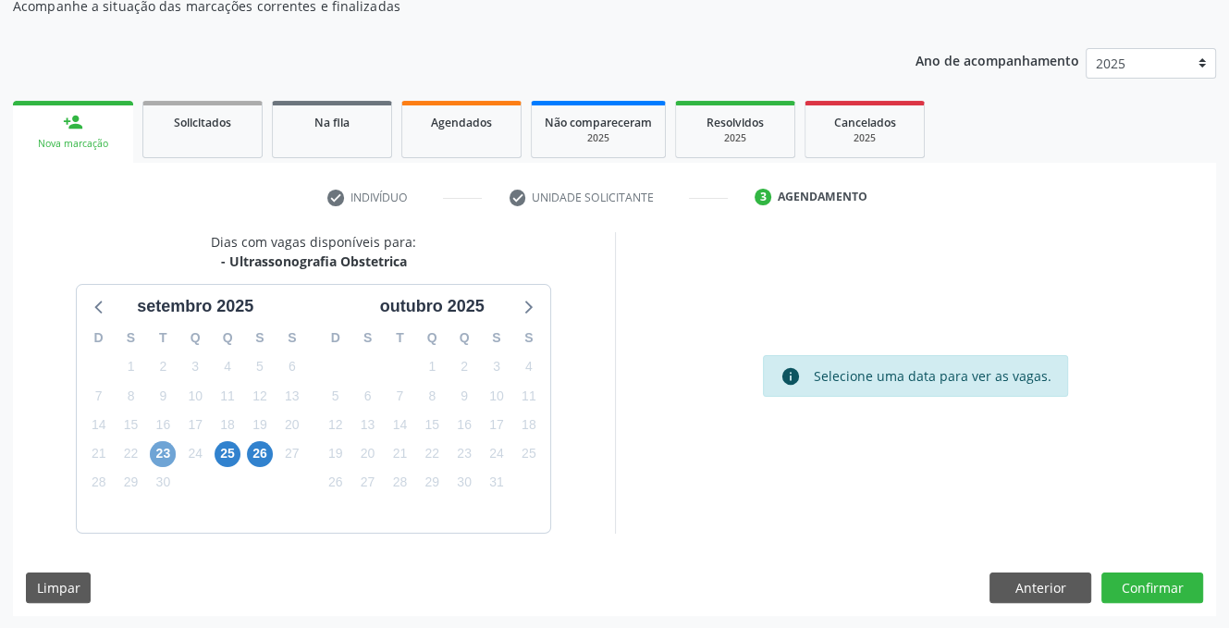
click at [166, 449] on span "23" at bounding box center [163, 454] width 26 height 26
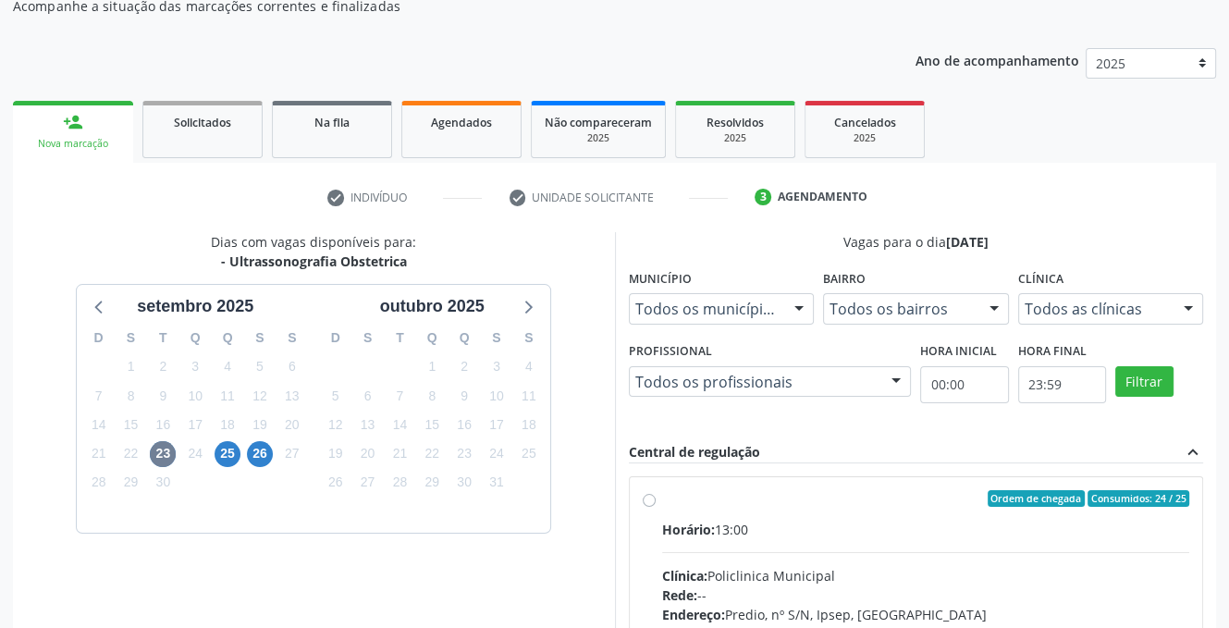
click at [662, 498] on label "Ordem de chegada Consumidos: 24 / 25 Horário: 13:00 Clínica: Policlinica Munici…" at bounding box center [926, 632] width 528 height 284
click at [645, 498] on input "Ordem de chegada Consumidos: 24 / 25 Horário: 13:00 Clínica: Policlinica Munici…" at bounding box center [649, 498] width 13 height 17
radio input "true"
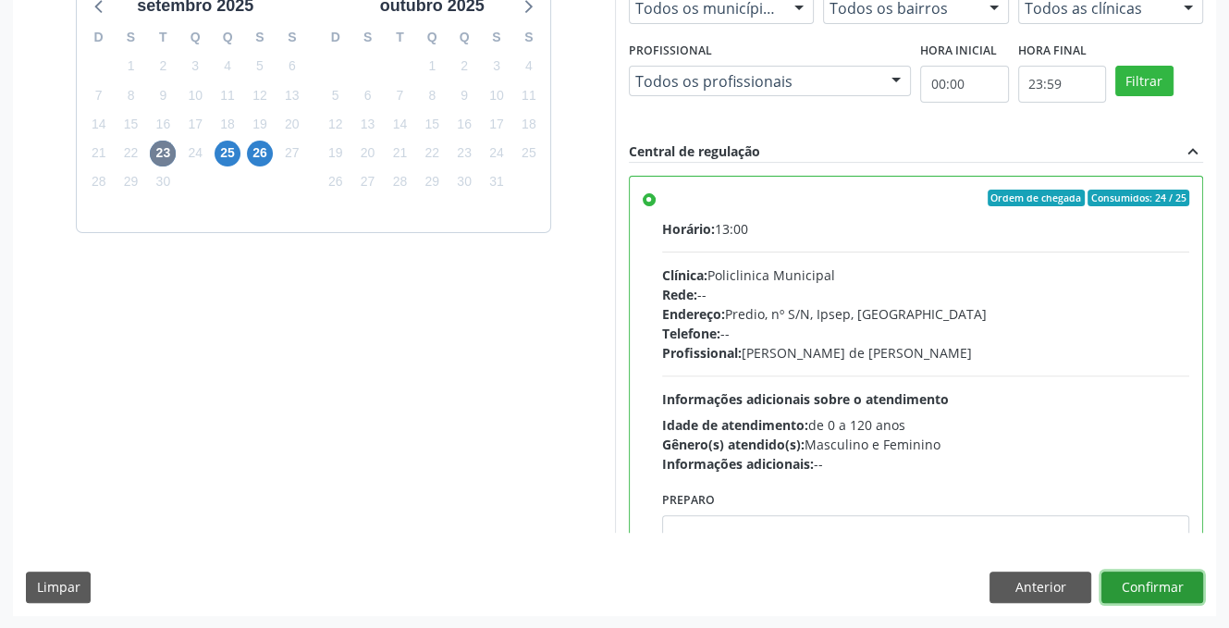
click at [1131, 571] on button "Confirmar" at bounding box center [1152, 586] width 102 height 31
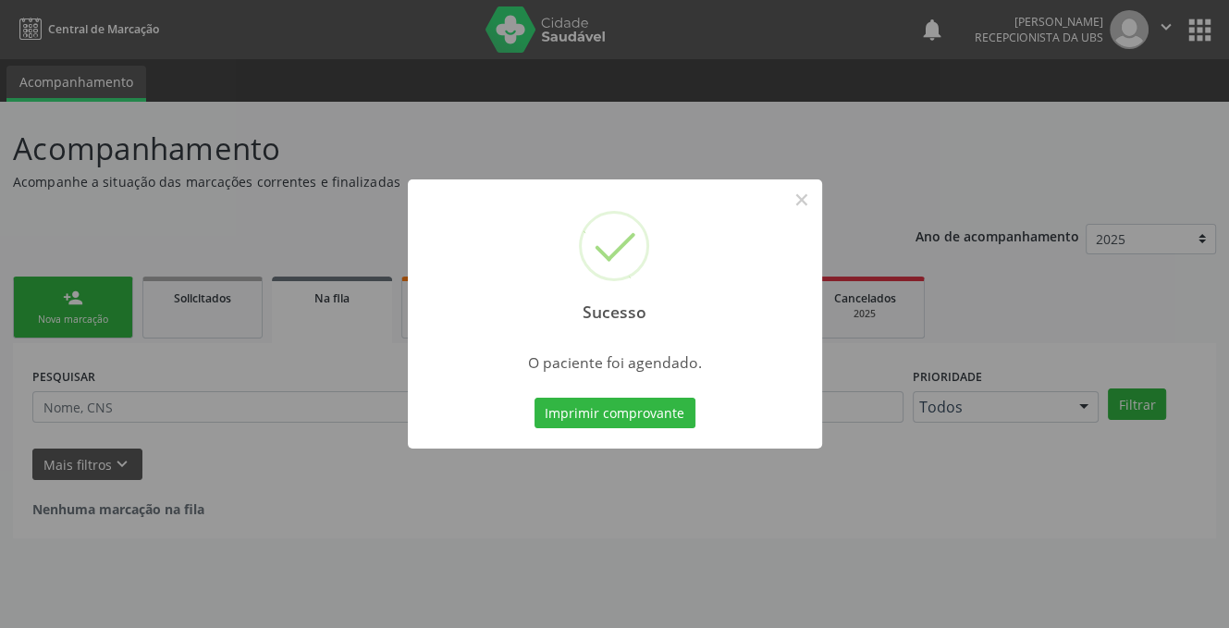
scroll to position [0, 0]
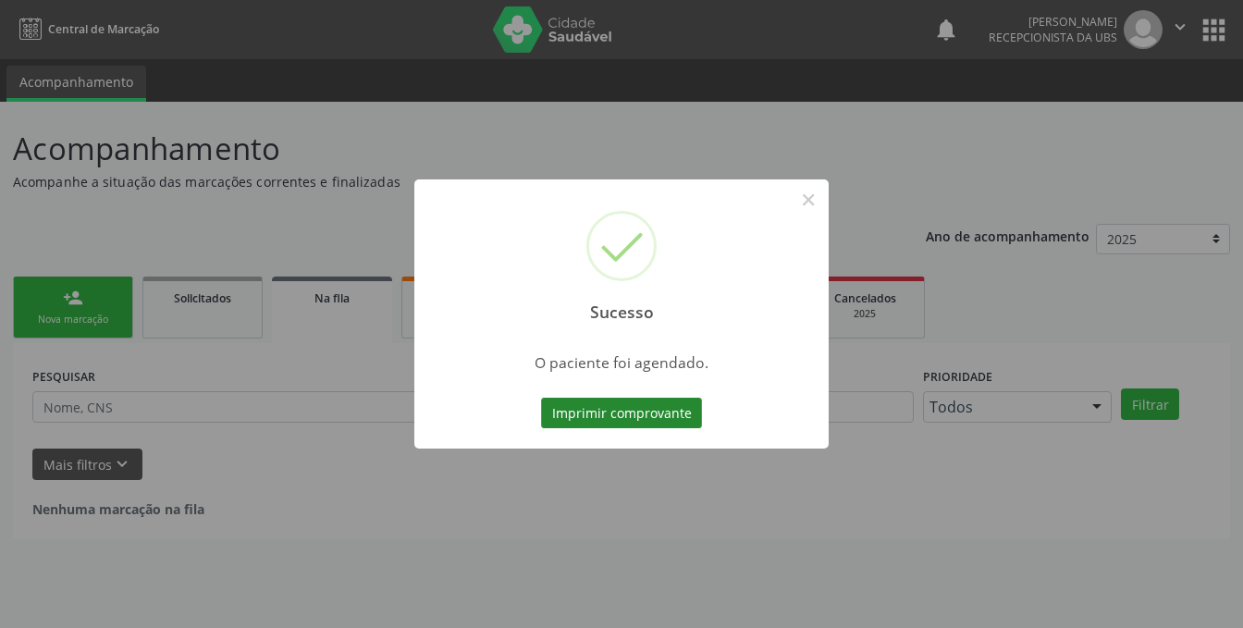
click at [604, 417] on button "Imprimir comprovante" at bounding box center [621, 413] width 161 height 31
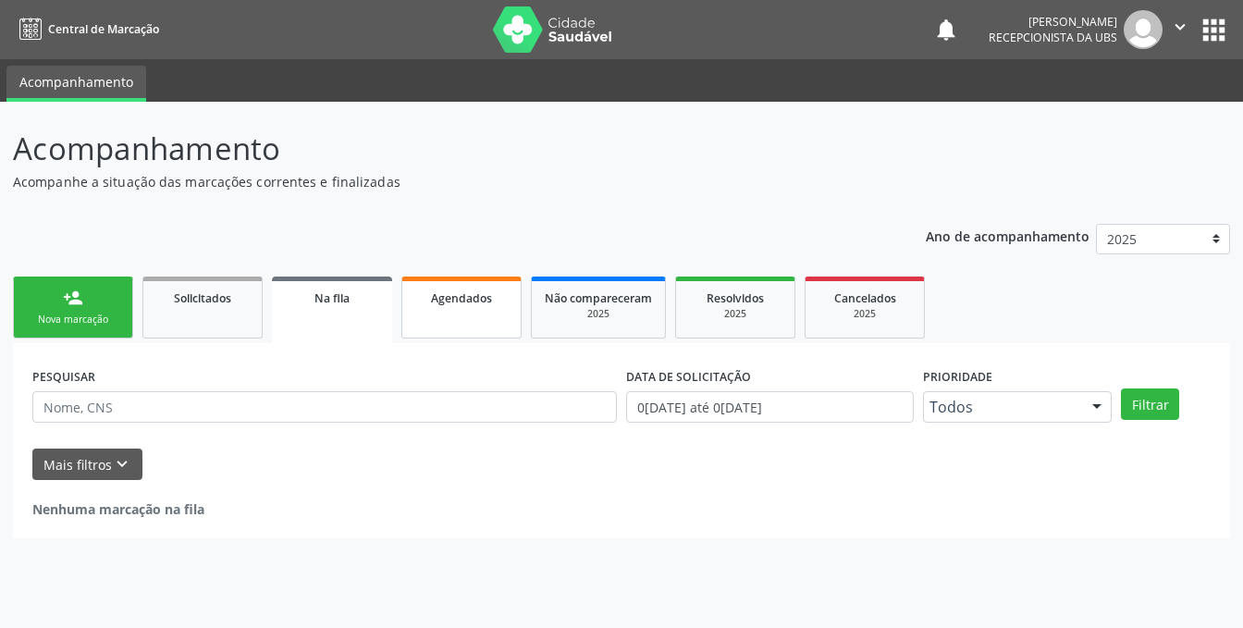
click at [458, 313] on link "Agendados" at bounding box center [461, 307] width 120 height 62
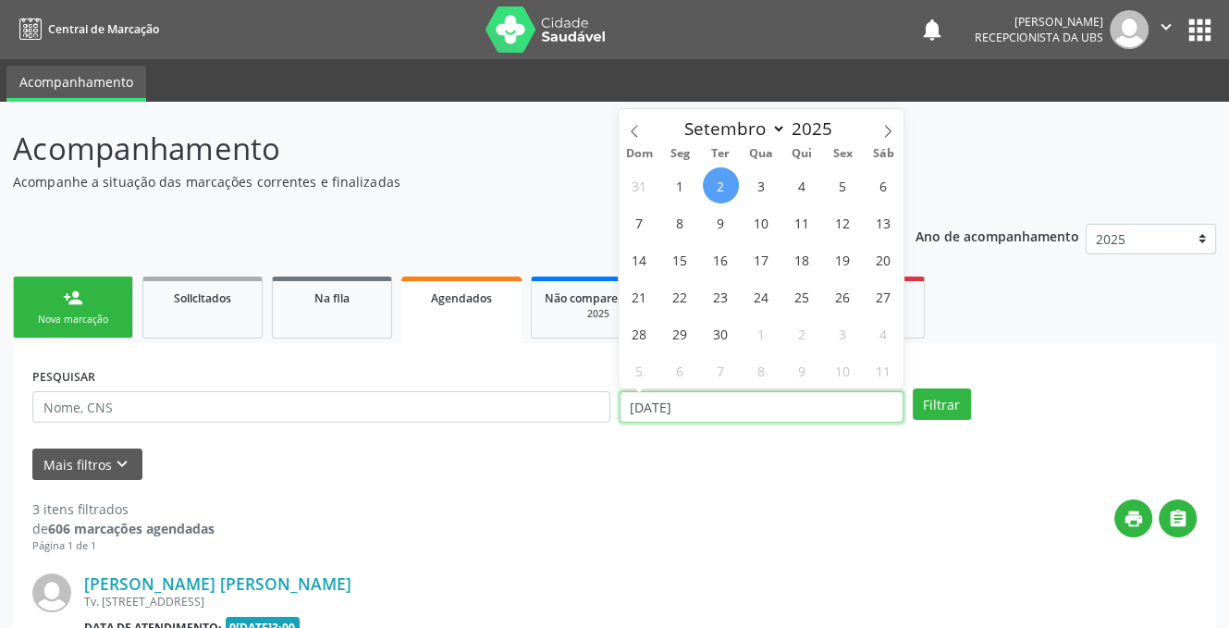
click at [734, 412] on input "[DATE]" at bounding box center [761, 406] width 284 height 31
click at [755, 184] on span "3" at bounding box center [761, 185] width 36 height 36
type input "[DATE]"
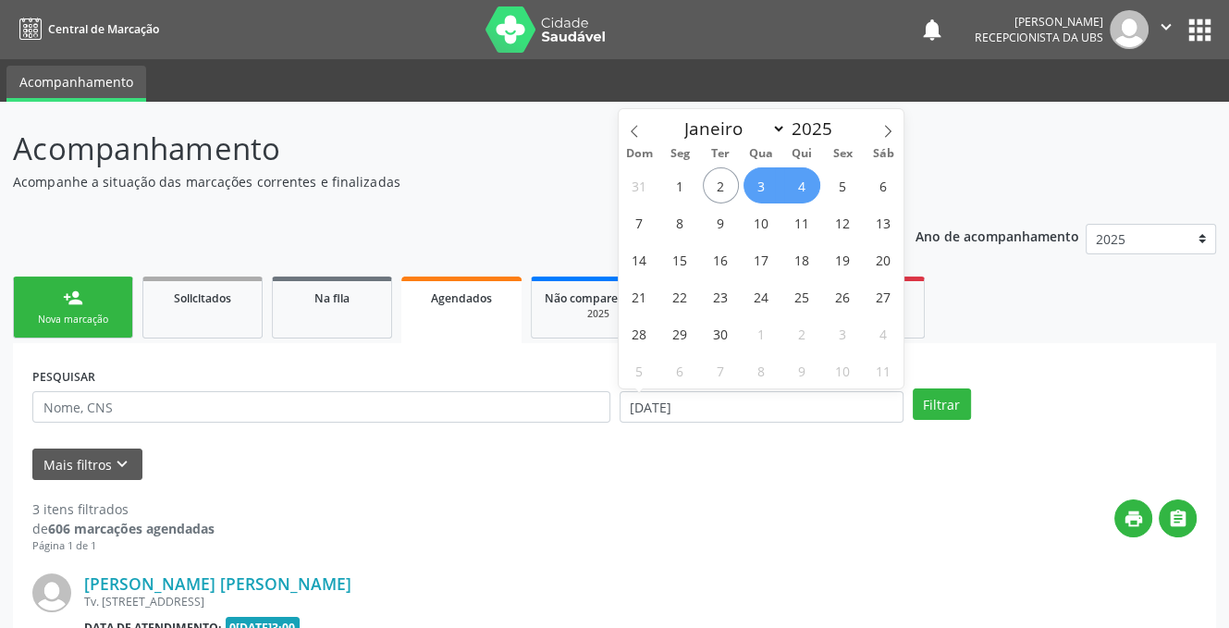
click at [799, 184] on span "4" at bounding box center [802, 185] width 36 height 36
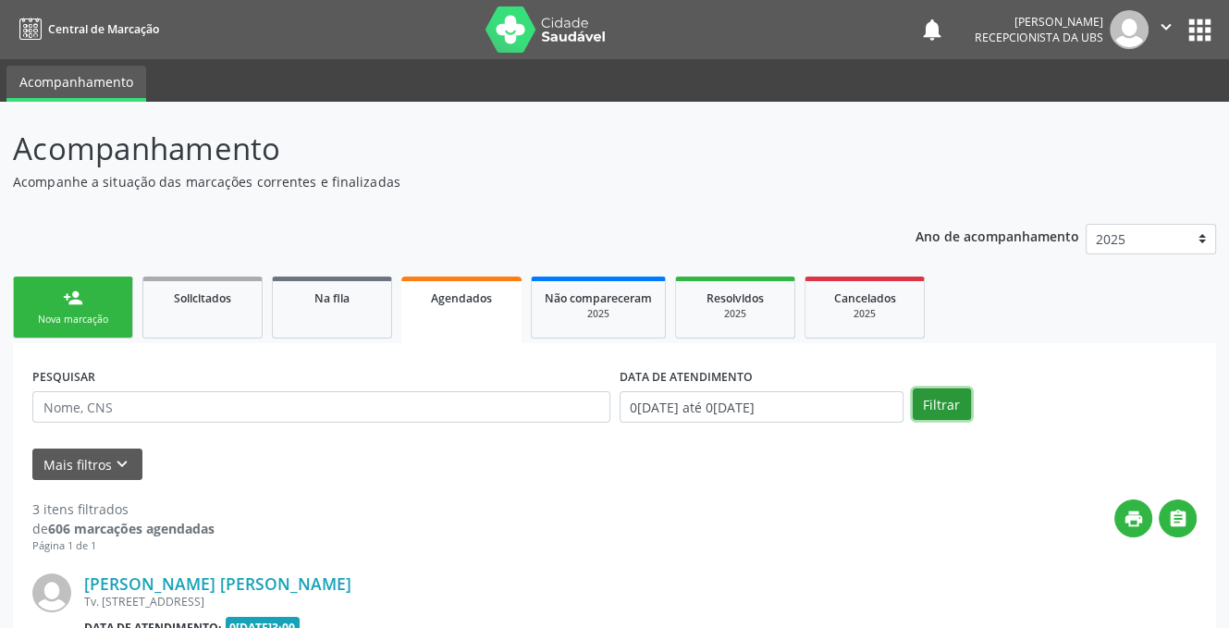
click at [921, 407] on button "Filtrar" at bounding box center [941, 403] width 58 height 31
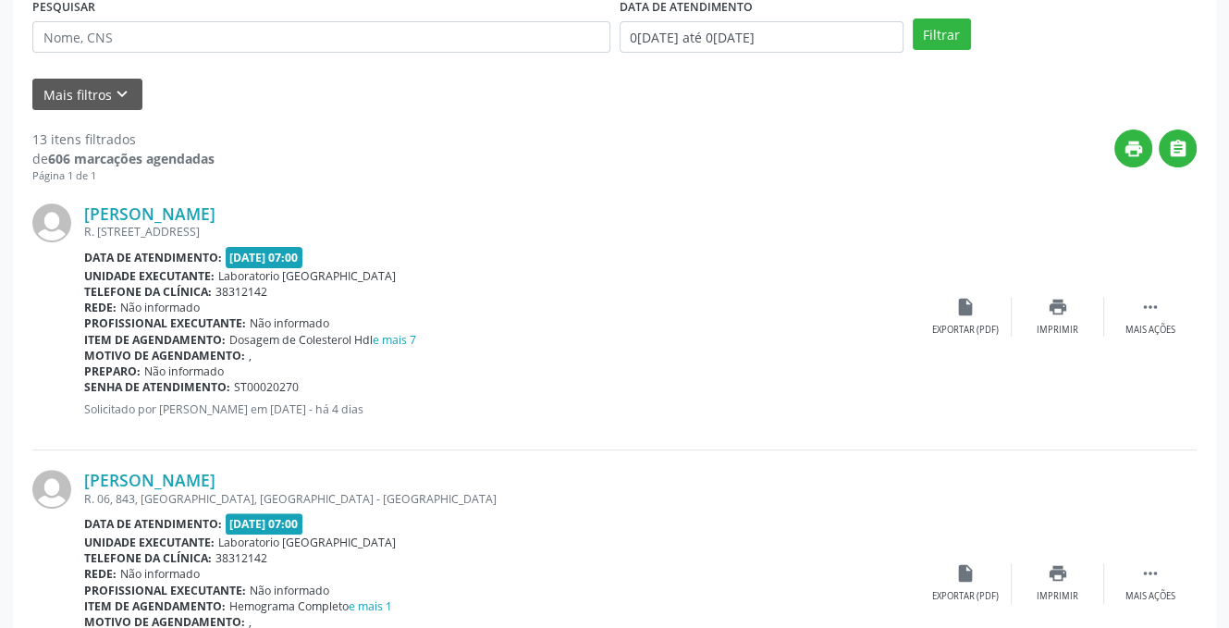
scroll to position [462, 0]
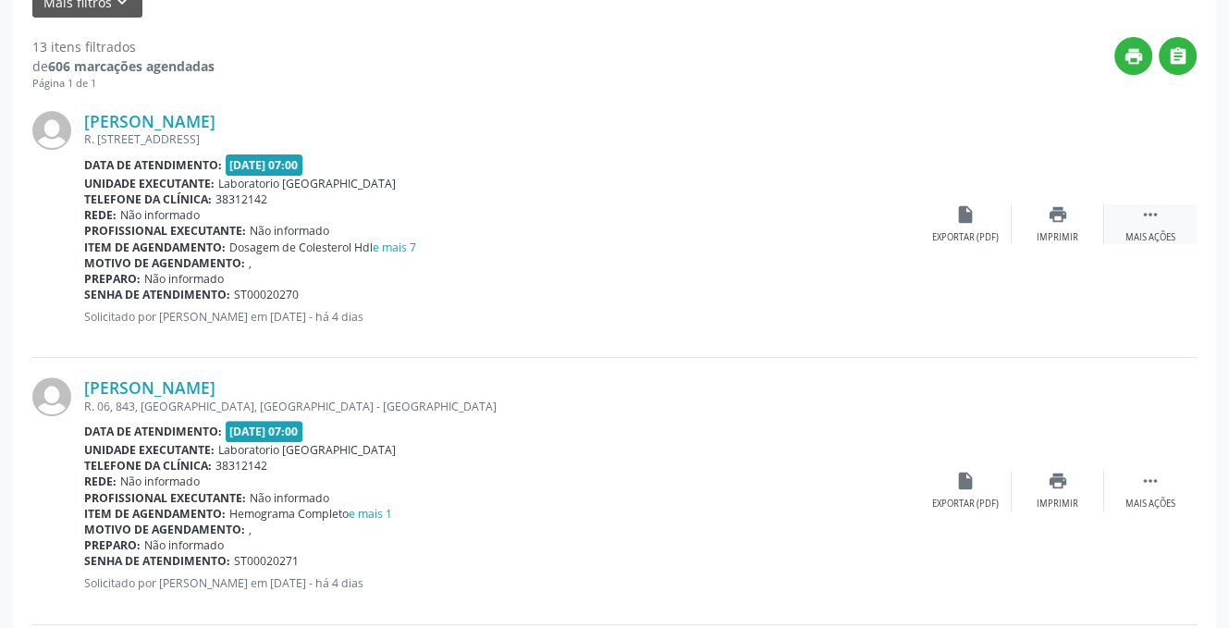
click at [1147, 210] on icon "" at bounding box center [1150, 214] width 20 height 20
click at [487, 108] on div "[PERSON_NAME] R. [STREET_ADDRESS] Data de atendimento: 0[DATE]7:00 Unidade exec…" at bounding box center [614, 225] width 1164 height 266
click at [1165, 50] on button "" at bounding box center [1177, 56] width 38 height 38
click at [1170, 51] on icon "" at bounding box center [1178, 56] width 20 height 20
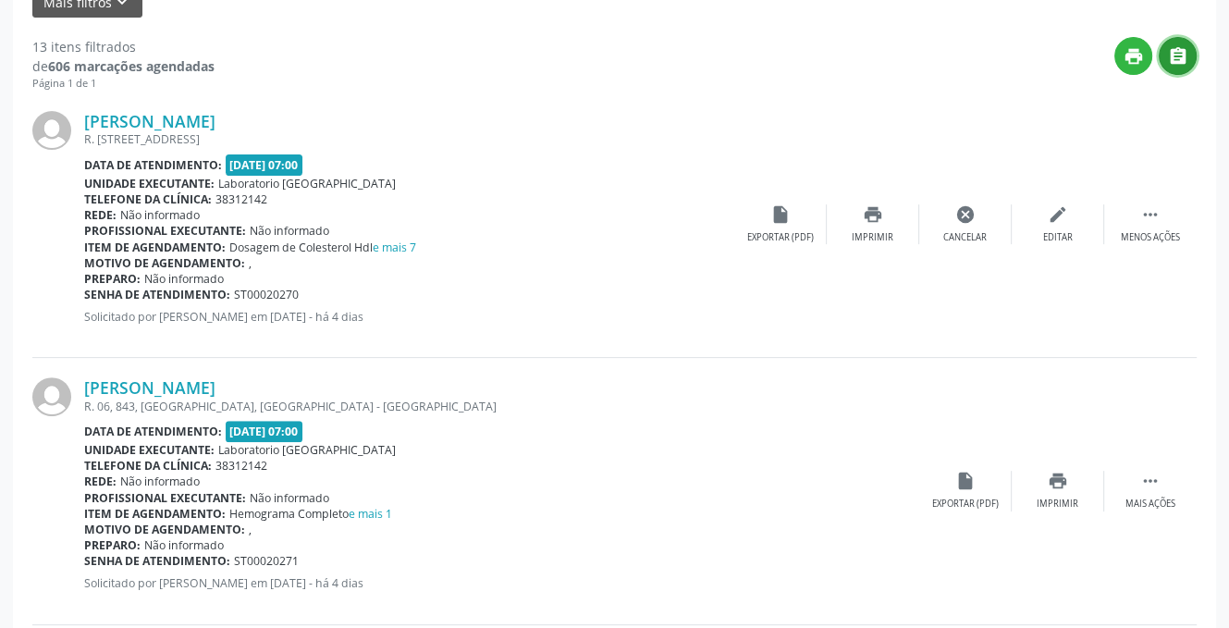
scroll to position [185, 0]
